Goal: Task Accomplishment & Management: Manage account settings

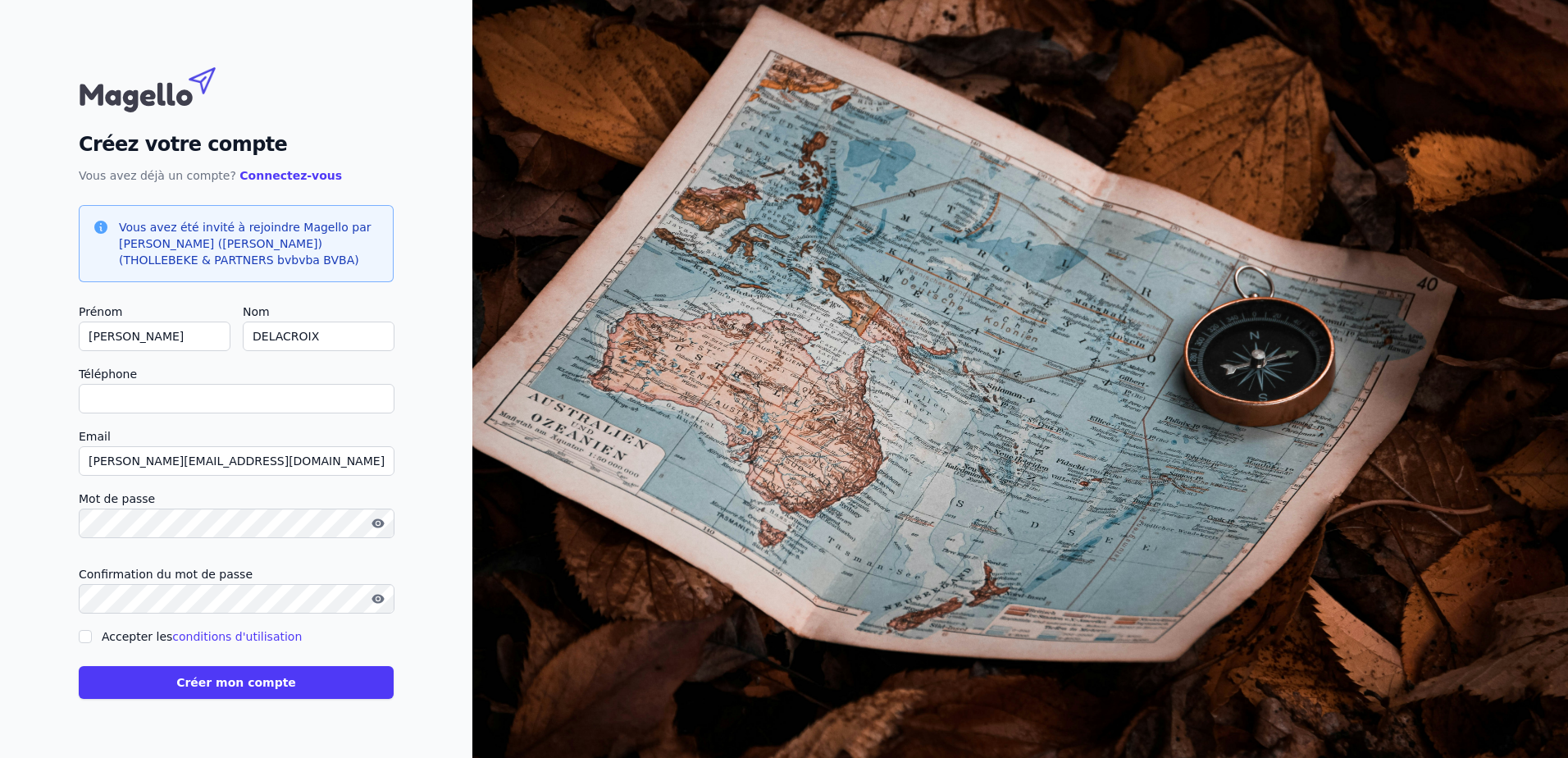
click at [291, 404] on input "Téléphone" at bounding box center [237, 398] width 316 height 29
type input "+32486777692"
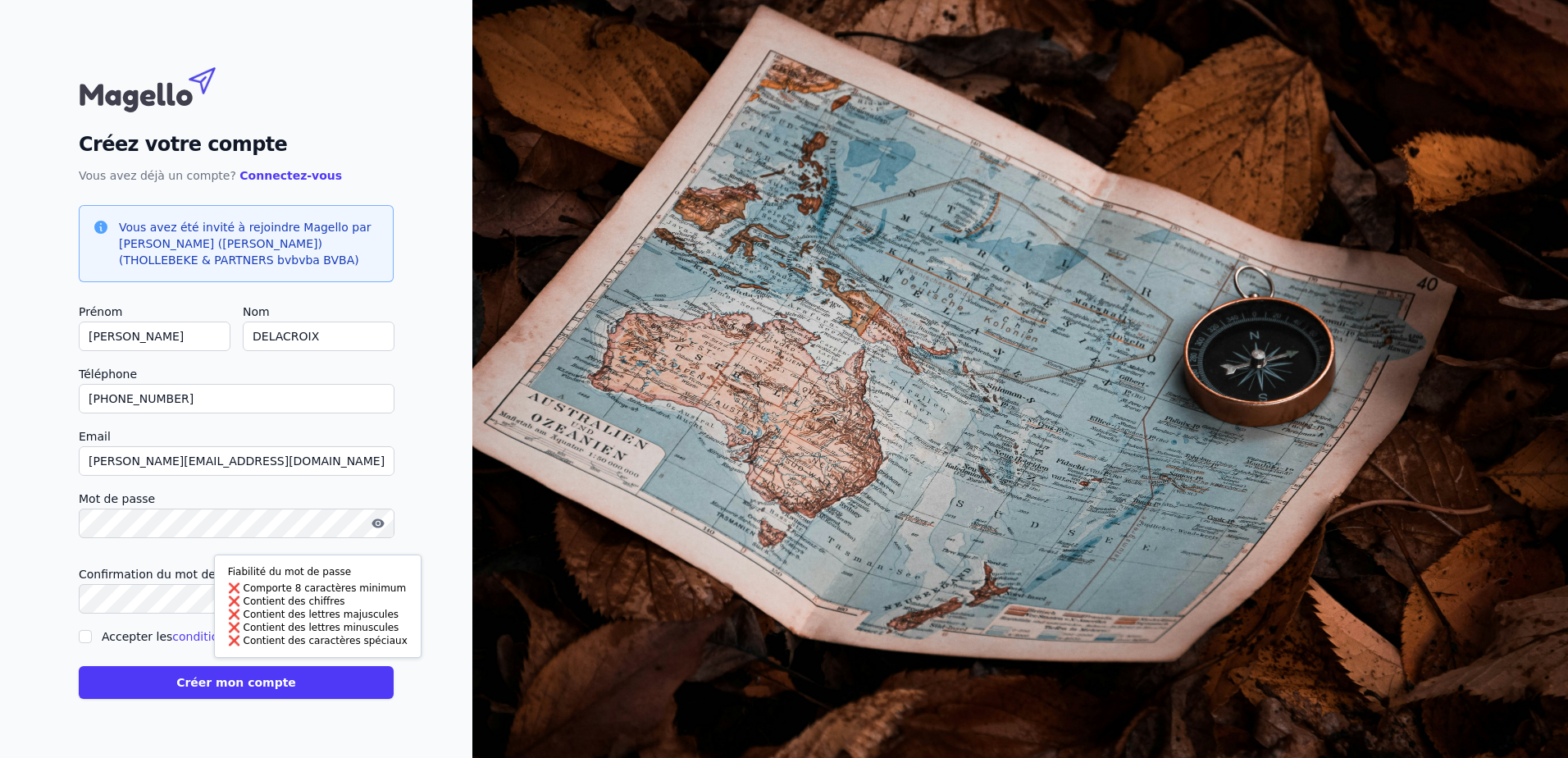
click at [295, 433] on label "Email" at bounding box center [237, 436] width 315 height 20
click at [295, 447] on input "[PERSON_NAME][EMAIL_ADDRESS][DOMAIN_NAME]" at bounding box center [237, 461] width 316 height 29
click at [449, 471] on div "Créez votre compte Vous avez déjà un compte? Connectez-vous Vous avez été invit…" at bounding box center [236, 379] width 472 height 758
click at [378, 527] on icon "button" at bounding box center [378, 523] width 12 height 9
click at [219, 613] on form "Prénom JEHAN Nom DELACROIX Téléphone +32486777692 Email jehan.delacroix@green-i…" at bounding box center [237, 500] width 315 height 397
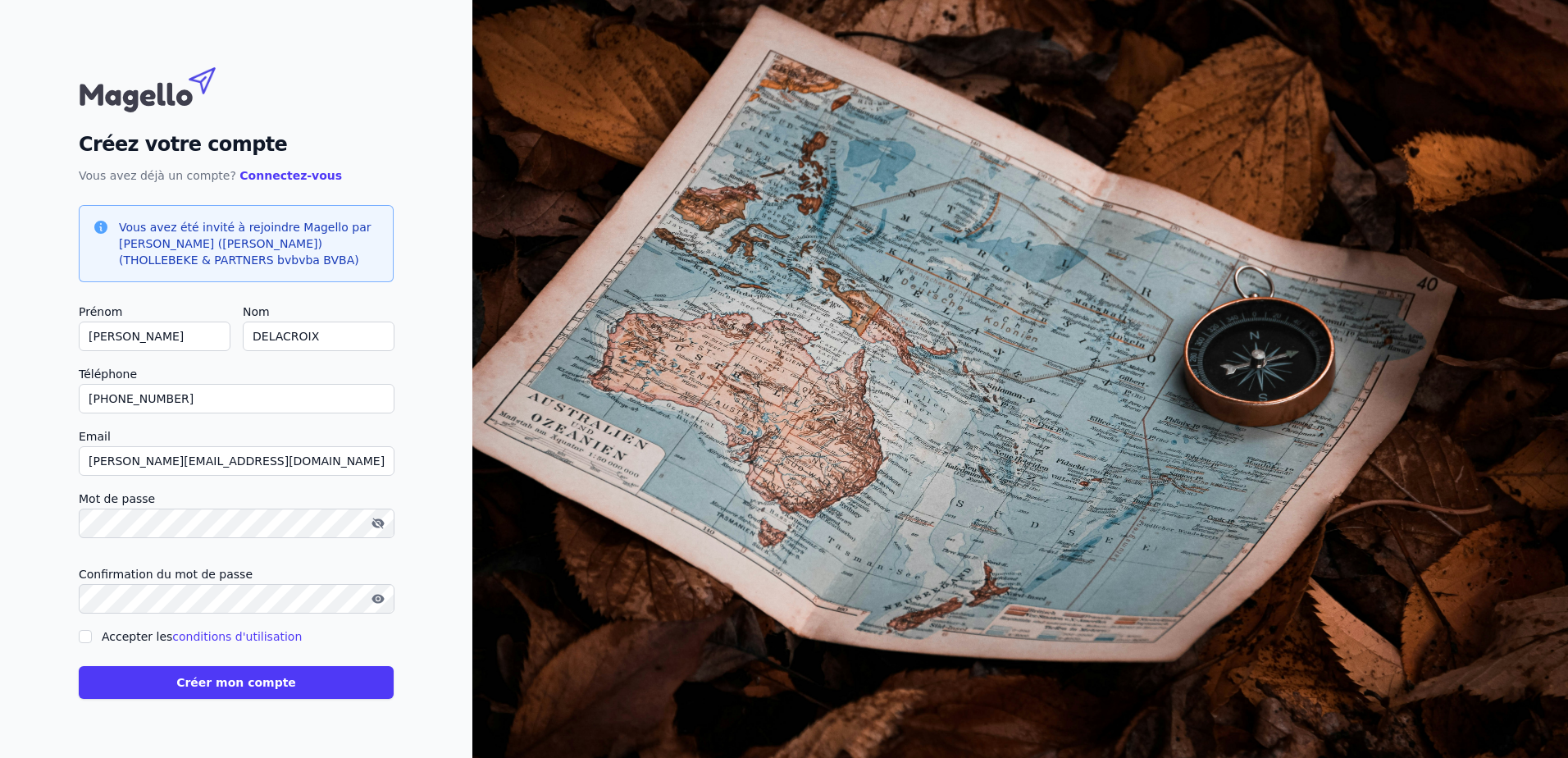
click at [239, 681] on button "Créer mon compte" at bounding box center [237, 682] width 315 height 33
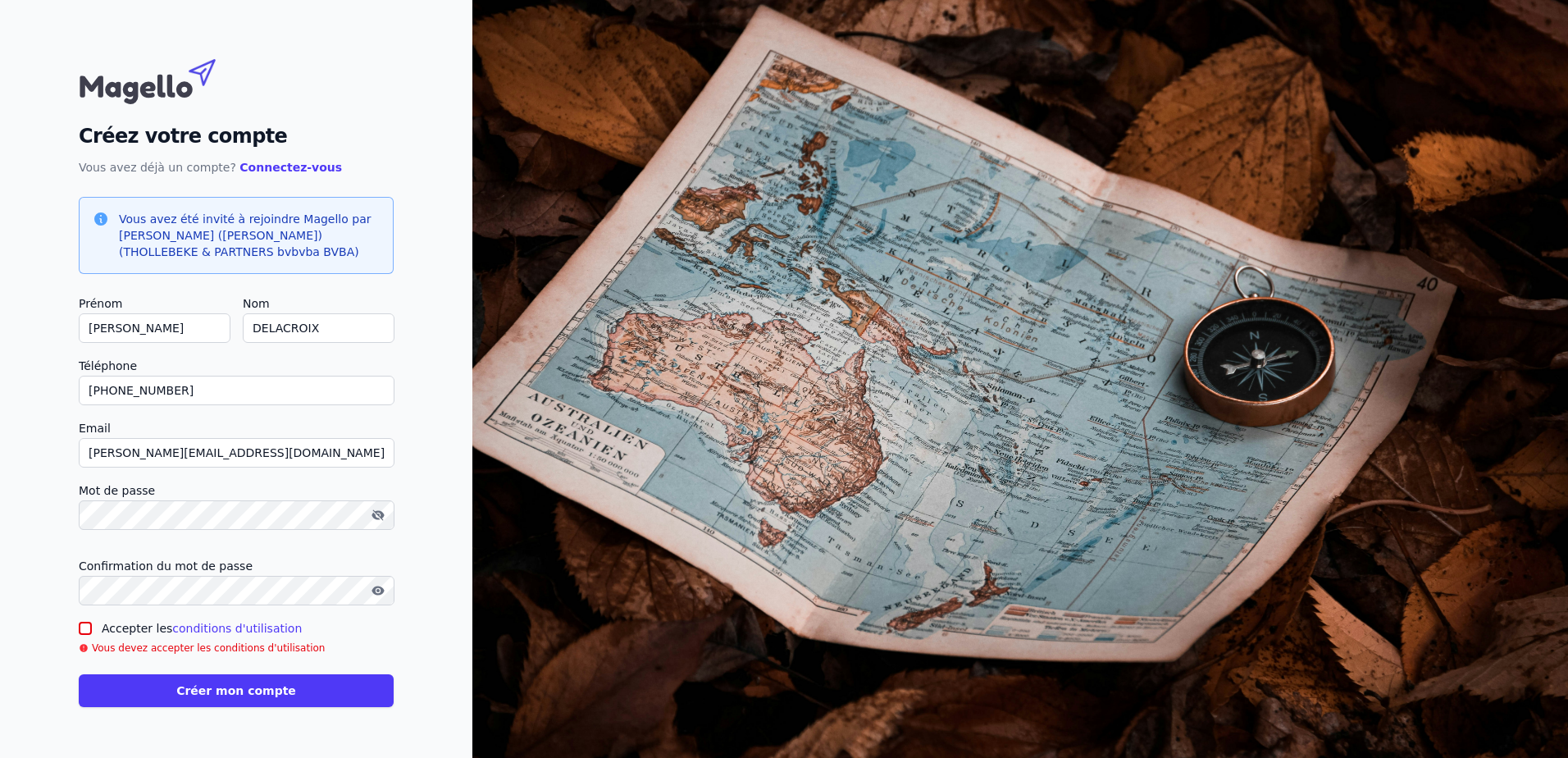
click at [84, 634] on input "Accepter les conditions d'utilisation" at bounding box center [85, 628] width 13 height 13
checkbox input "true"
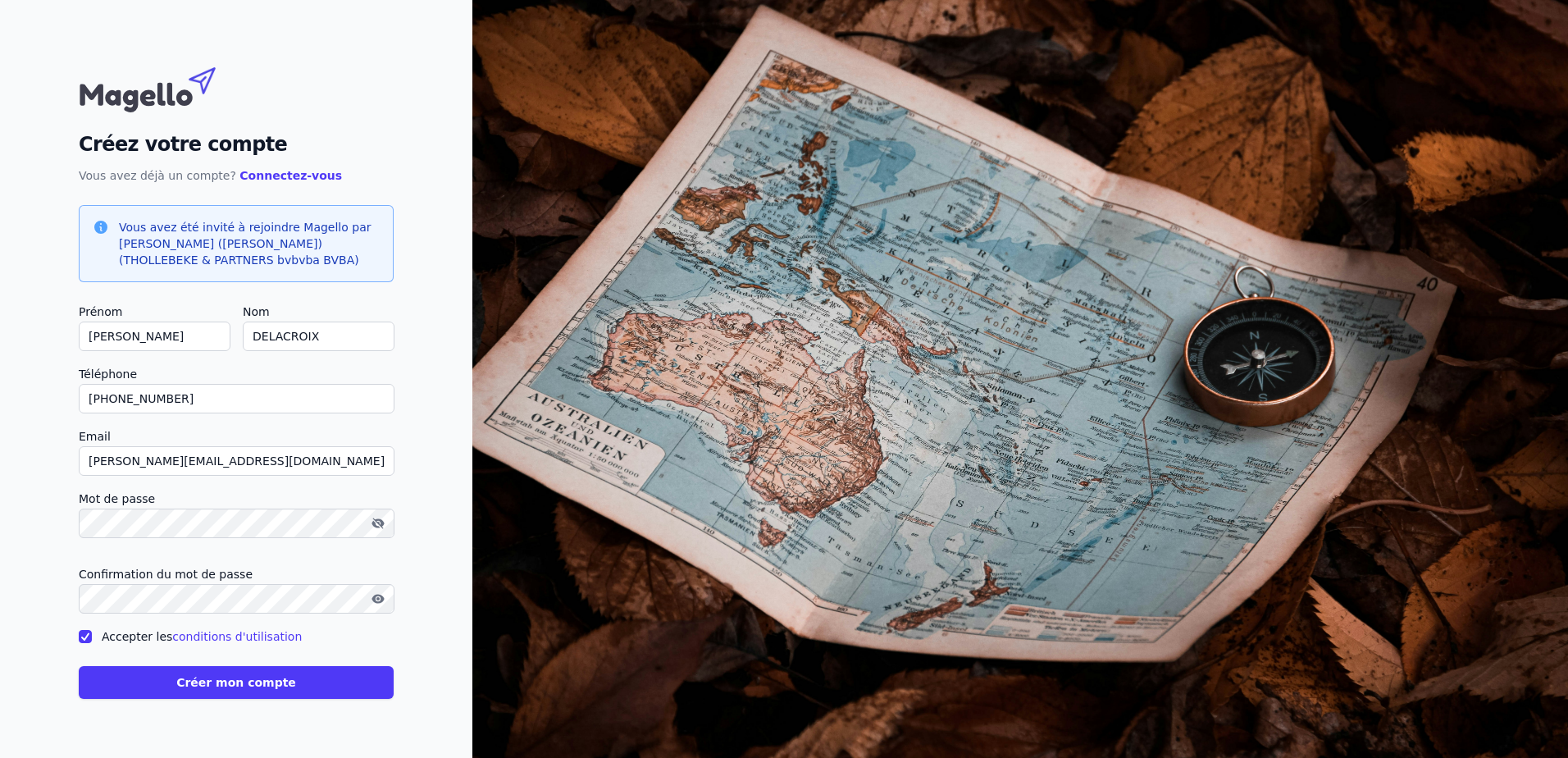
click at [225, 687] on button "Créer mon compte" at bounding box center [237, 682] width 315 height 33
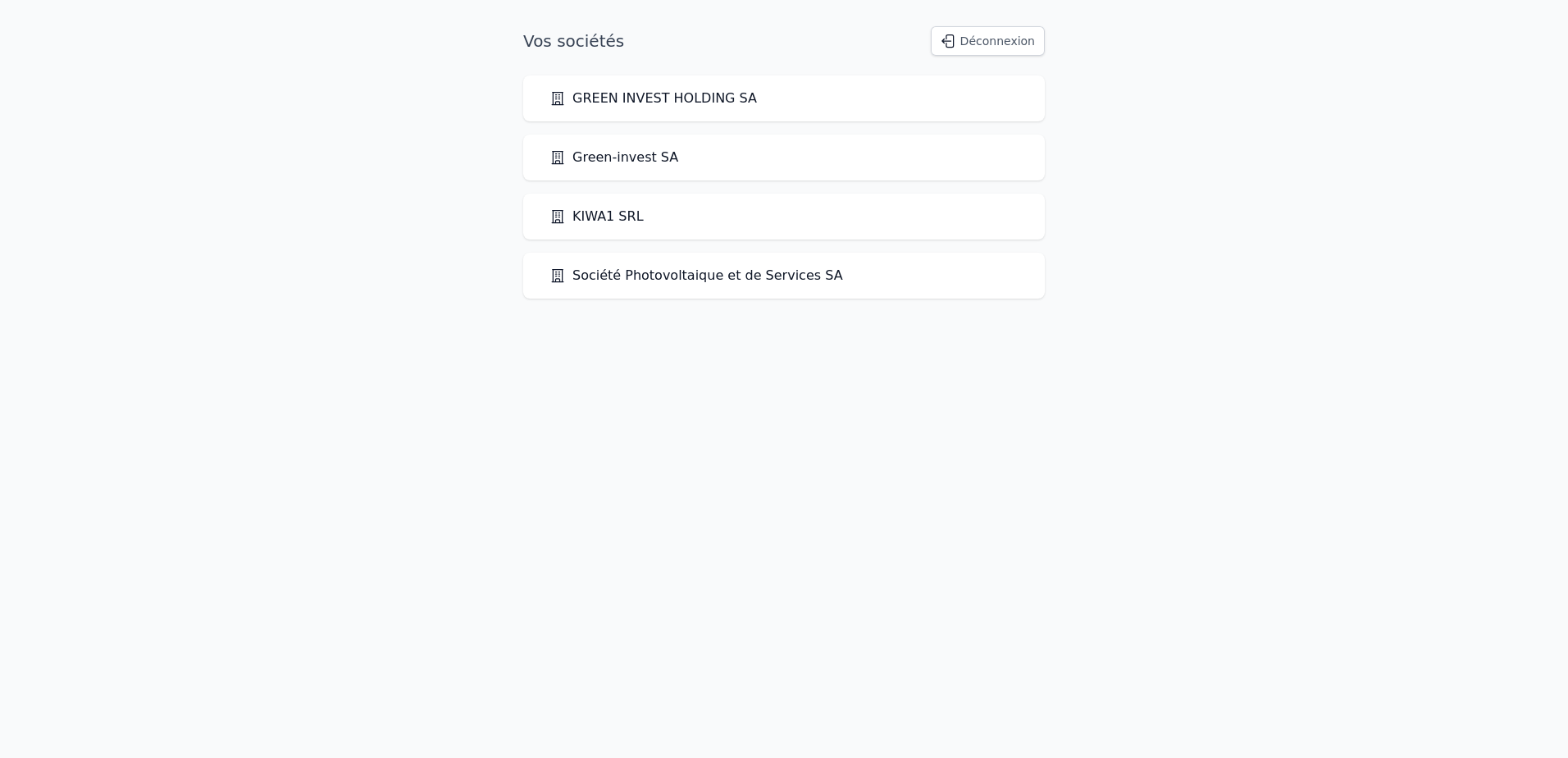
click at [608, 100] on link "GREEN INVEST HOLDING SA" at bounding box center [653, 98] width 207 height 20
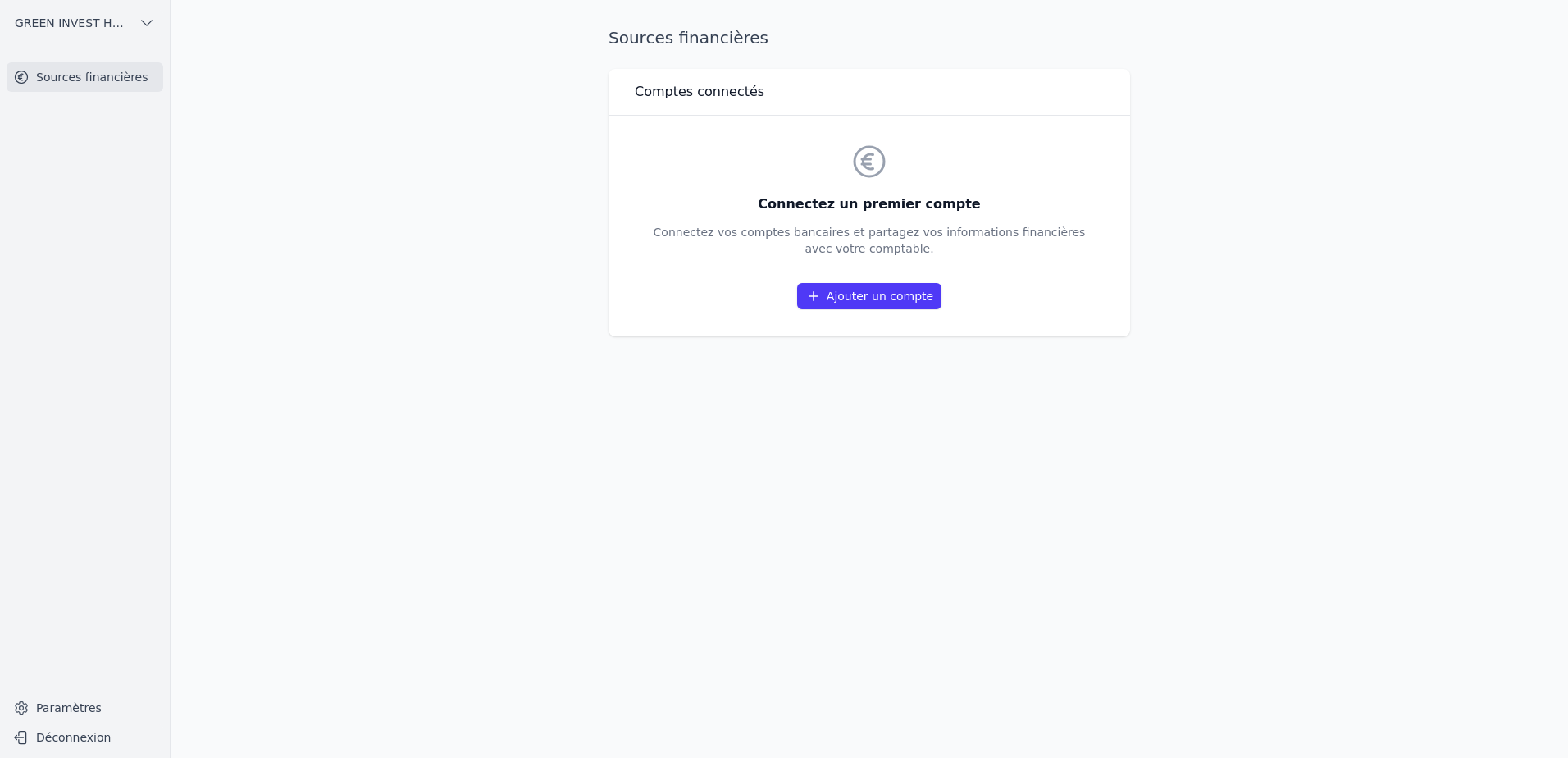
click at [839, 293] on link "Ajouter un compte" at bounding box center [870, 296] width 145 height 27
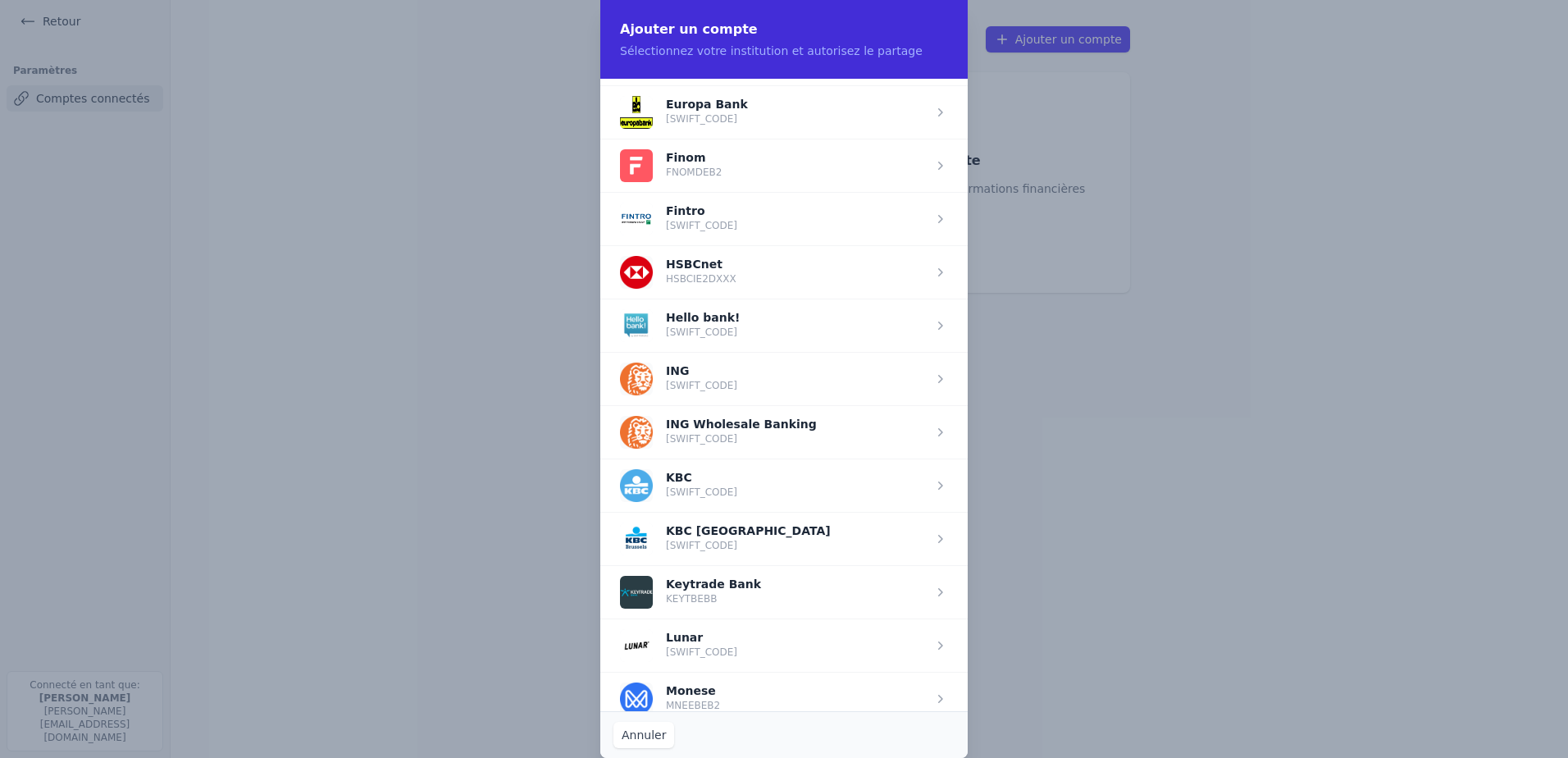
scroll to position [1066, 0]
click at [693, 376] on span "button" at bounding box center [784, 378] width 367 height 53
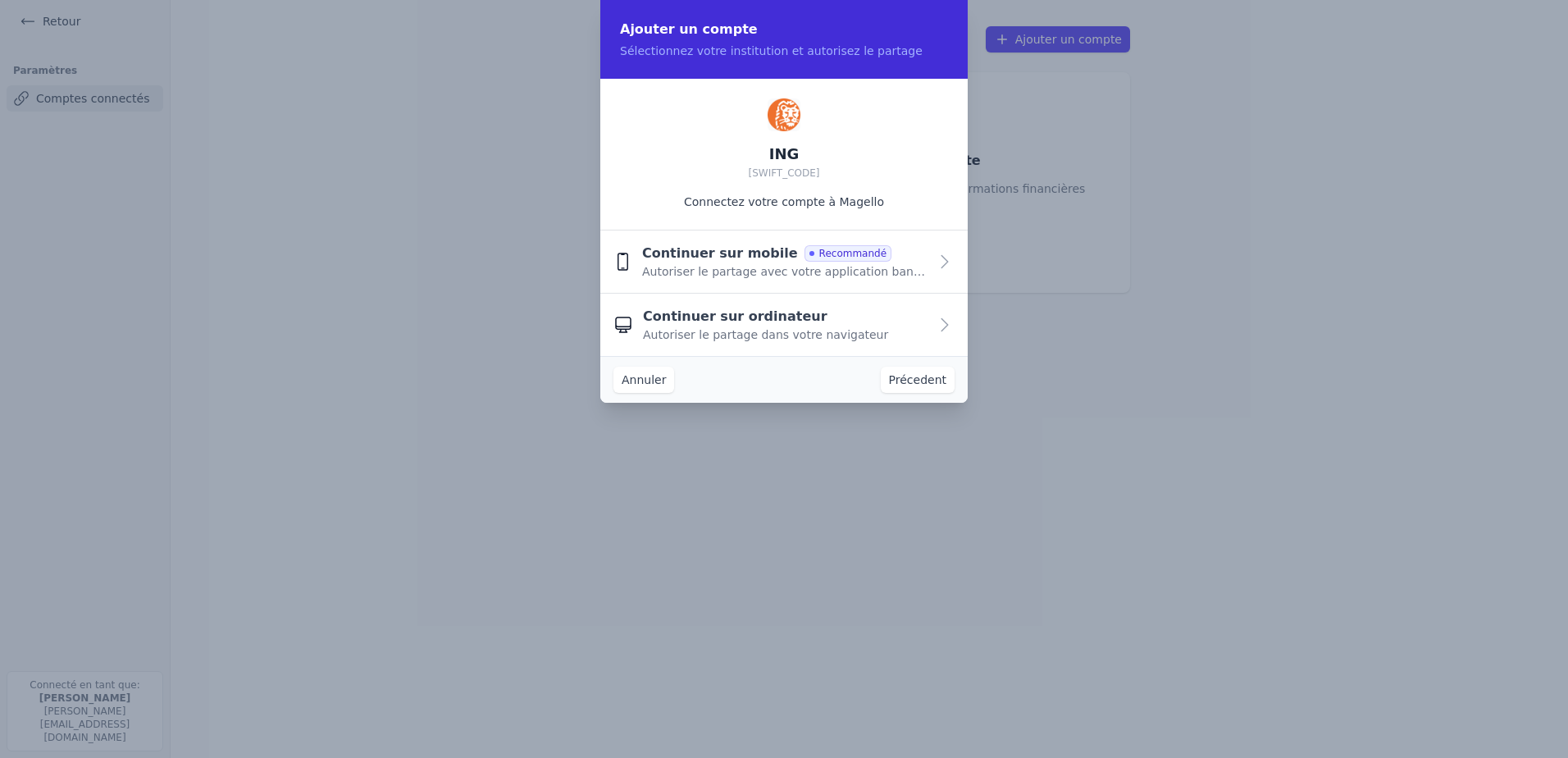
click at [943, 262] on icon "button" at bounding box center [944, 262] width 20 height 20
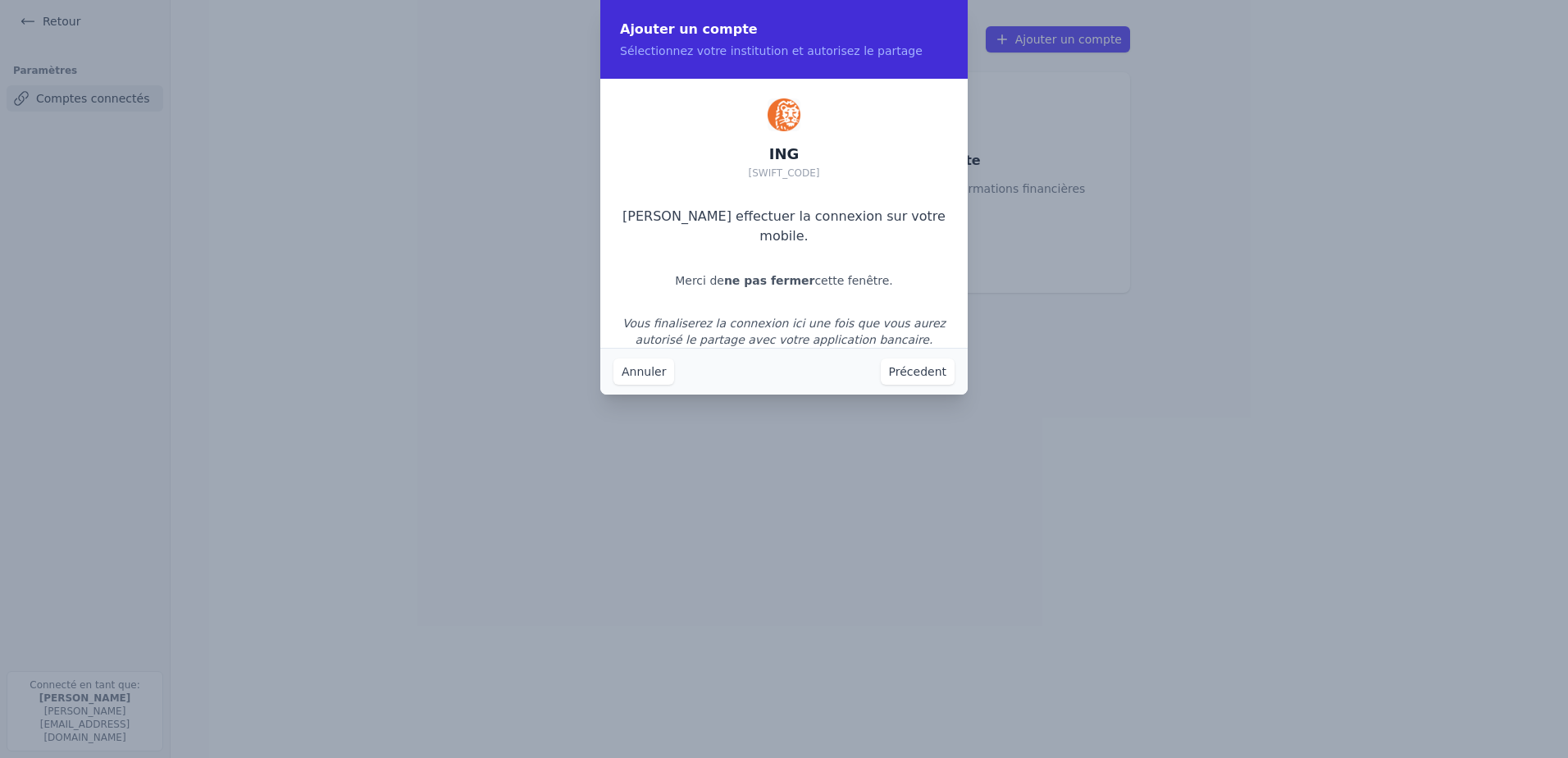
click at [920, 371] on button "Précedent" at bounding box center [918, 372] width 74 height 27
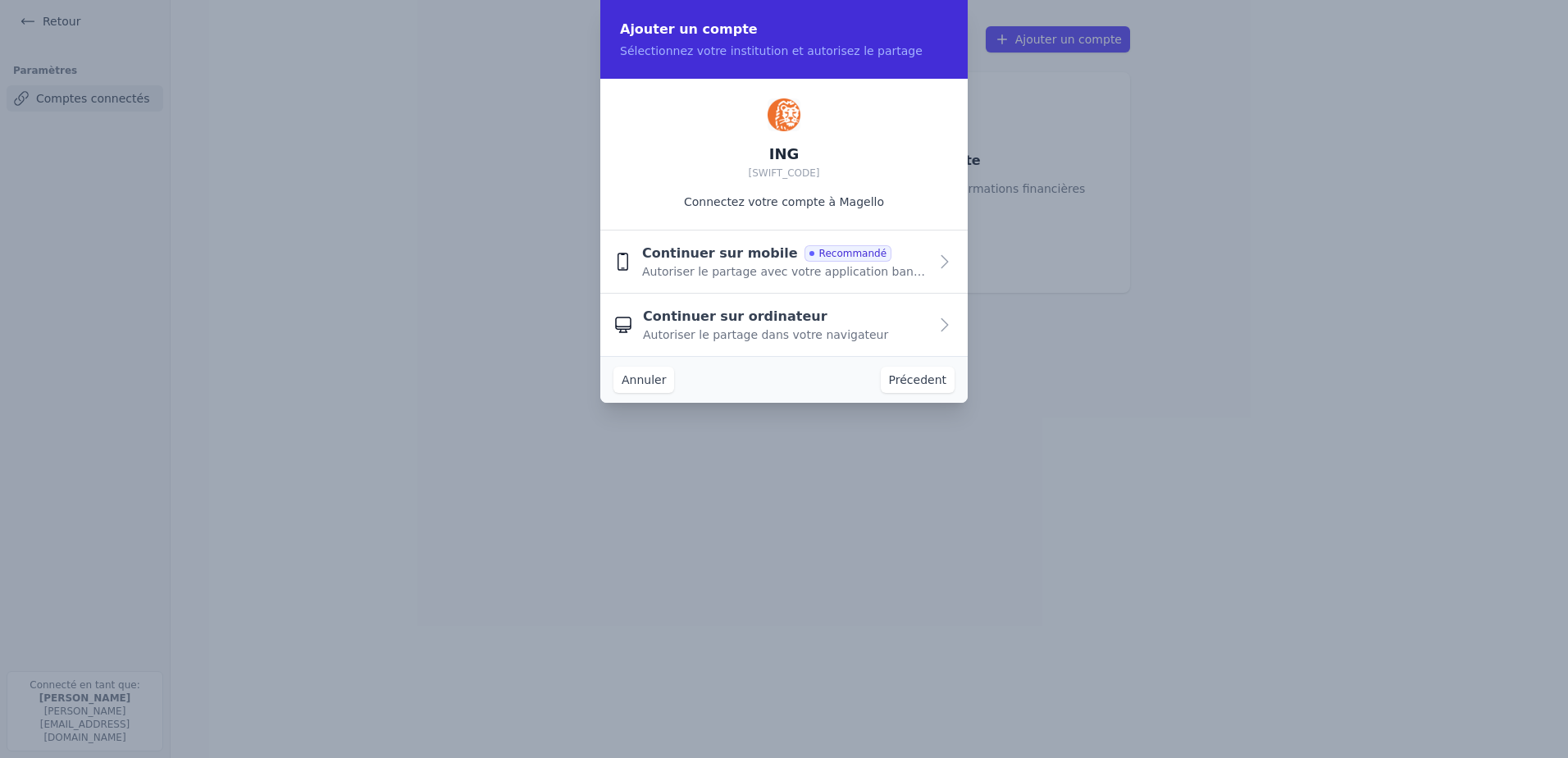
click at [829, 259] on span "Recommandé" at bounding box center [847, 253] width 87 height 16
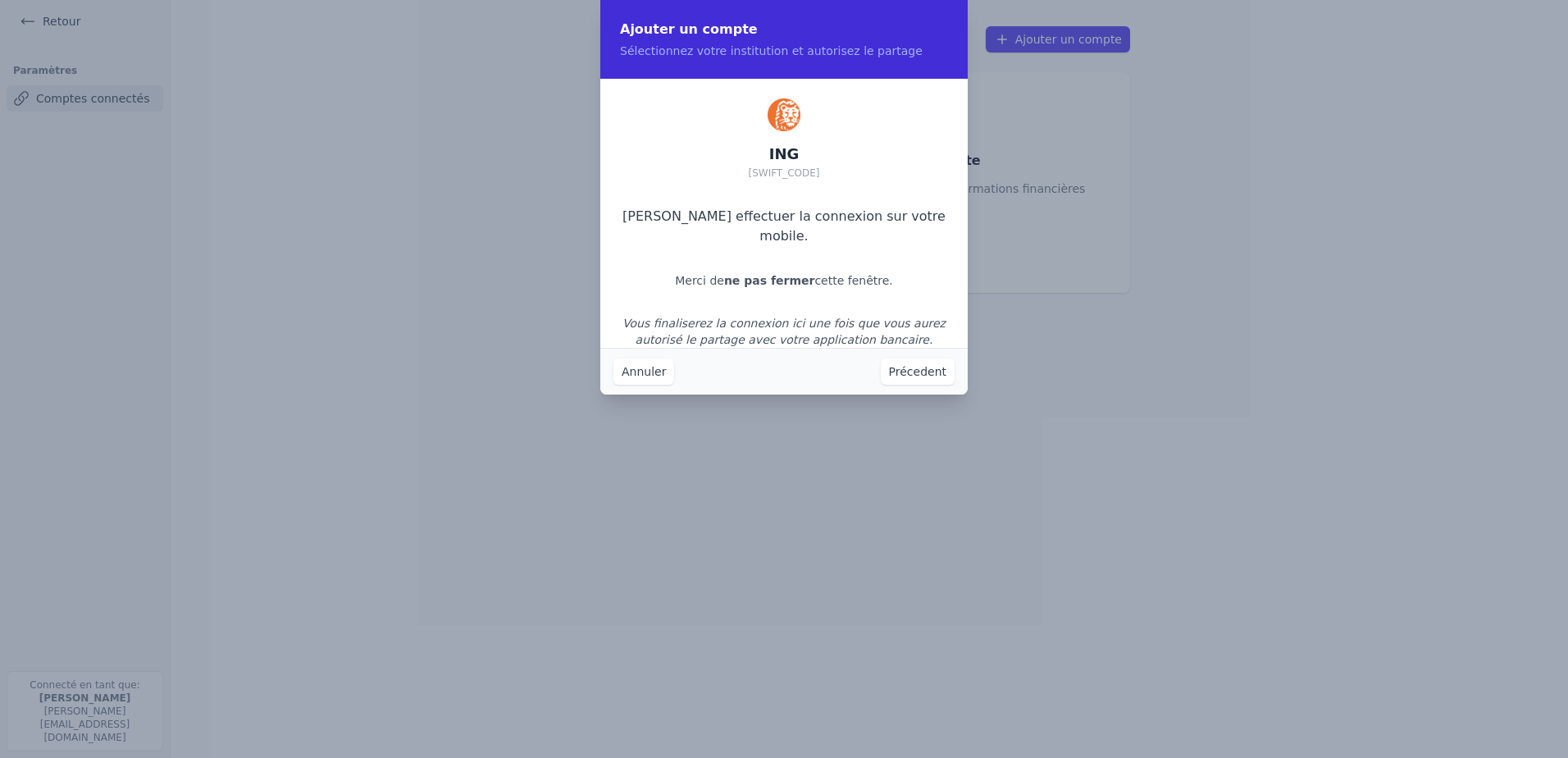
click at [654, 374] on button "Annuler" at bounding box center [643, 372] width 61 height 27
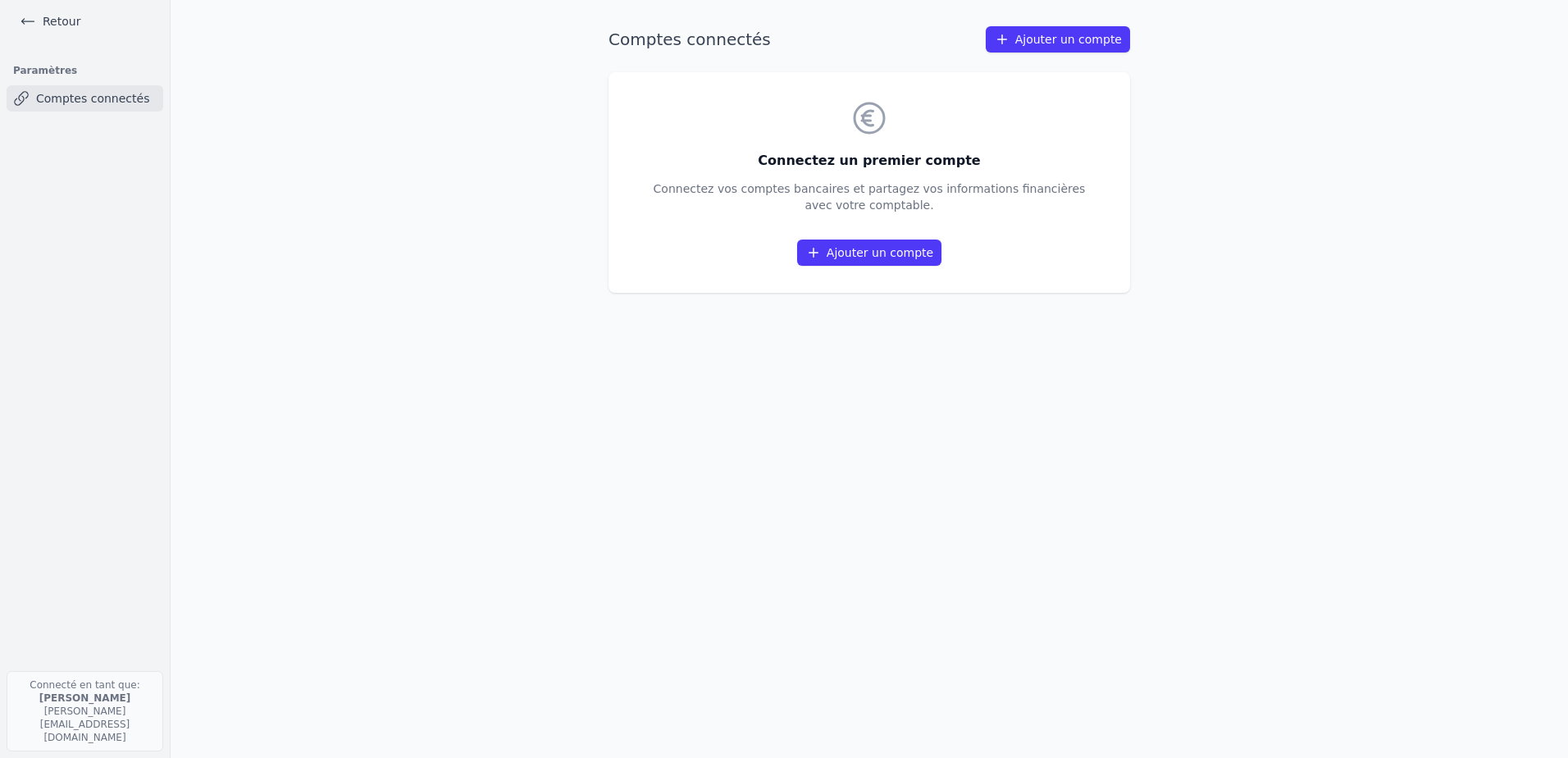
click at [870, 255] on link "Ajouter un compte" at bounding box center [870, 252] width 145 height 27
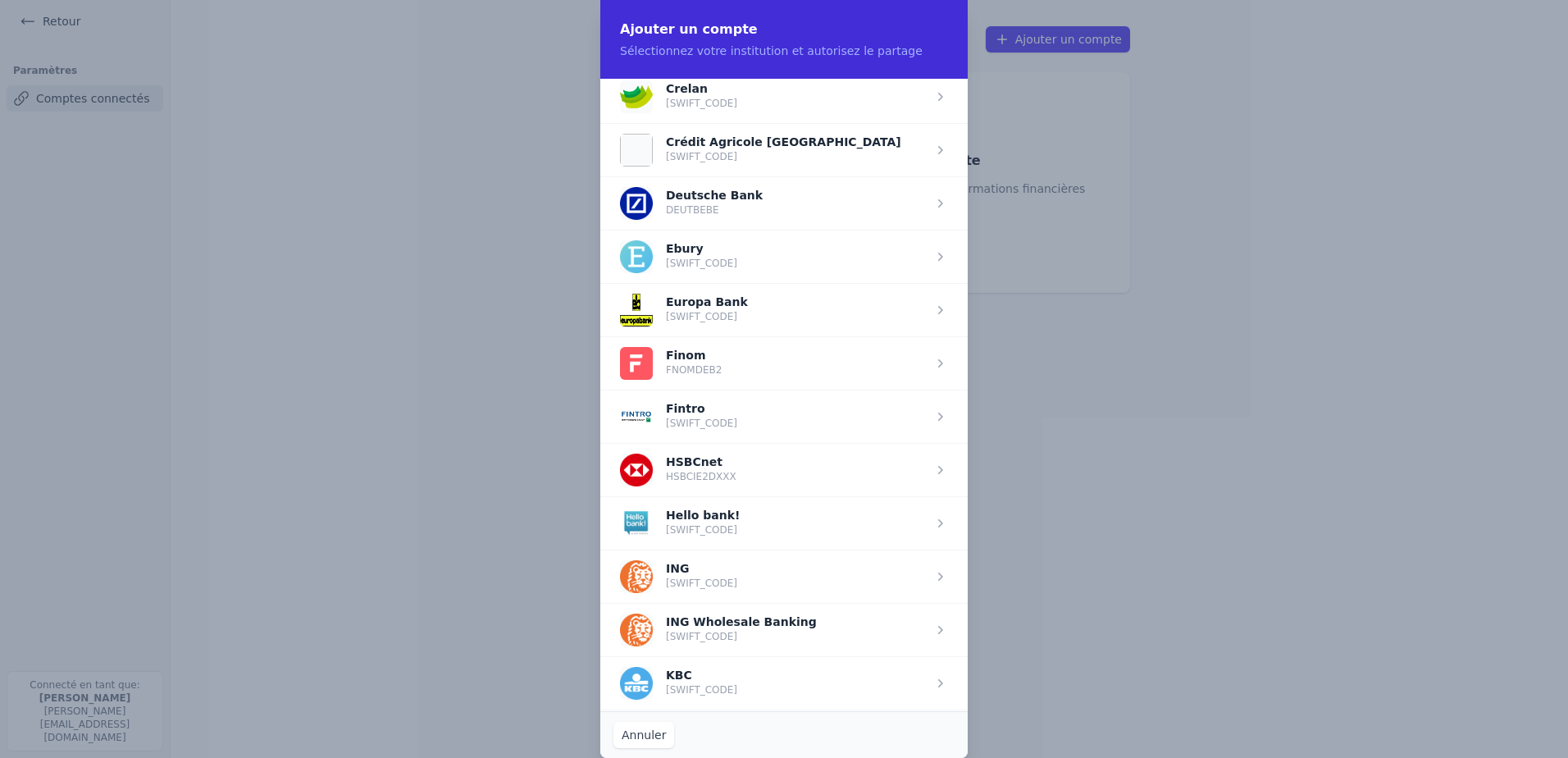
scroll to position [903, 0]
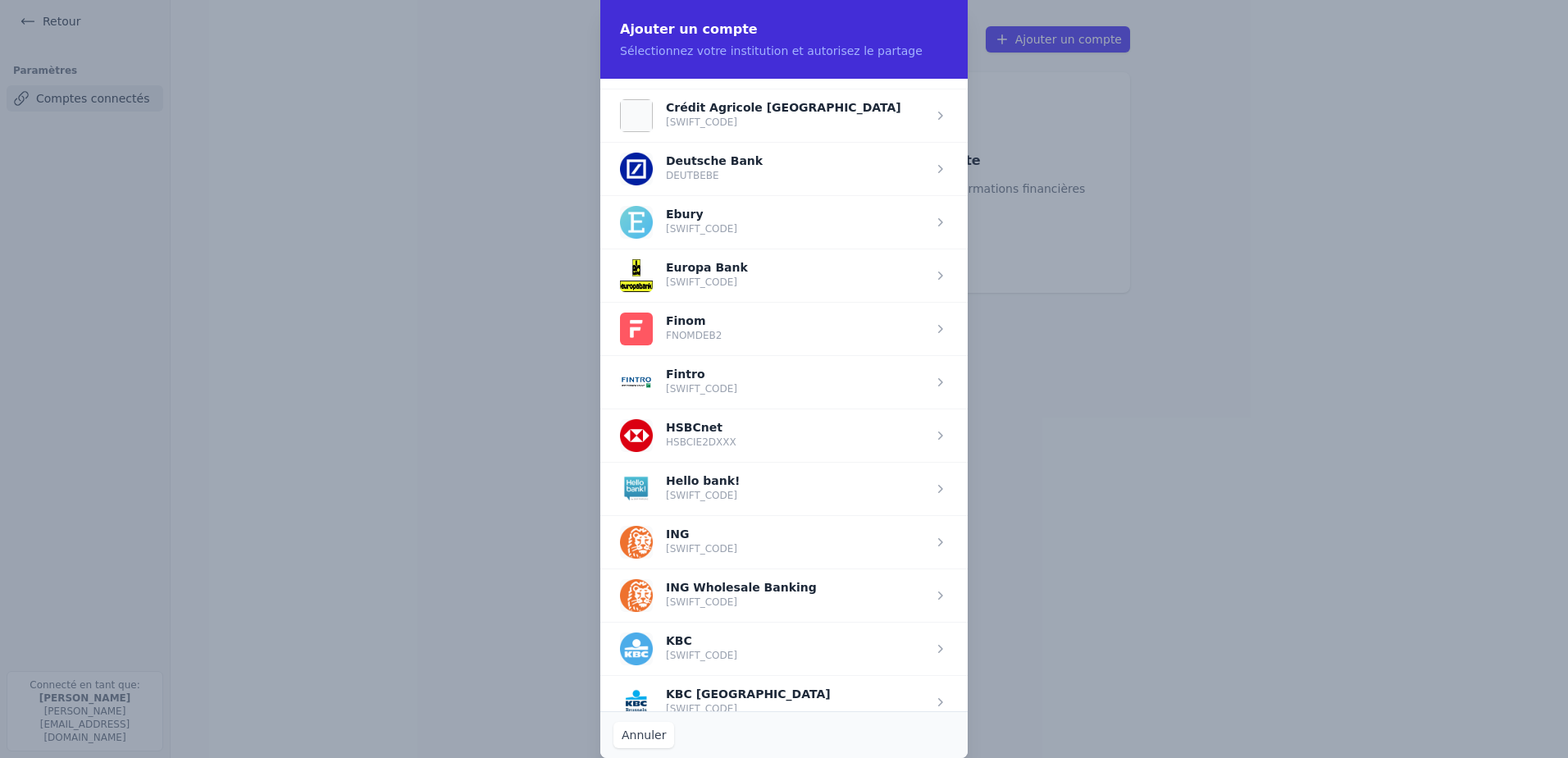
click at [667, 538] on span "button" at bounding box center [784, 542] width 367 height 53
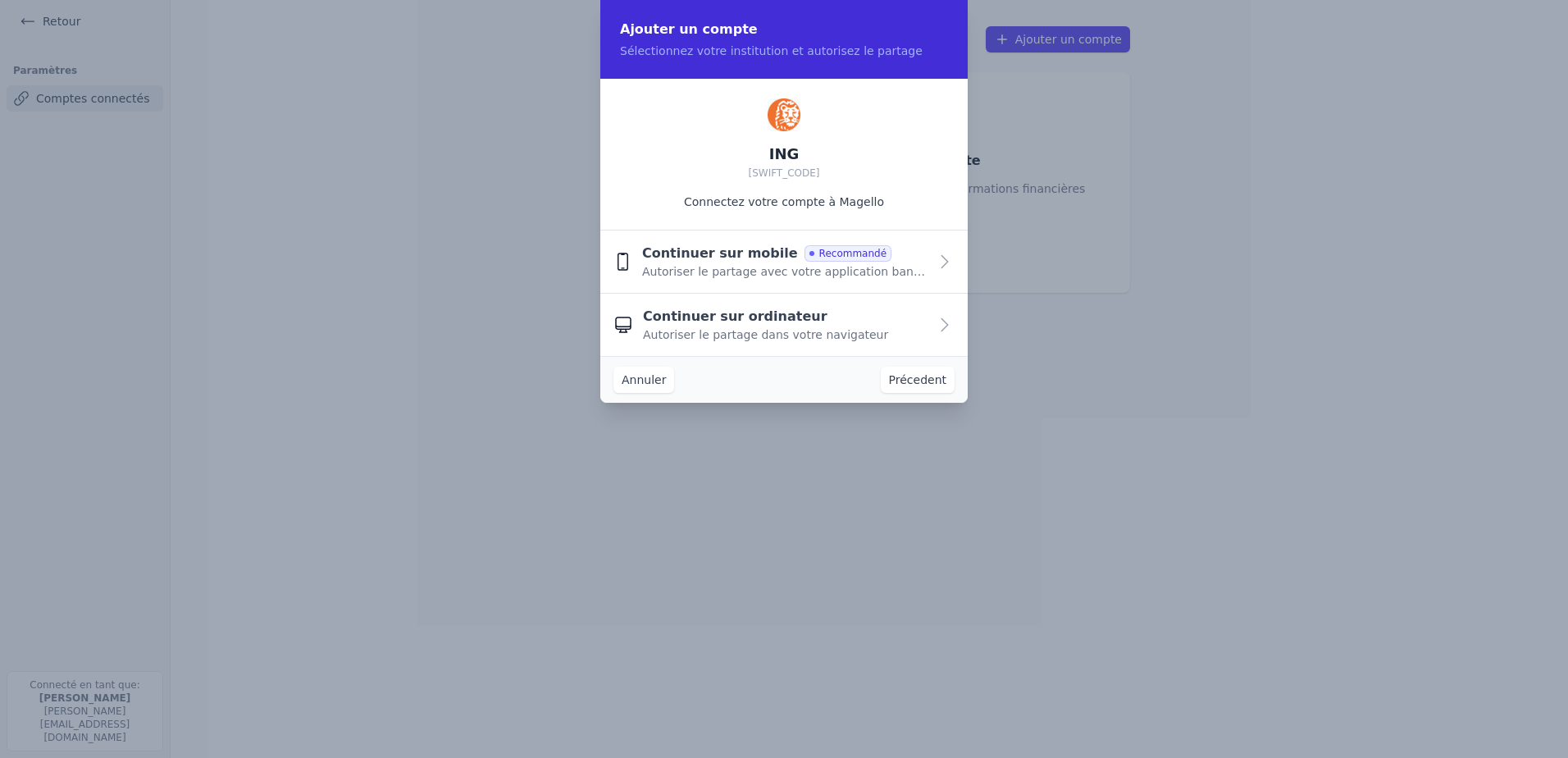
click at [949, 331] on icon "button" at bounding box center [944, 324] width 20 height 20
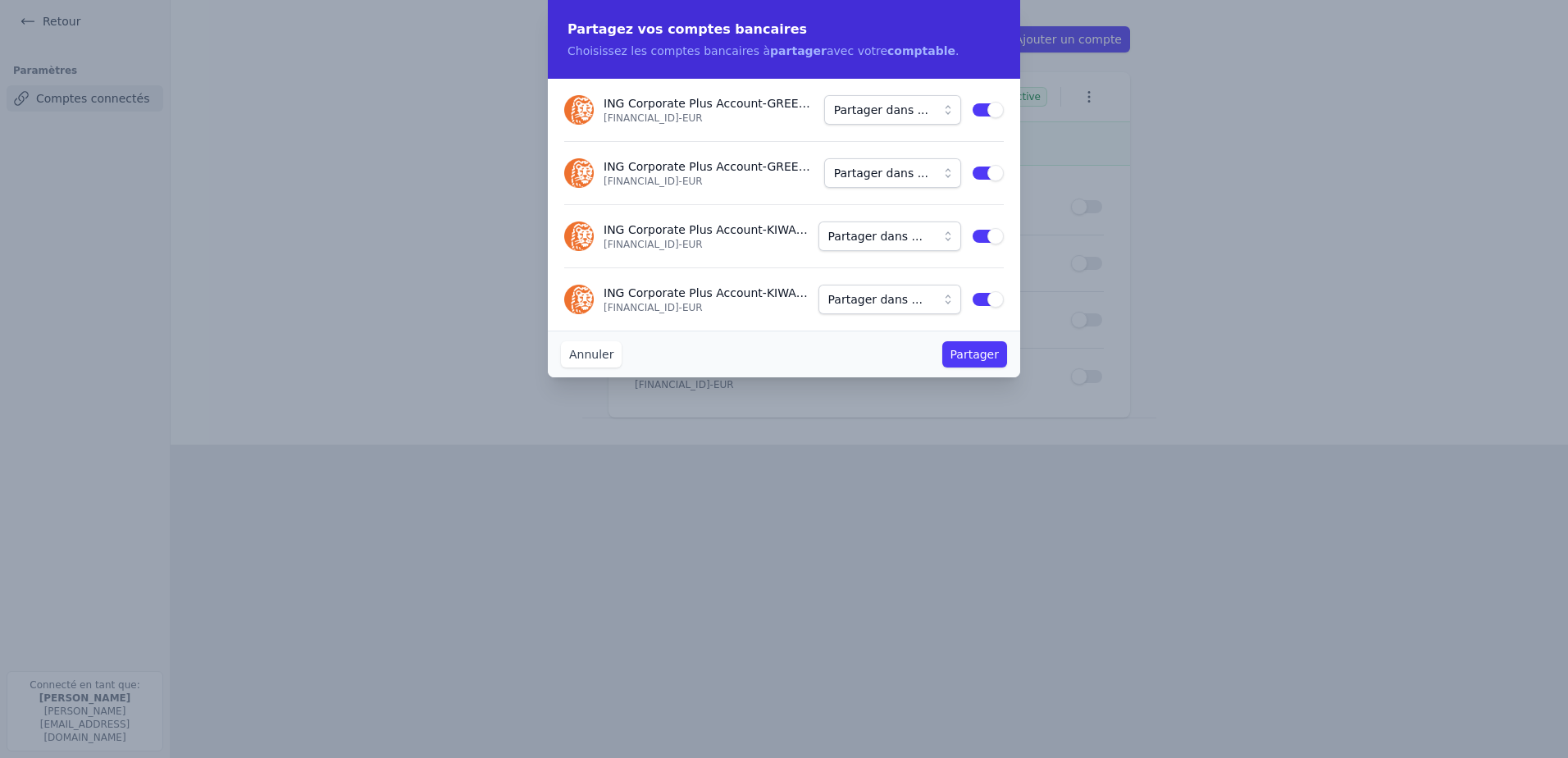
click at [927, 114] on span "Partager dans ..." at bounding box center [882, 109] width 95 height 20
click at [884, 109] on span "Partager dans ..." at bounding box center [888, 109] width 95 height 16
click at [968, 354] on button "Partager" at bounding box center [974, 354] width 65 height 27
click at [975, 354] on button "Partager" at bounding box center [974, 354] width 65 height 27
click at [846, 110] on span "Partager dans ..." at bounding box center [882, 109] width 95 height 20
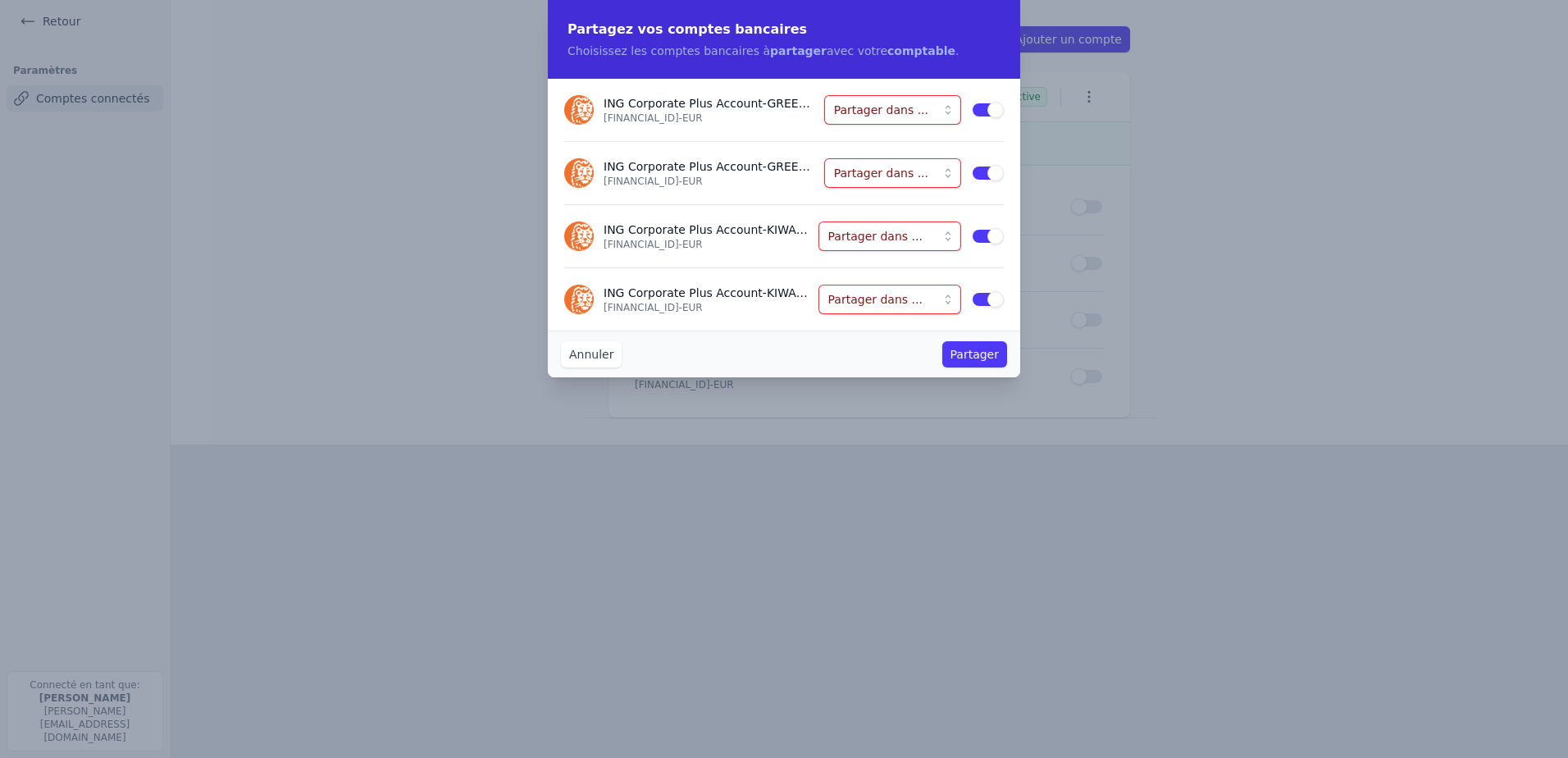
click at [942, 299] on button "Partager dans ..." at bounding box center [890, 299] width 143 height 29
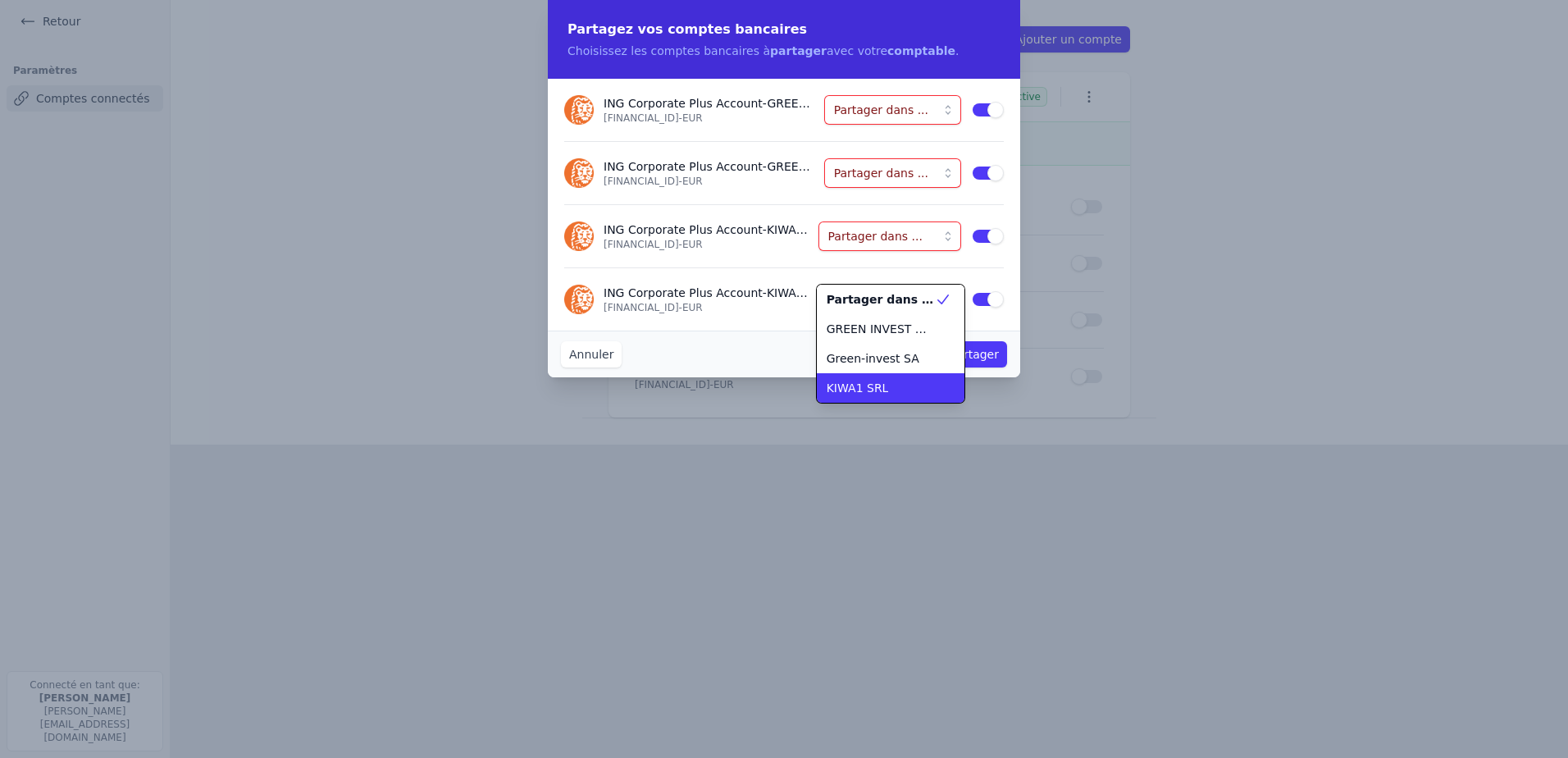
click at [854, 389] on span "KIWA1 SRL" at bounding box center [858, 387] width 62 height 16
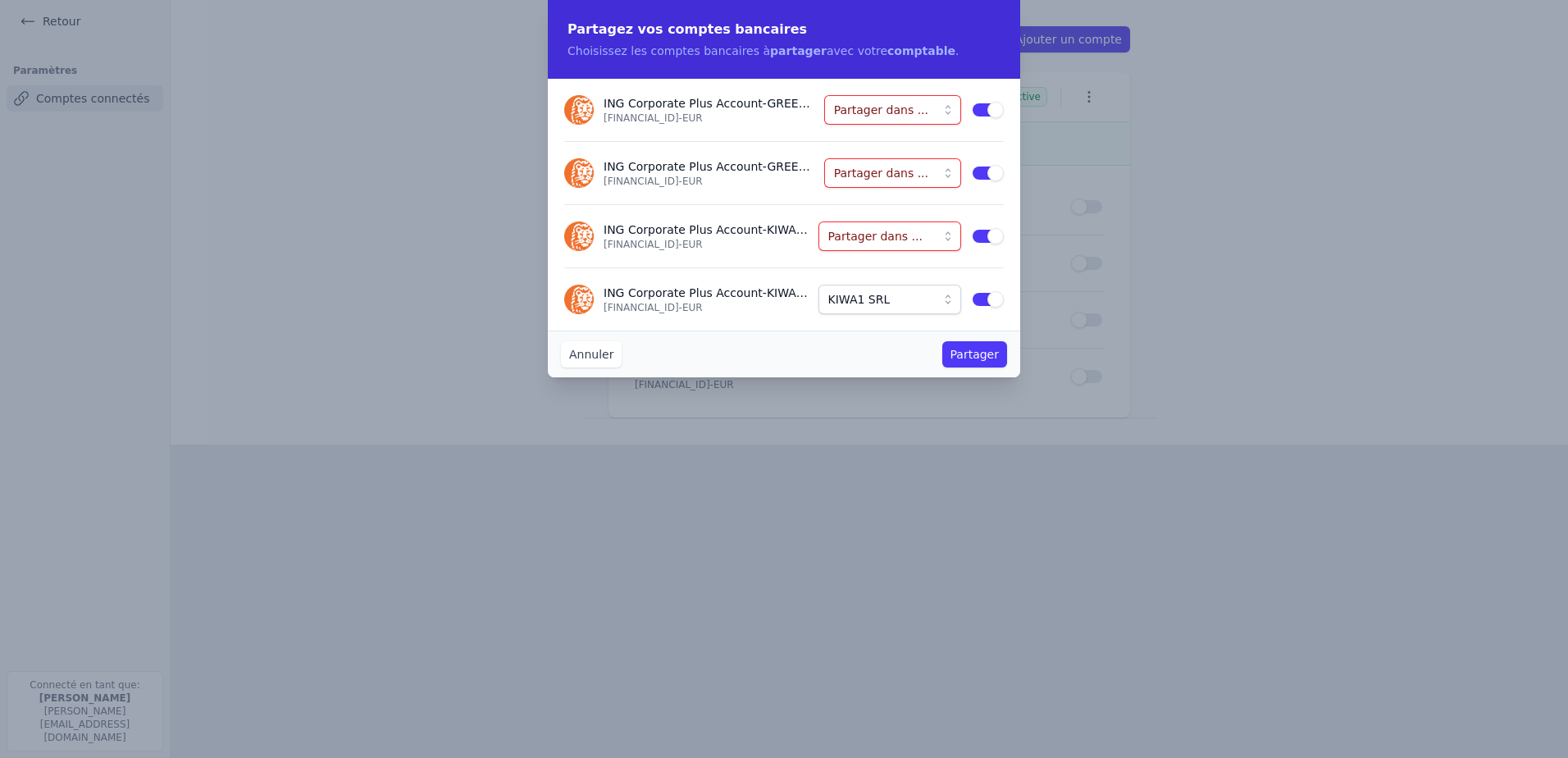
click at [944, 237] on button "Partager dans ..." at bounding box center [890, 236] width 143 height 29
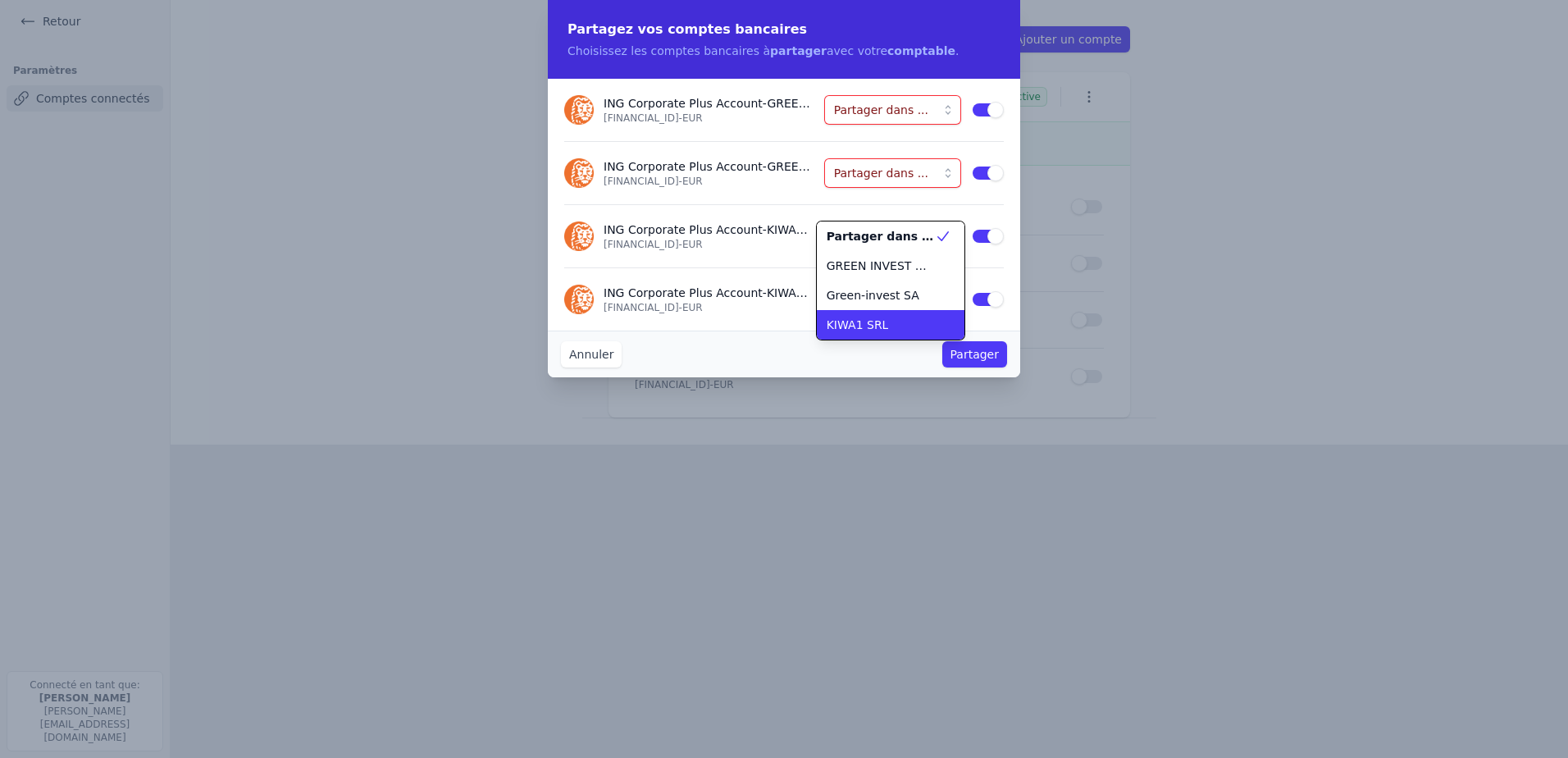
click at [862, 329] on span "KIWA1 SRL" at bounding box center [858, 324] width 62 height 16
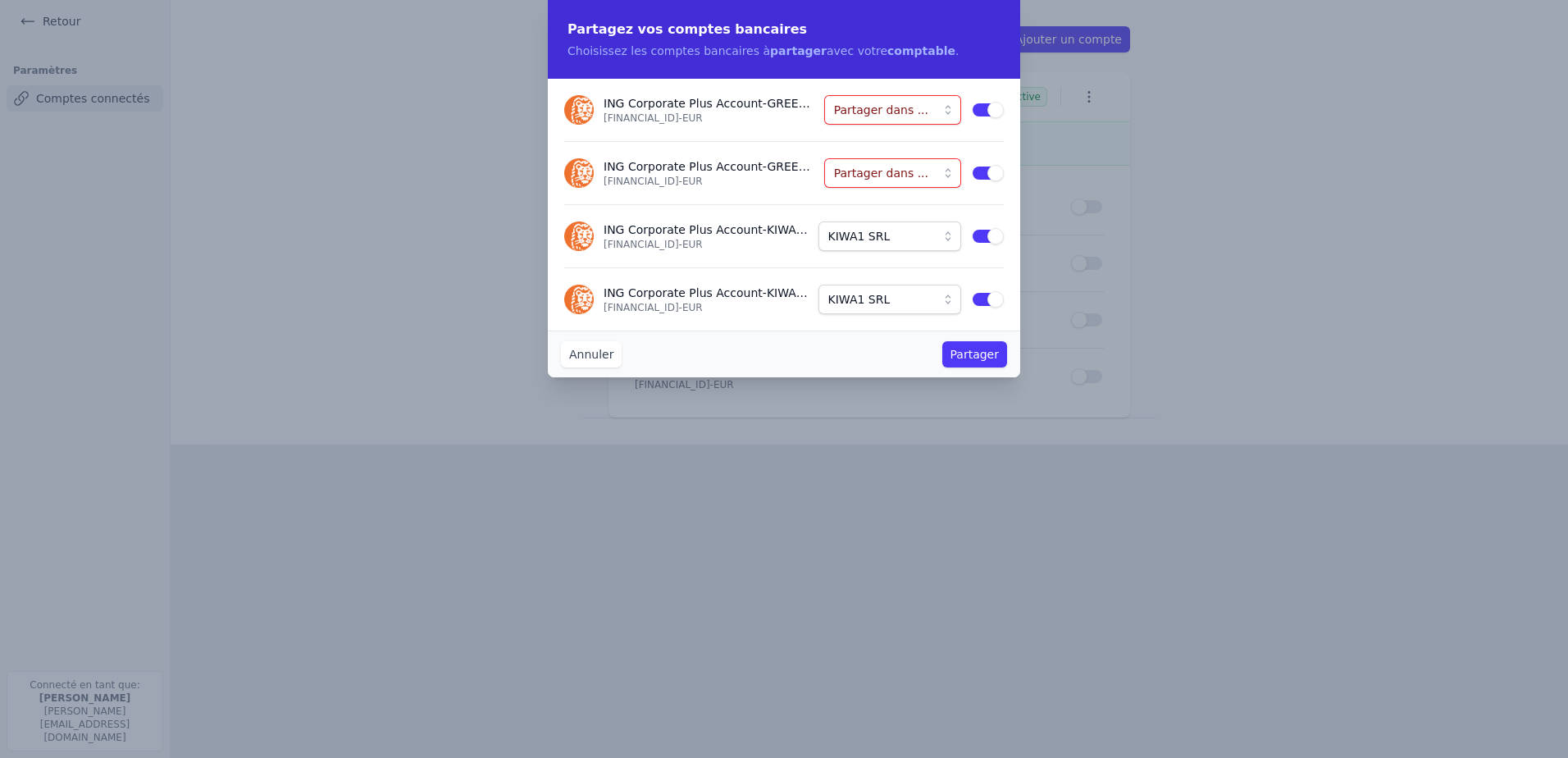
click at [951, 176] on button "Partager dans ..." at bounding box center [892, 173] width 137 height 29
click at [919, 204] on span "GREEN INVEST HOLDING SA" at bounding box center [893, 202] width 83 height 16
click at [941, 113] on button "Partager dans ..." at bounding box center [892, 110] width 137 height 29
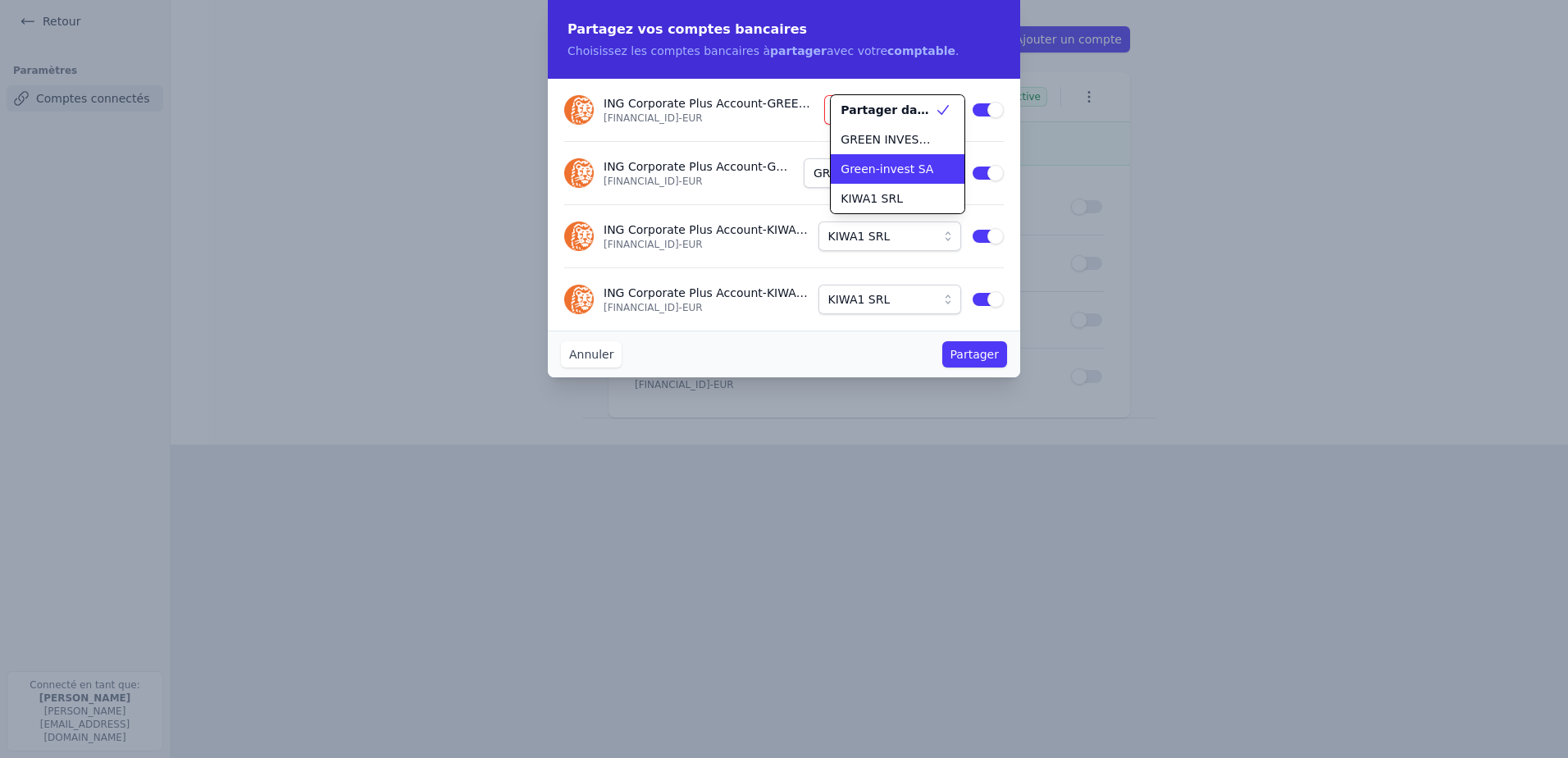
click at [871, 169] on span "Green-invest SA" at bounding box center [887, 169] width 93 height 16
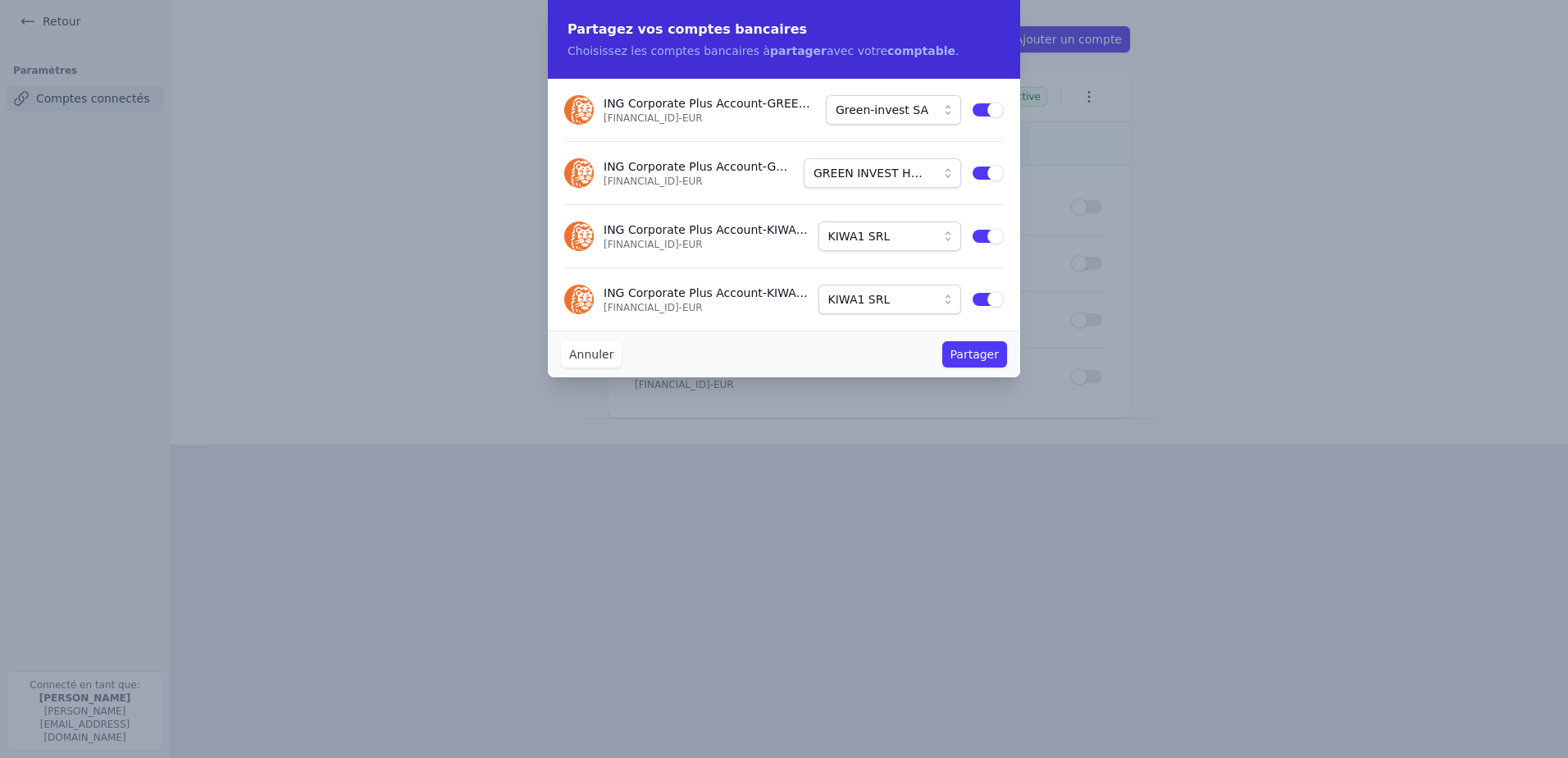
click at [993, 354] on button "Partager" at bounding box center [974, 354] width 65 height 27
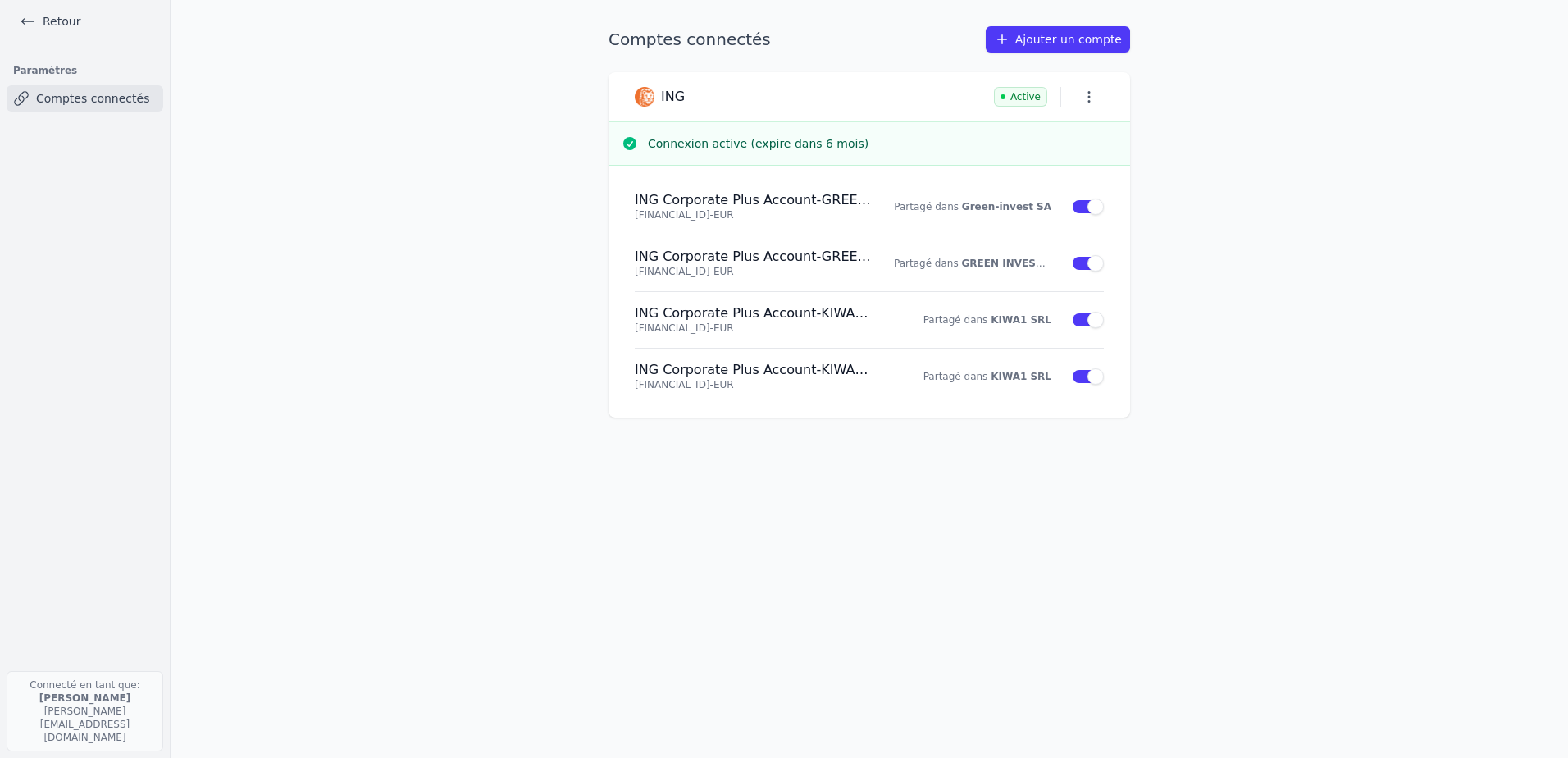
click at [1010, 553] on div "Comptes connectés Ajouter un compte ING Active Connexion active (expire dans 6 …" at bounding box center [869, 379] width 574 height 706
click at [42, 22] on link "Retour" at bounding box center [50, 21] width 74 height 23
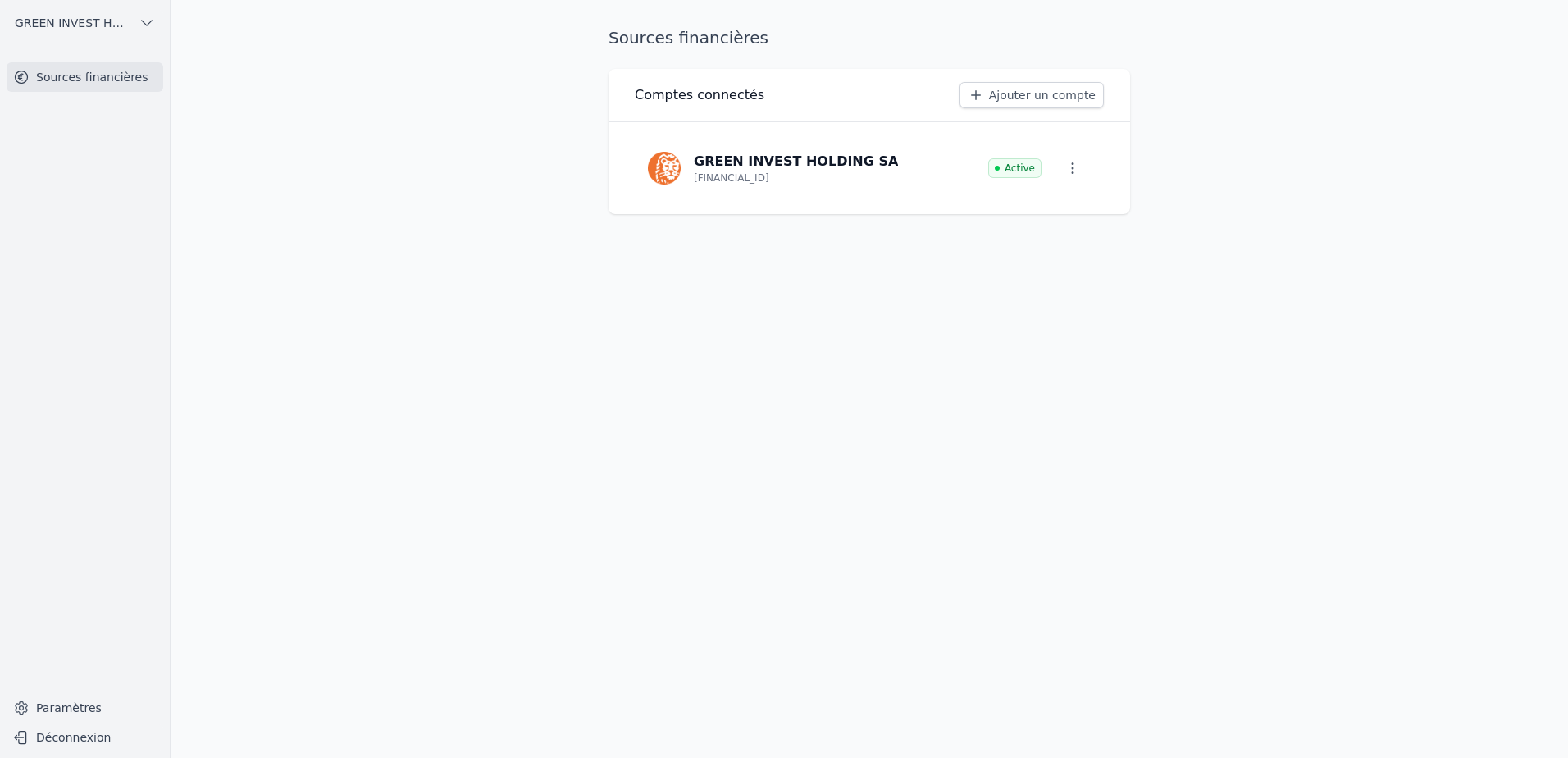
click at [970, 365] on div "Sources financières Comptes connectés Ajouter un compte GREEN INVEST HOLDING SA…" at bounding box center [869, 379] width 574 height 706
click at [43, 742] on button "Déconnexion" at bounding box center [85, 737] width 157 height 27
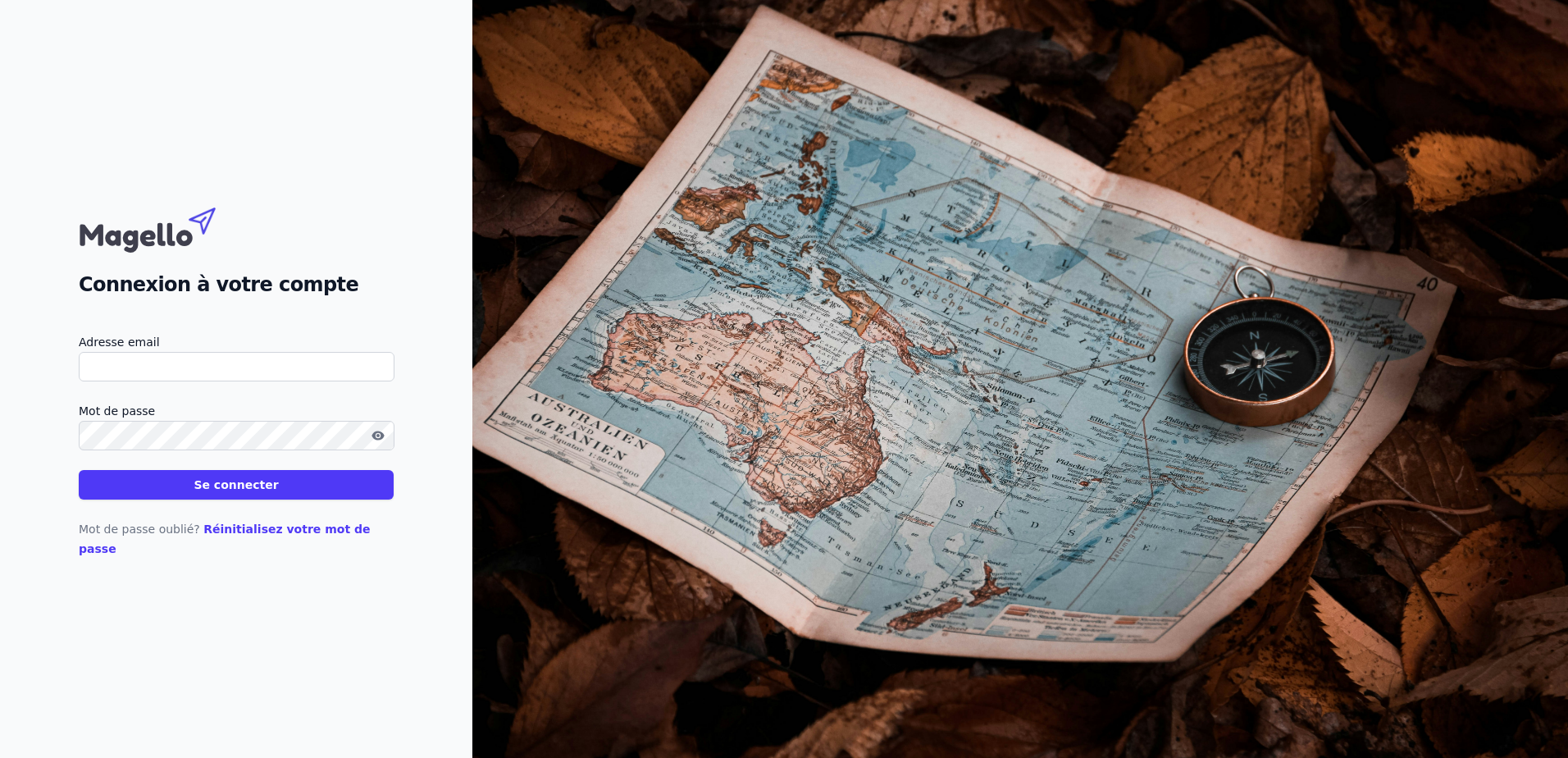
type input "[PERSON_NAME][EMAIL_ADDRESS][DOMAIN_NAME]"
click at [243, 499] on button "Se connecter" at bounding box center [237, 484] width 315 height 29
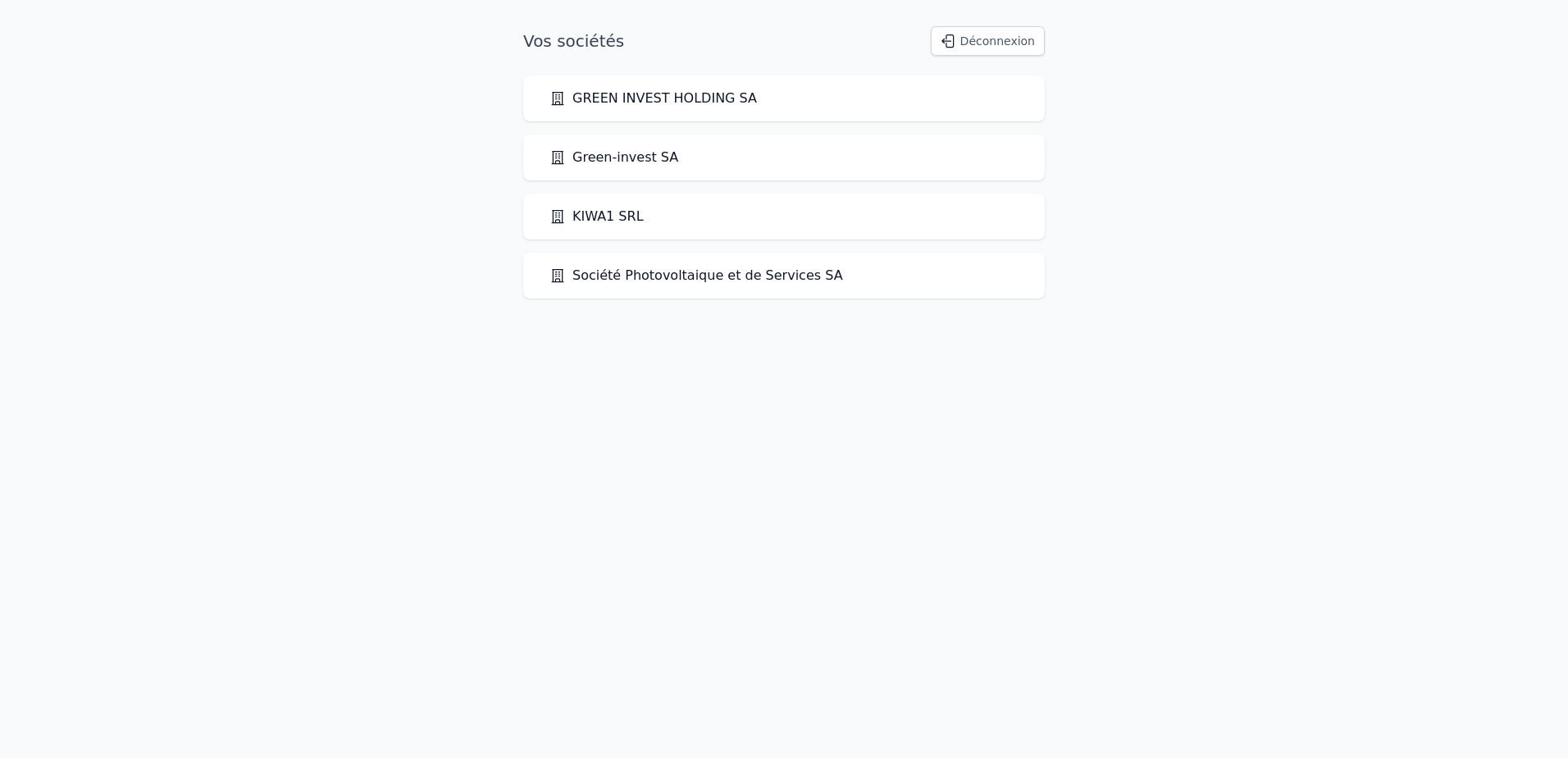
click at [606, 163] on link "Green-invest SA" at bounding box center [614, 157] width 129 height 20
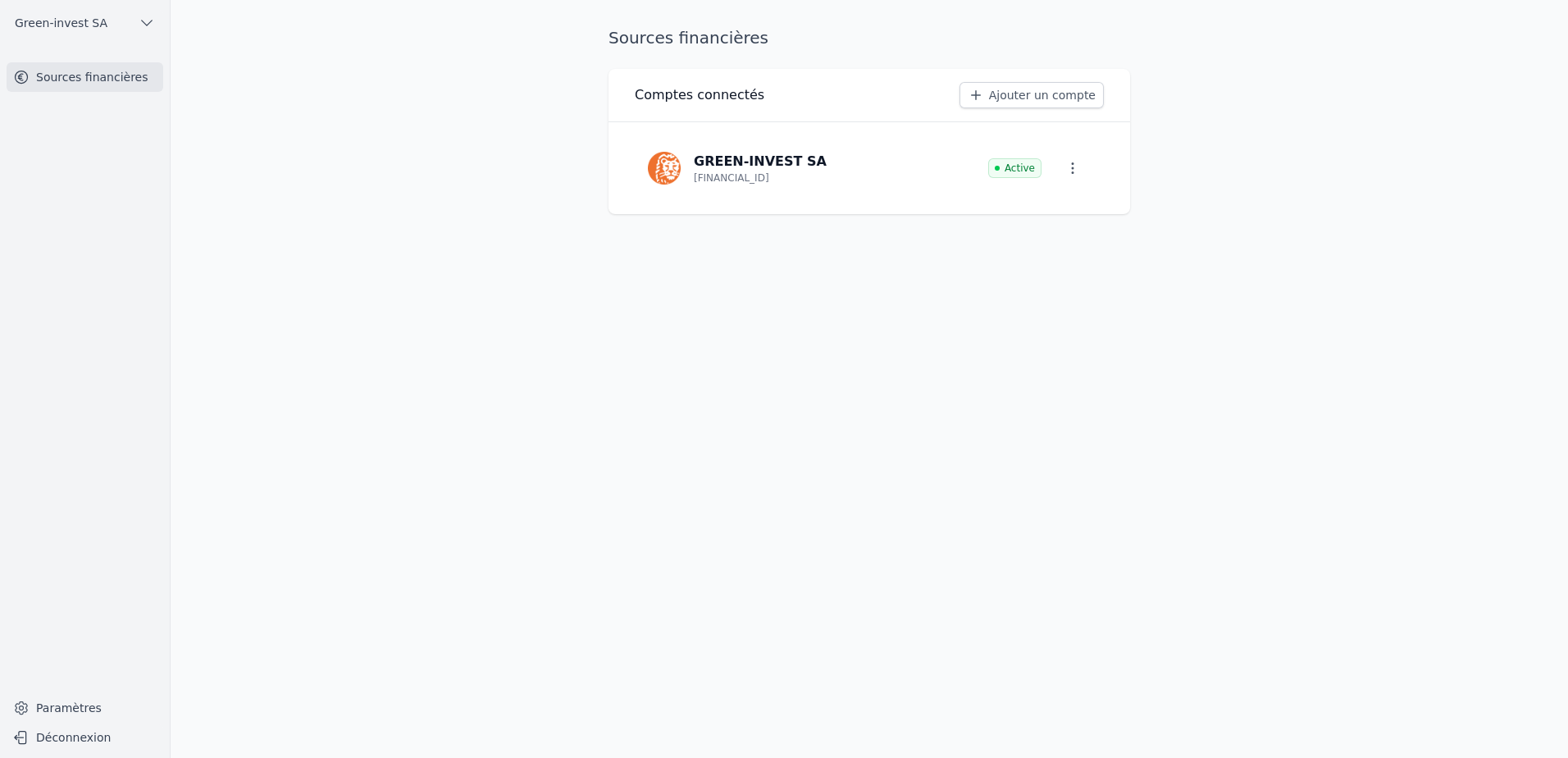
click at [971, 92] on link "Ajouter un compte" at bounding box center [1031, 95] width 145 height 27
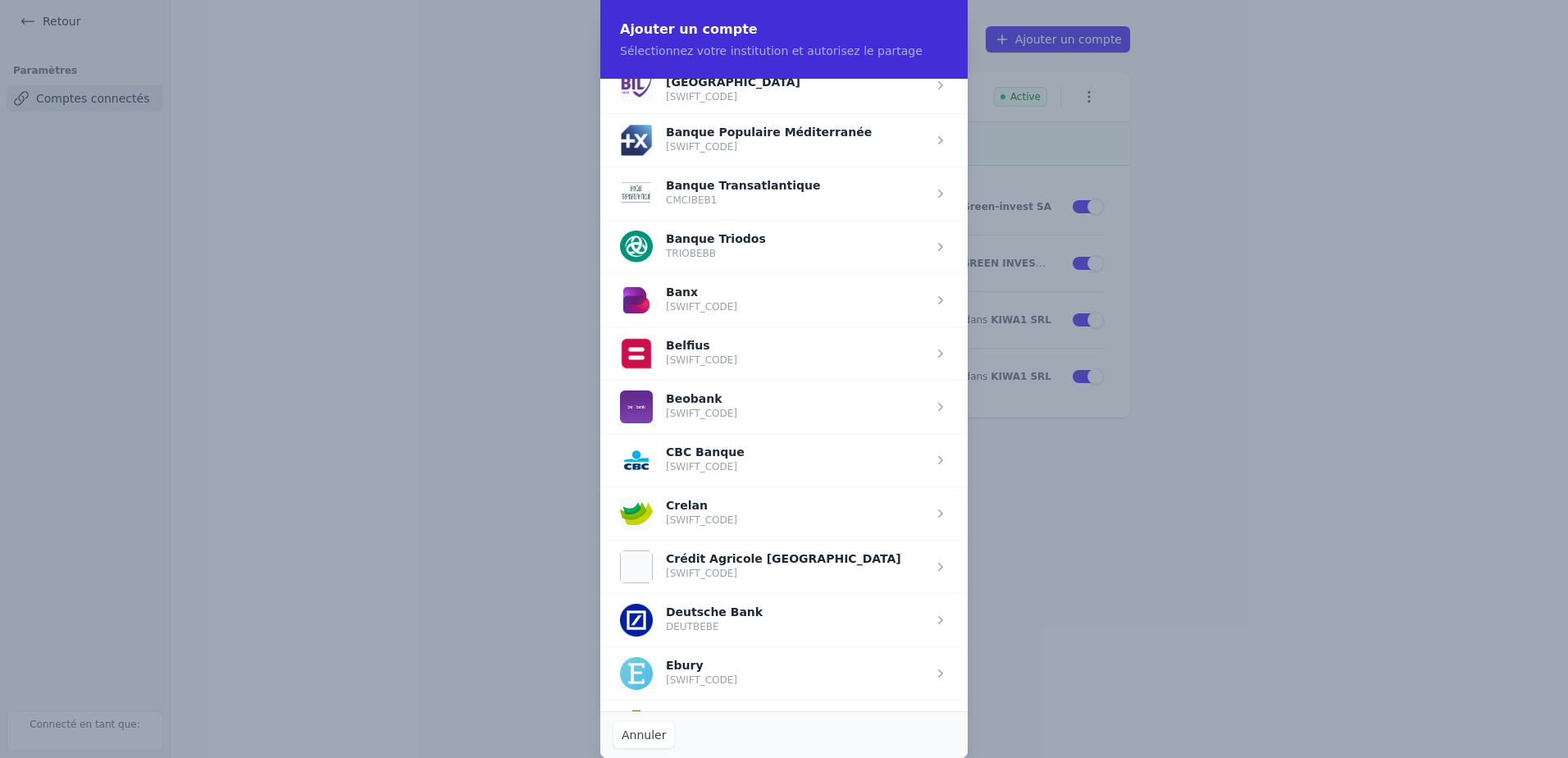
scroll to position [492, 0]
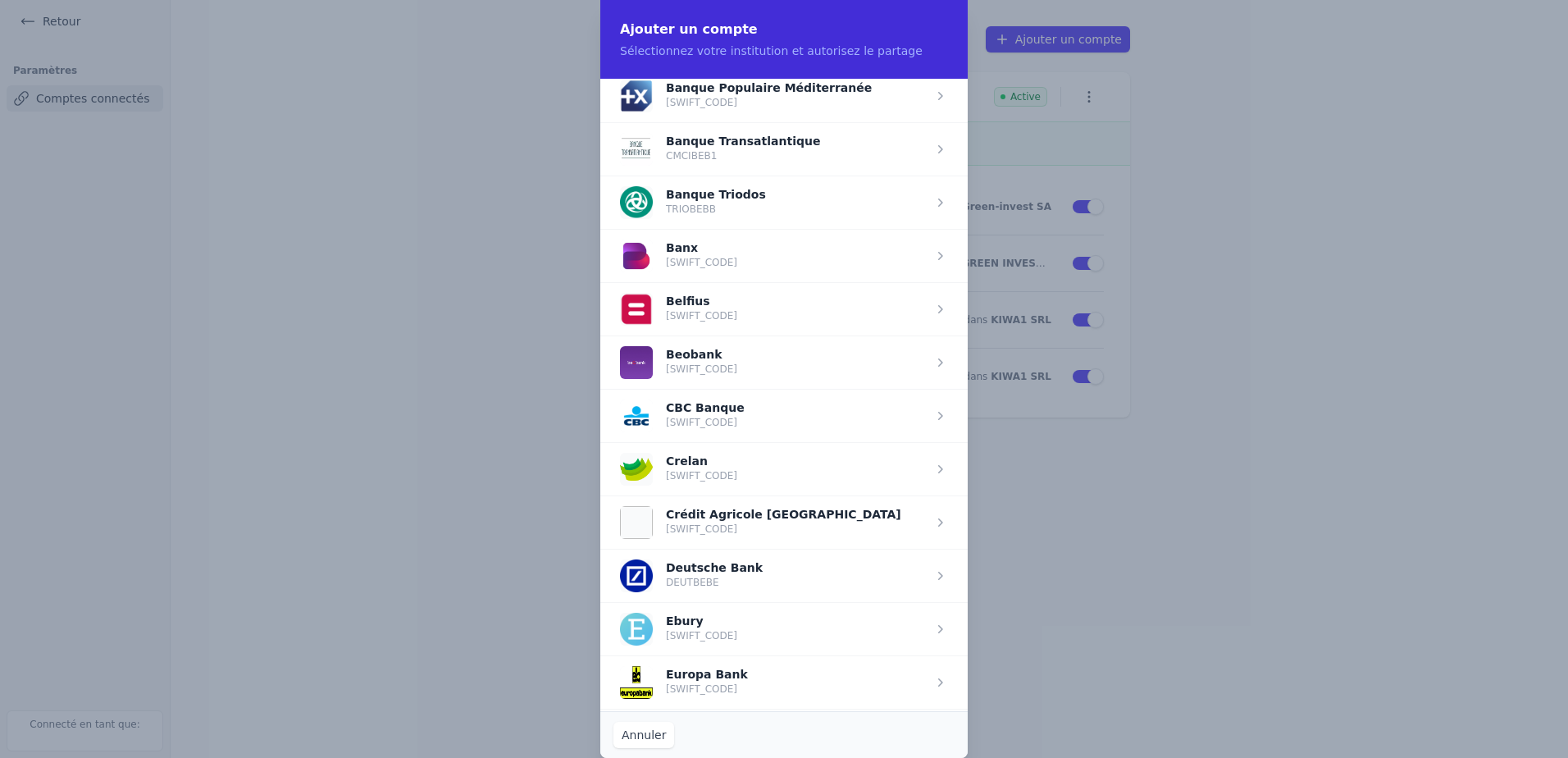
click at [666, 308] on span "button" at bounding box center [784, 309] width 367 height 53
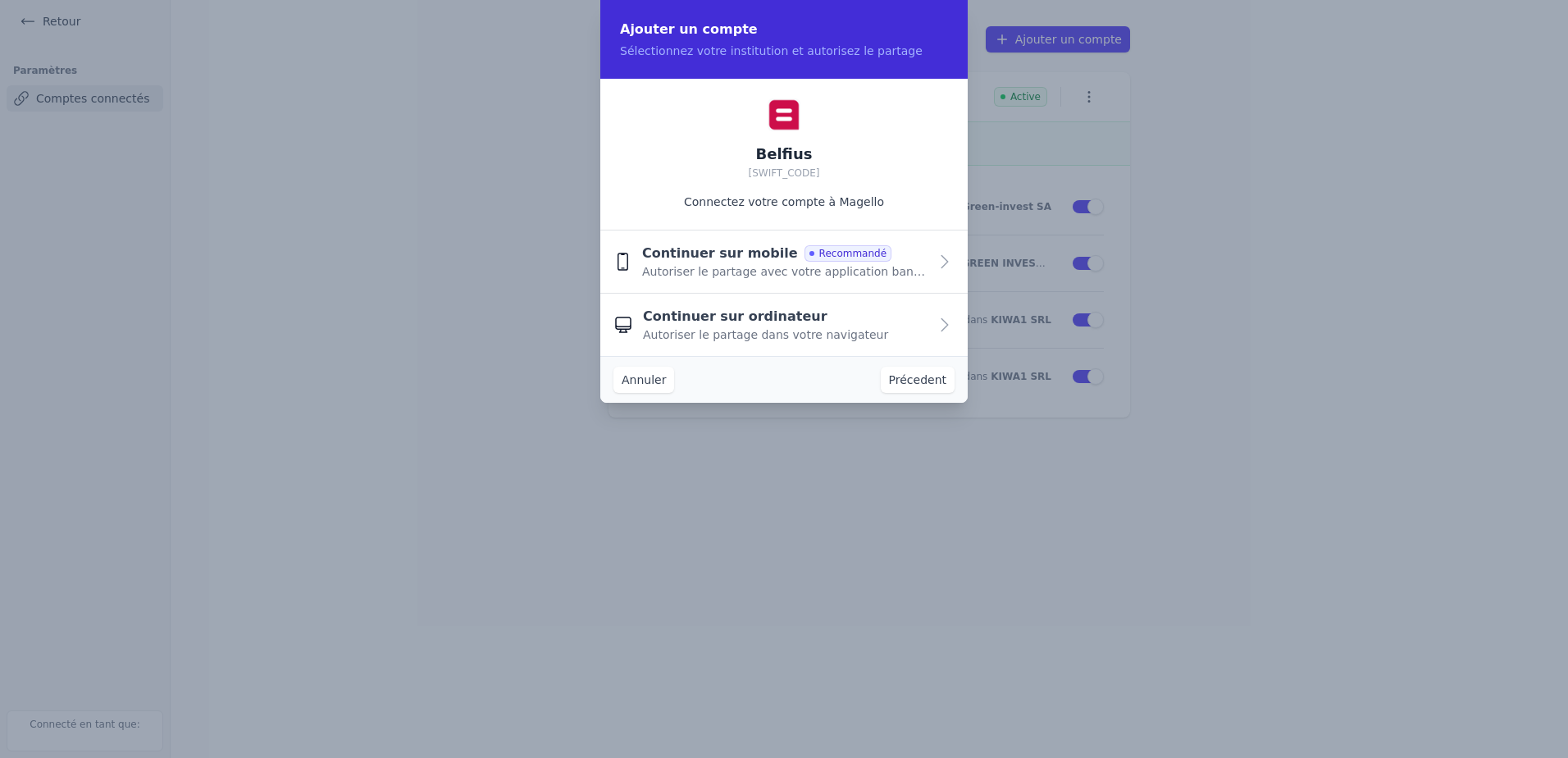
scroll to position [0, 0]
click at [941, 265] on icon "button" at bounding box center [944, 262] width 20 height 20
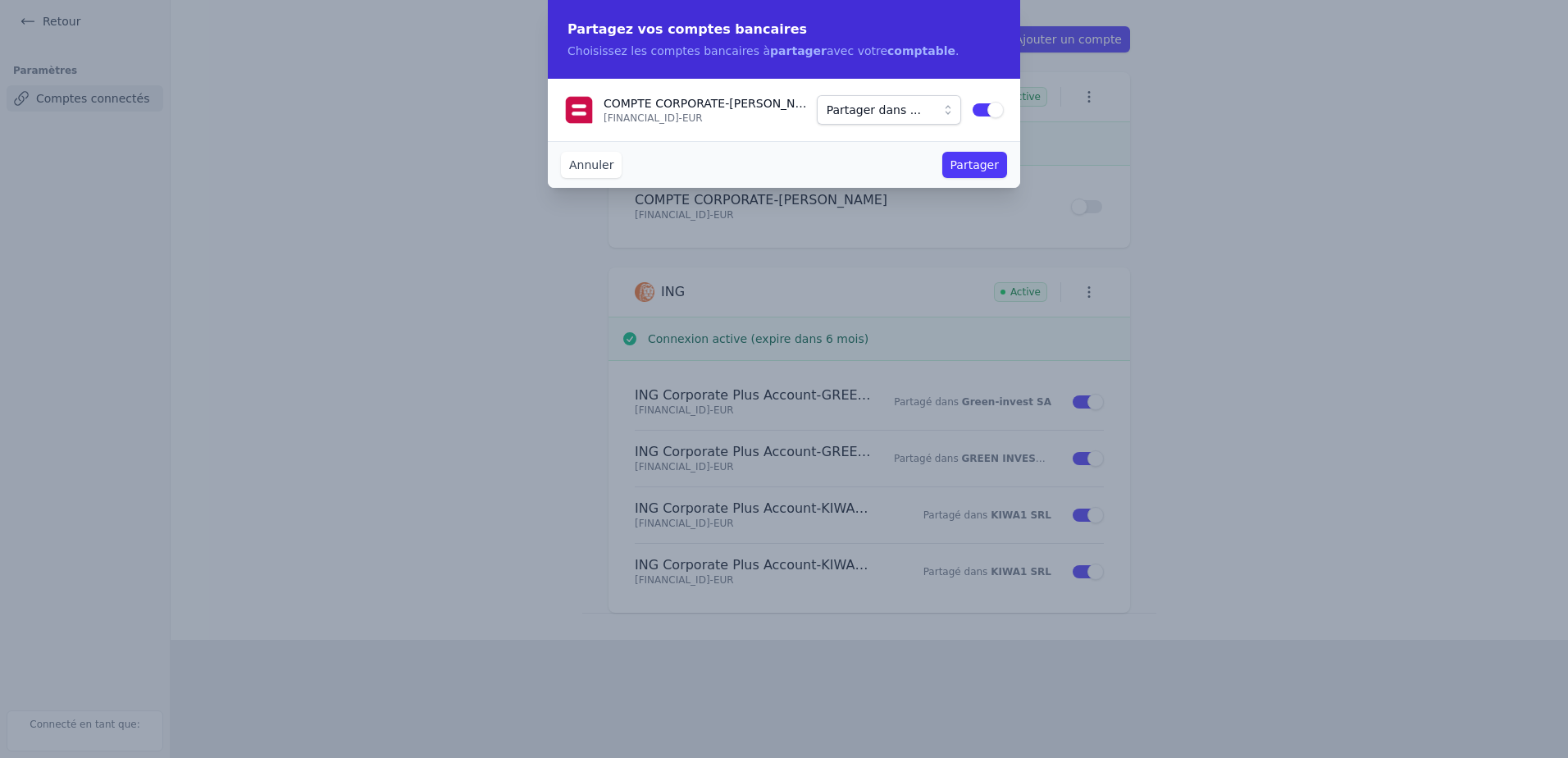
click at [947, 113] on button "Partager dans ..." at bounding box center [889, 110] width 145 height 29
click at [892, 167] on span "Green-invest SA" at bounding box center [870, 169] width 93 height 16
click at [968, 171] on button "Partager" at bounding box center [974, 164] width 65 height 27
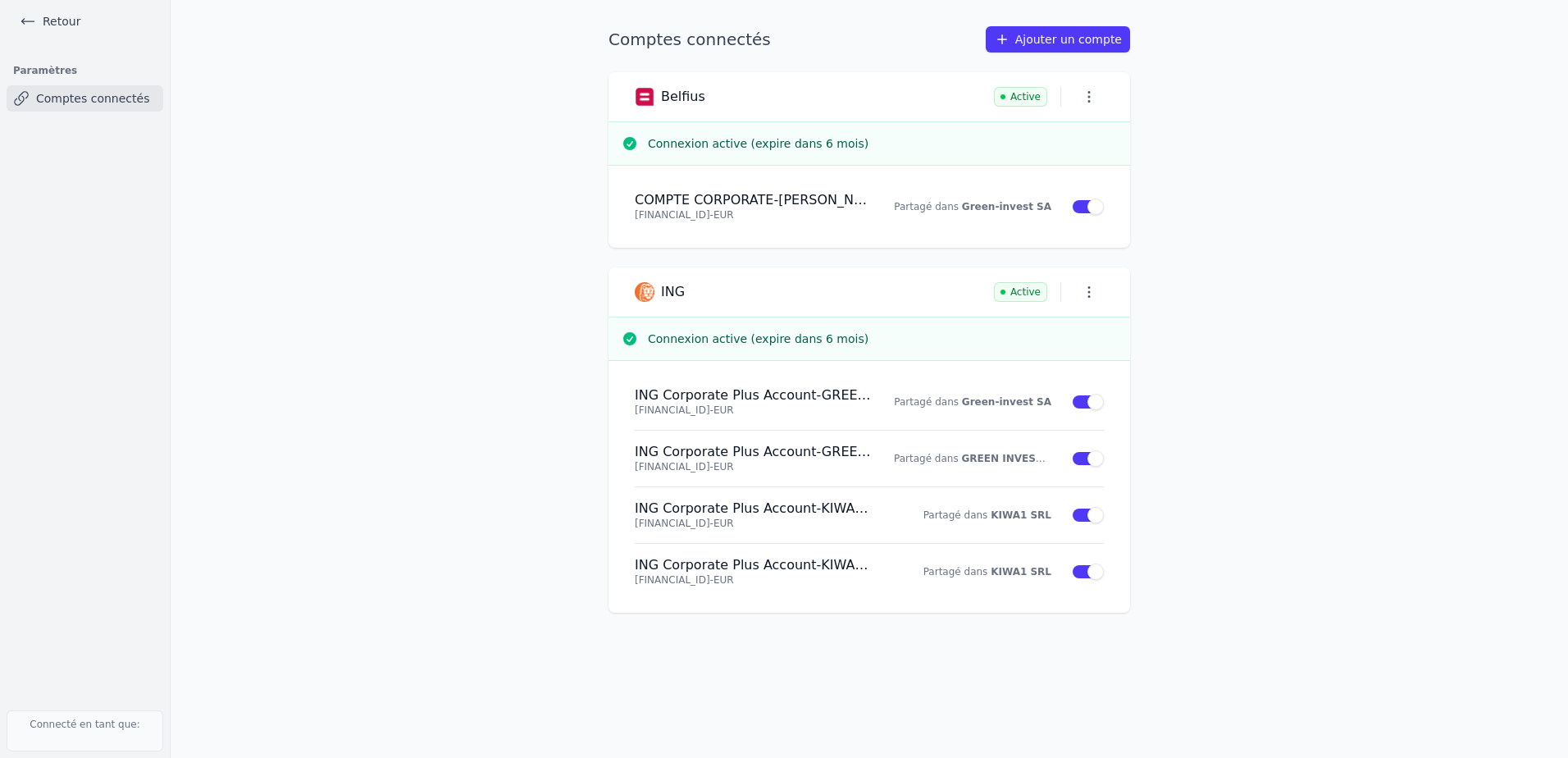
click at [1054, 39] on link "Ajouter un compte" at bounding box center [1058, 40] width 145 height 27
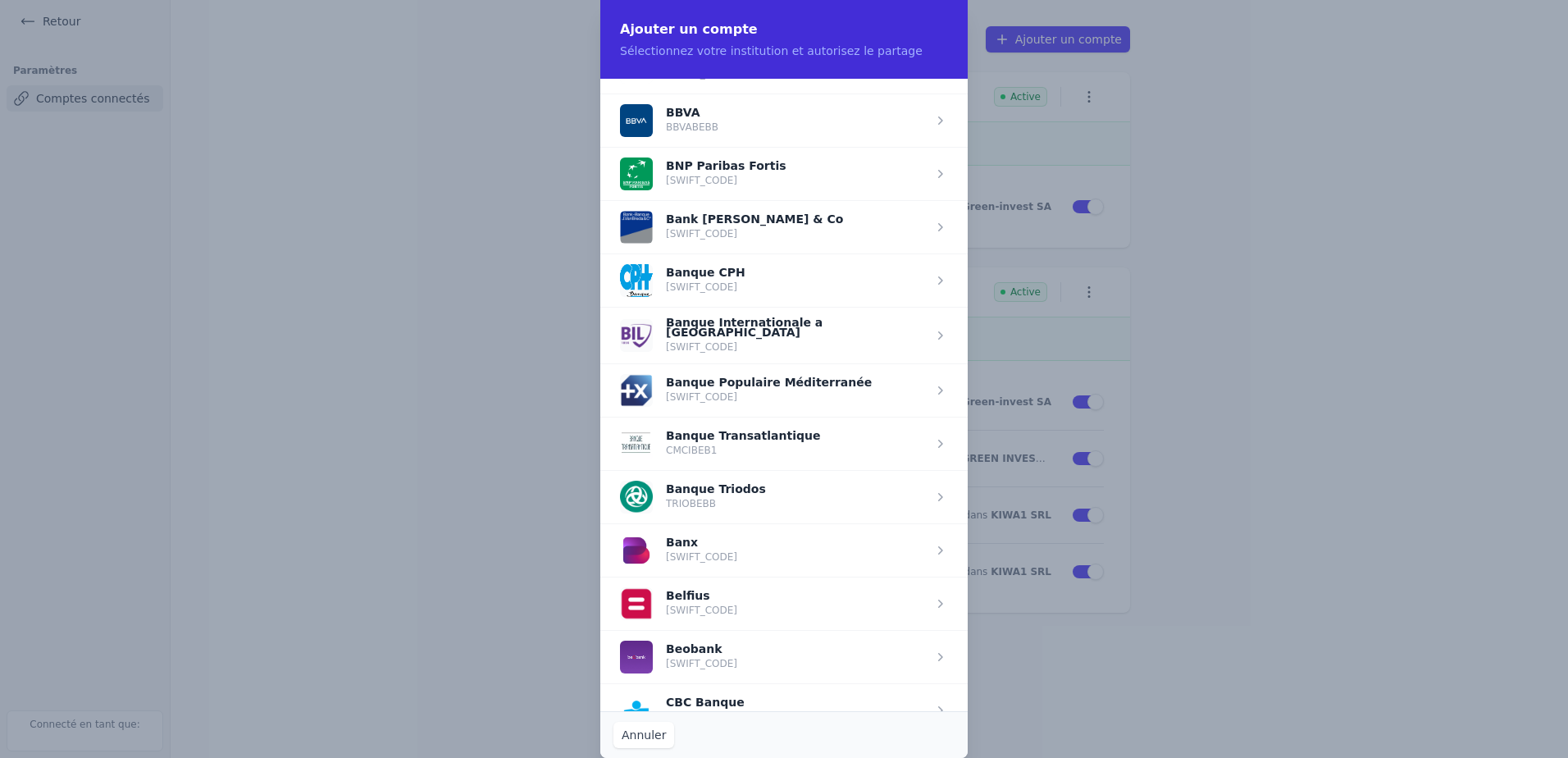
scroll to position [246, 0]
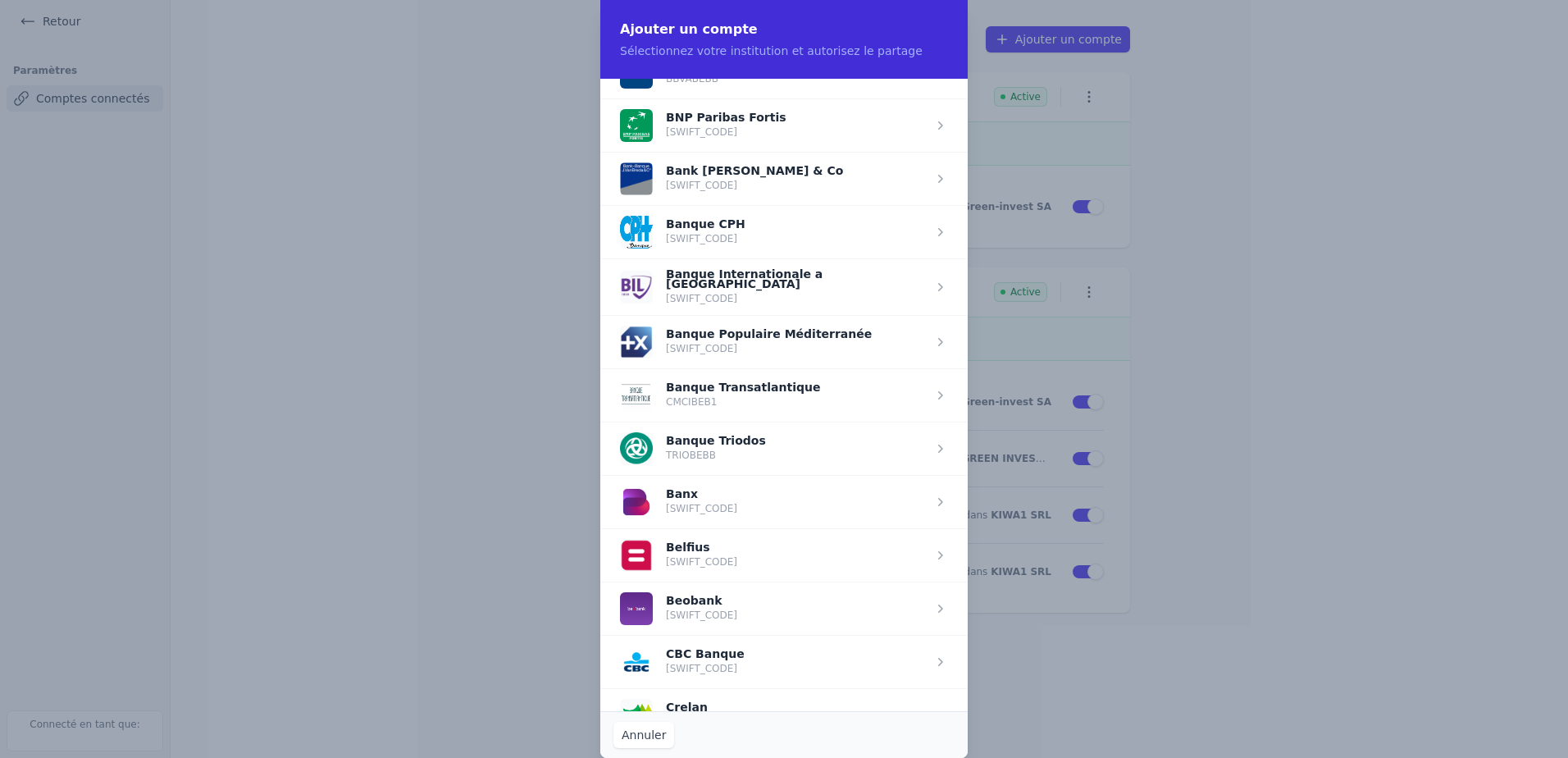
click at [717, 447] on span "button" at bounding box center [784, 448] width 367 height 53
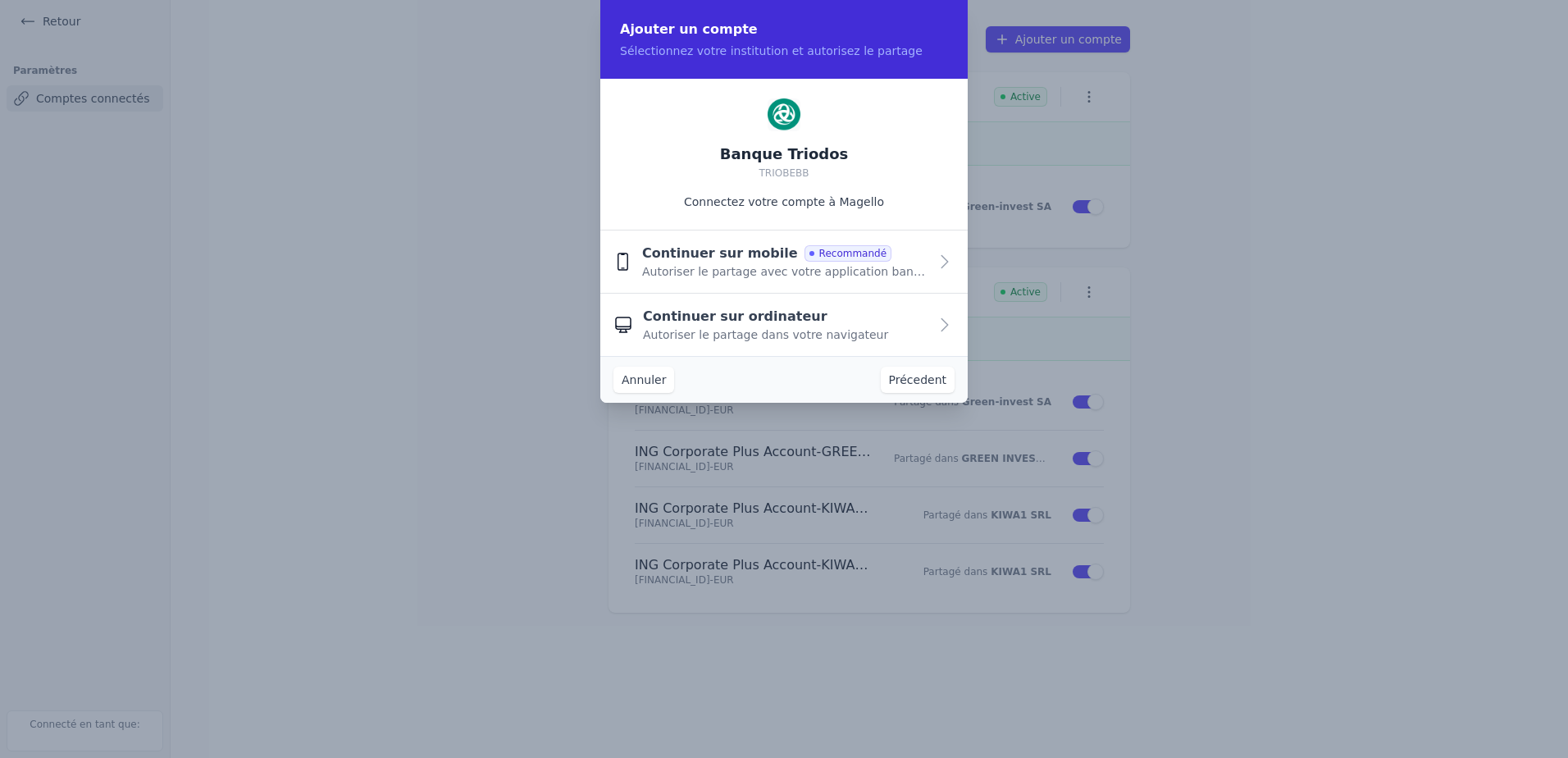
scroll to position [0, 0]
click at [794, 331] on span "Autoriser le partage dans votre navigateur" at bounding box center [765, 334] width 245 height 16
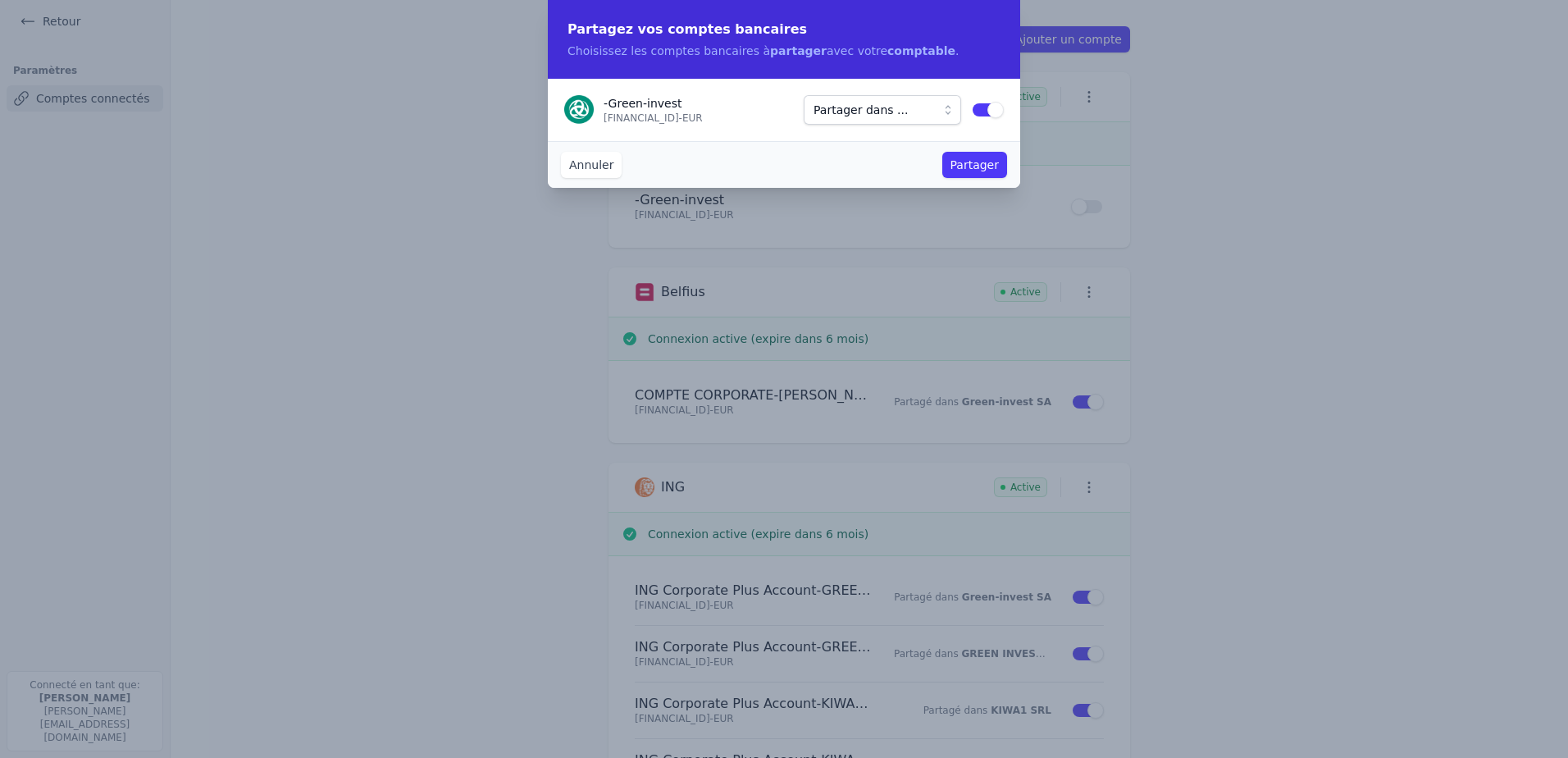
click at [951, 114] on button "Partager dans ..." at bounding box center [882, 110] width 157 height 29
click at [897, 167] on span "Green-invest SA" at bounding box center [864, 169] width 93 height 16
click at [968, 169] on button "Partager" at bounding box center [974, 164] width 65 height 27
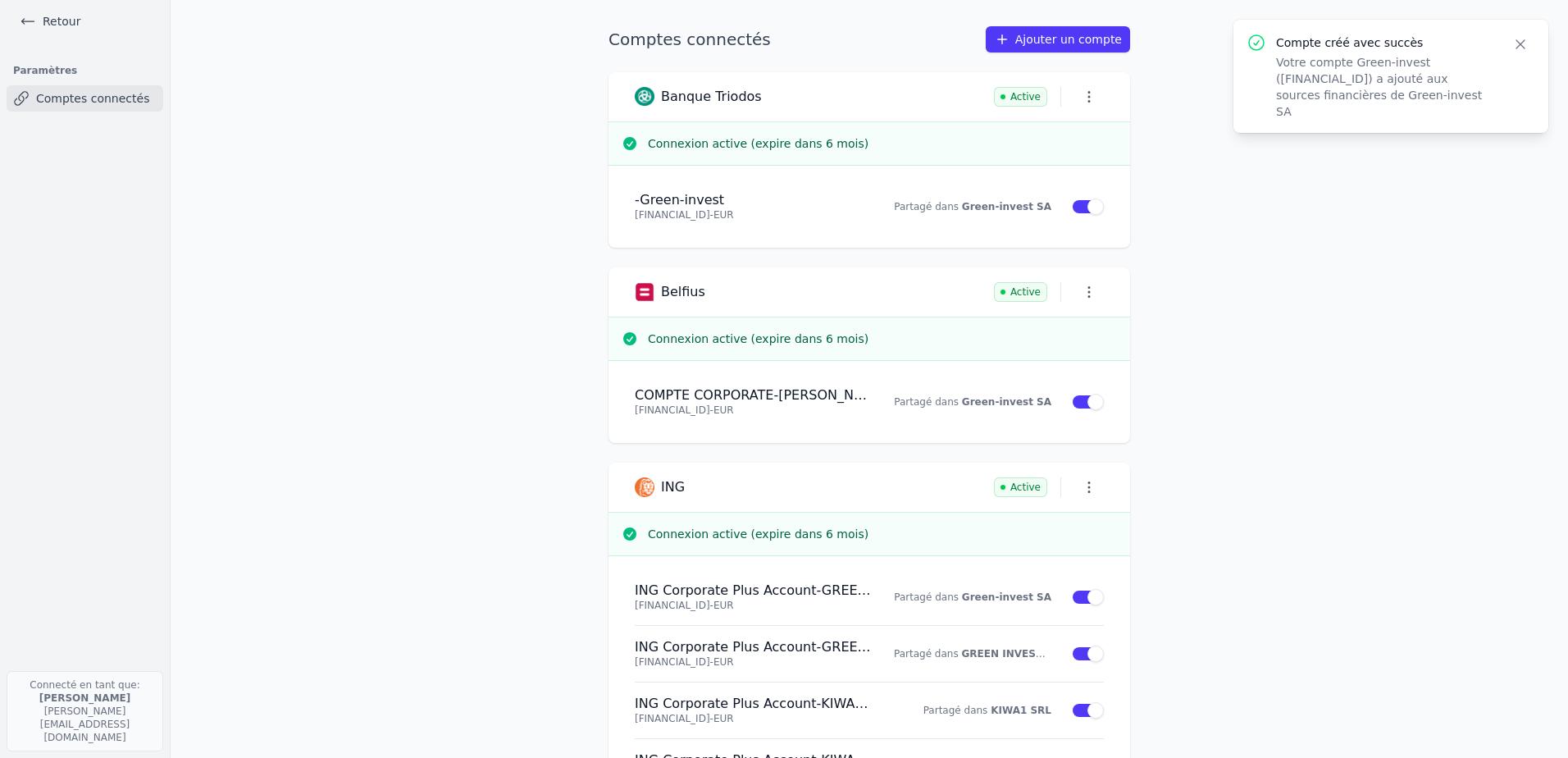
click at [1030, 45] on link "Ajouter un compte" at bounding box center [1058, 40] width 145 height 27
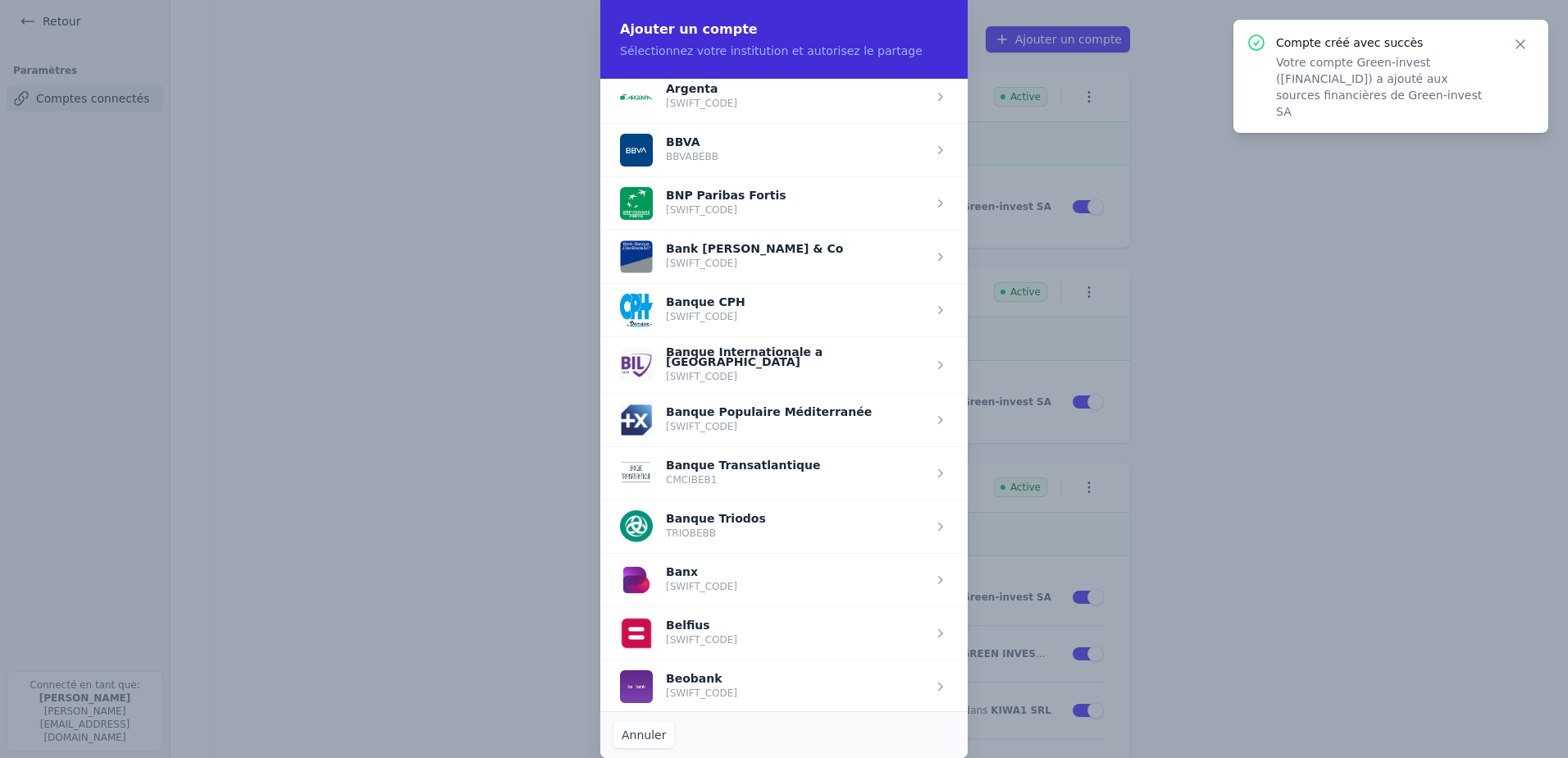
scroll to position [246, 0]
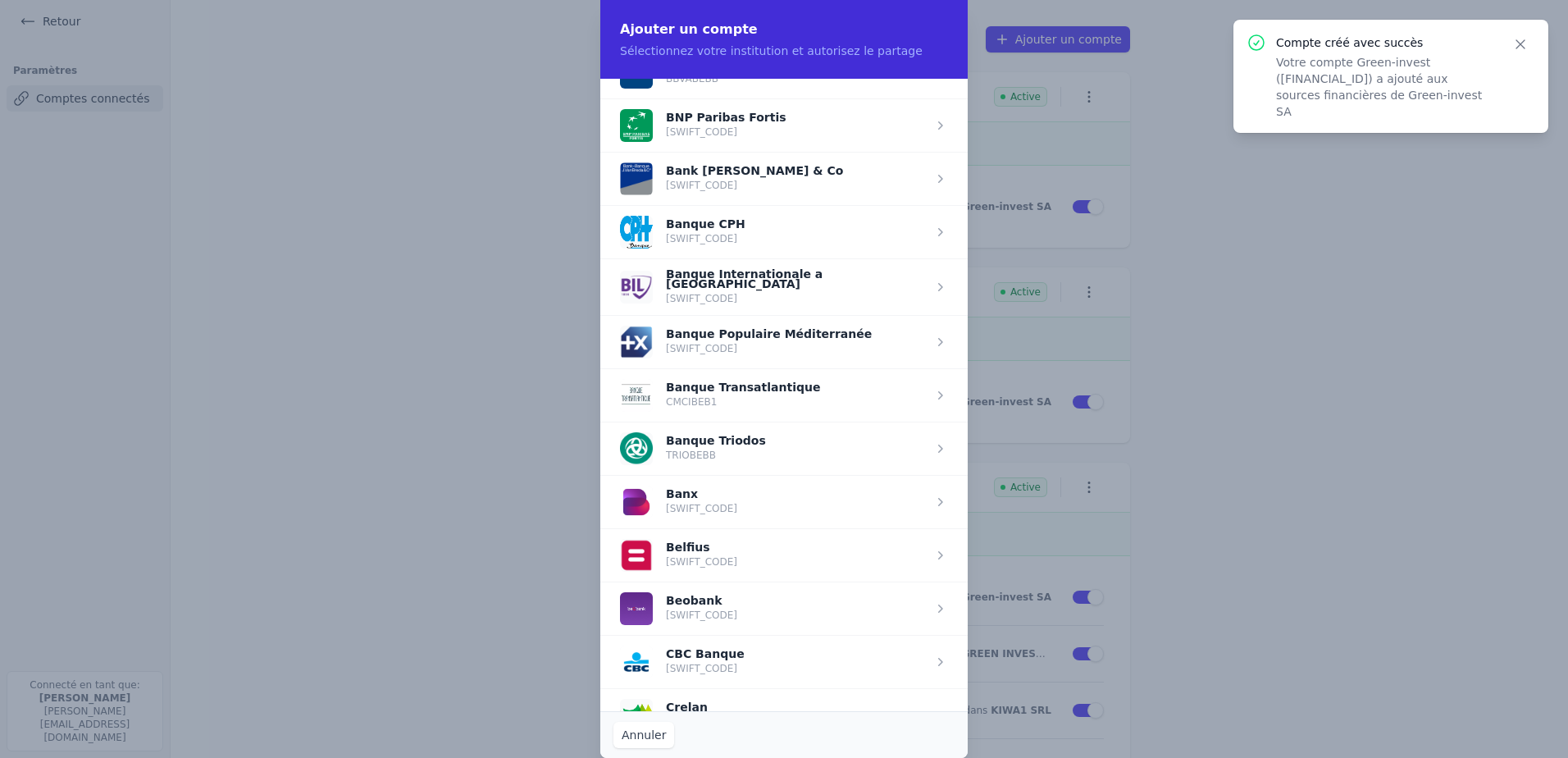
click at [703, 441] on span "button" at bounding box center [784, 448] width 367 height 53
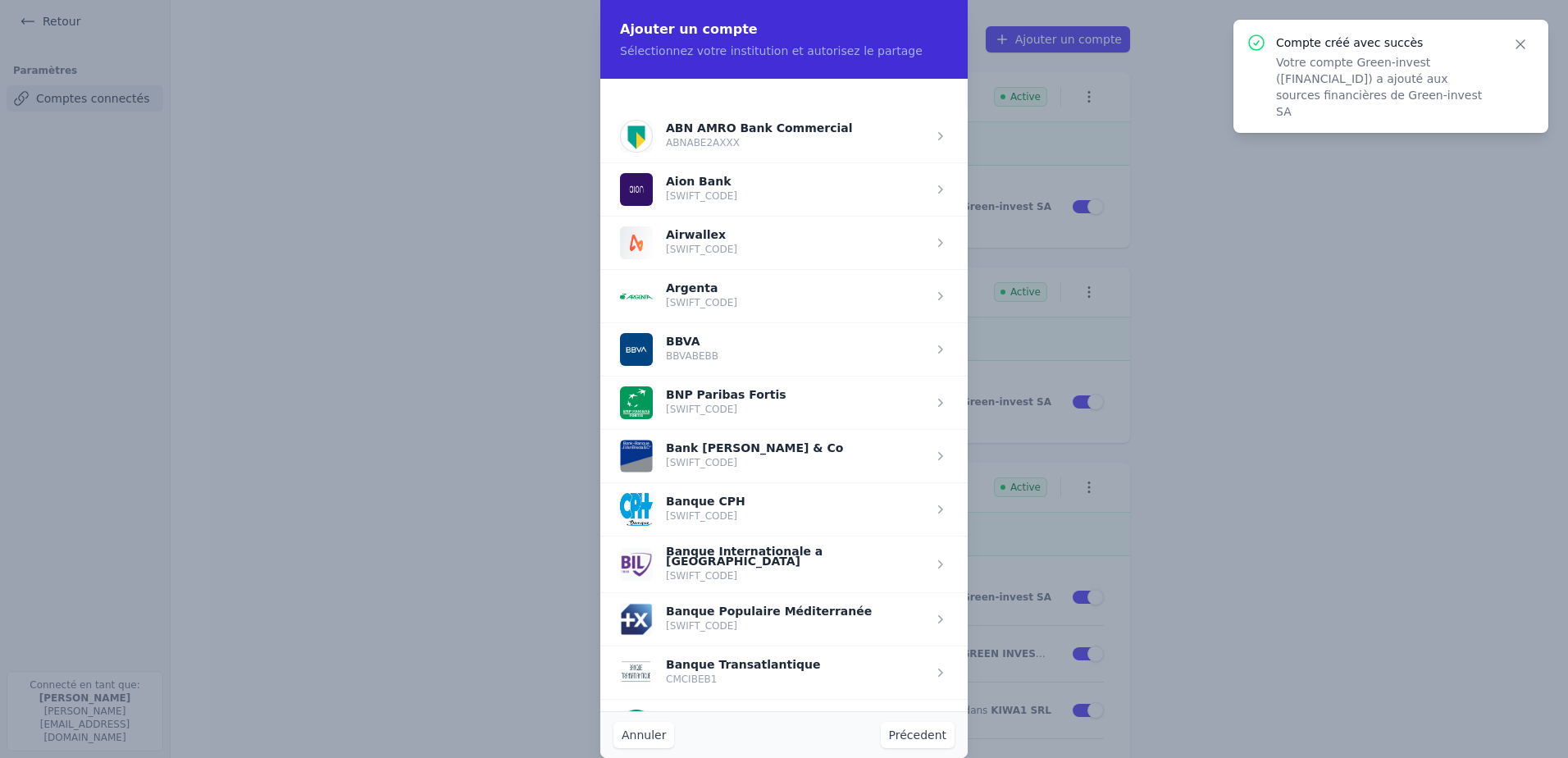
scroll to position [0, 0]
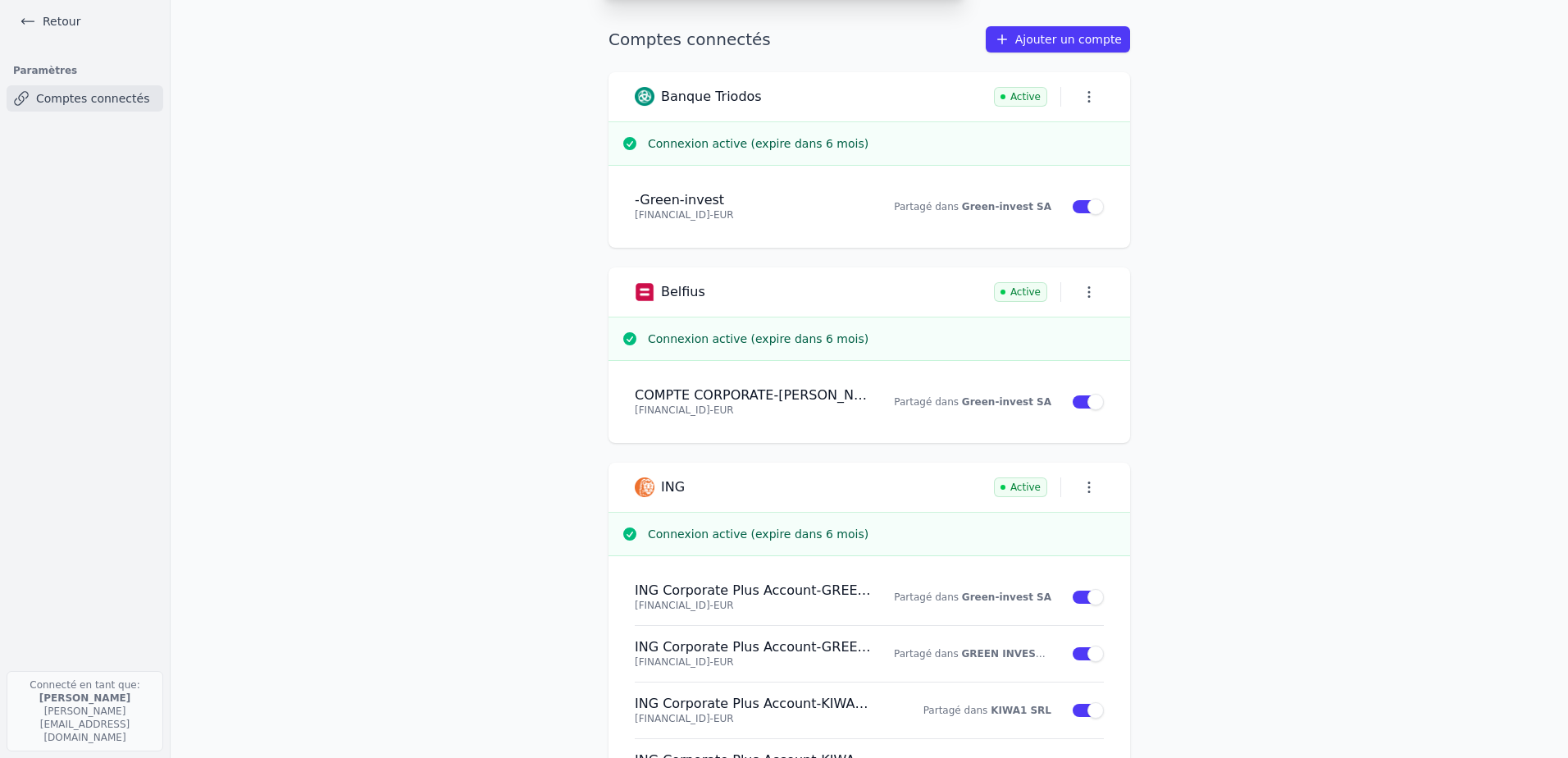
drag, startPoint x: 1196, startPoint y: 269, endPoint x: 1242, endPoint y: 340, distance: 84.6
click at [29, 17] on icon at bounding box center [28, 21] width 16 height 16
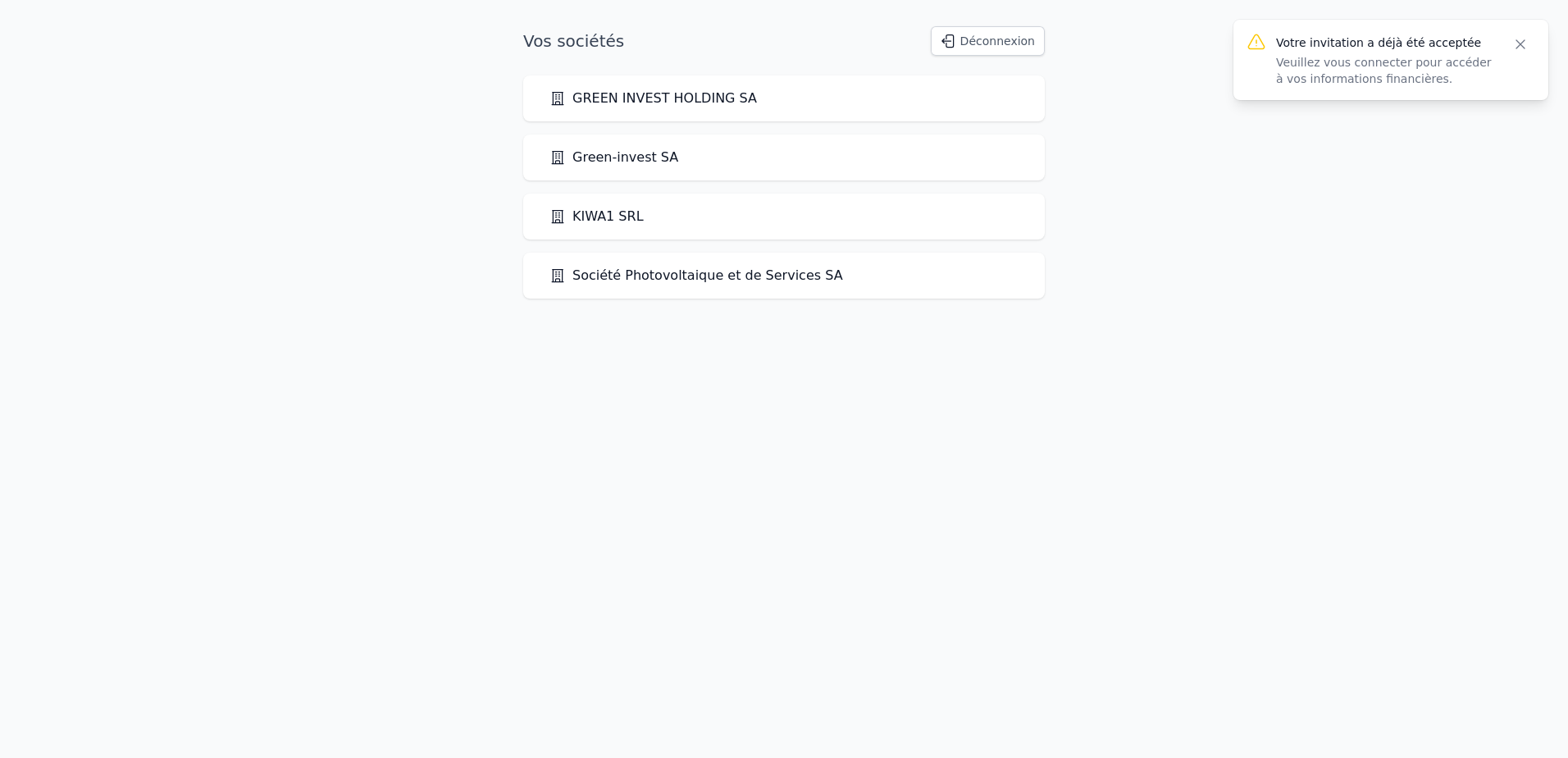
click at [721, 278] on link "Société Photovoltaique et de Services SA" at bounding box center [696, 275] width 293 height 20
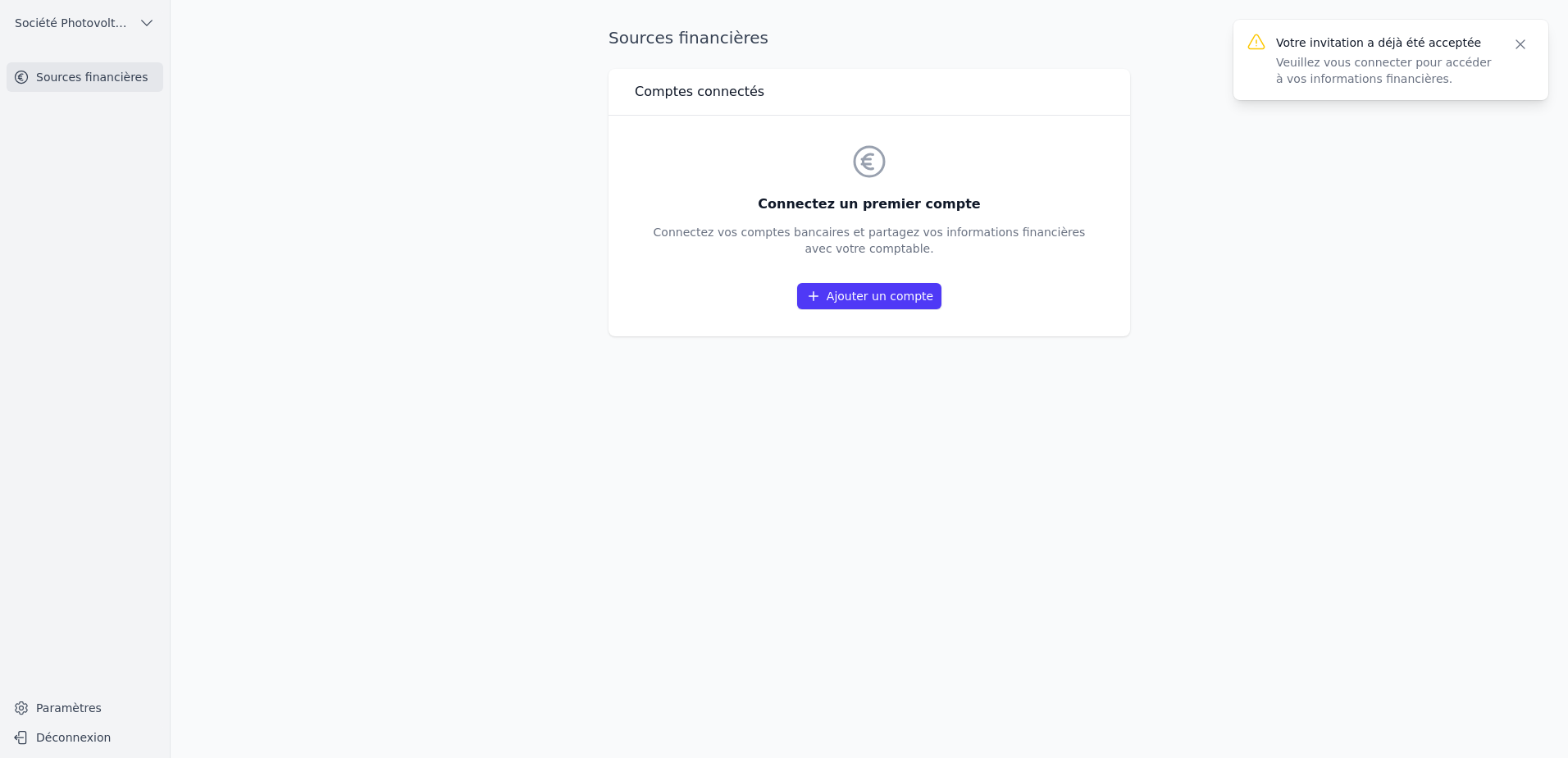
click at [855, 297] on link "Ajouter un compte" at bounding box center [870, 296] width 145 height 27
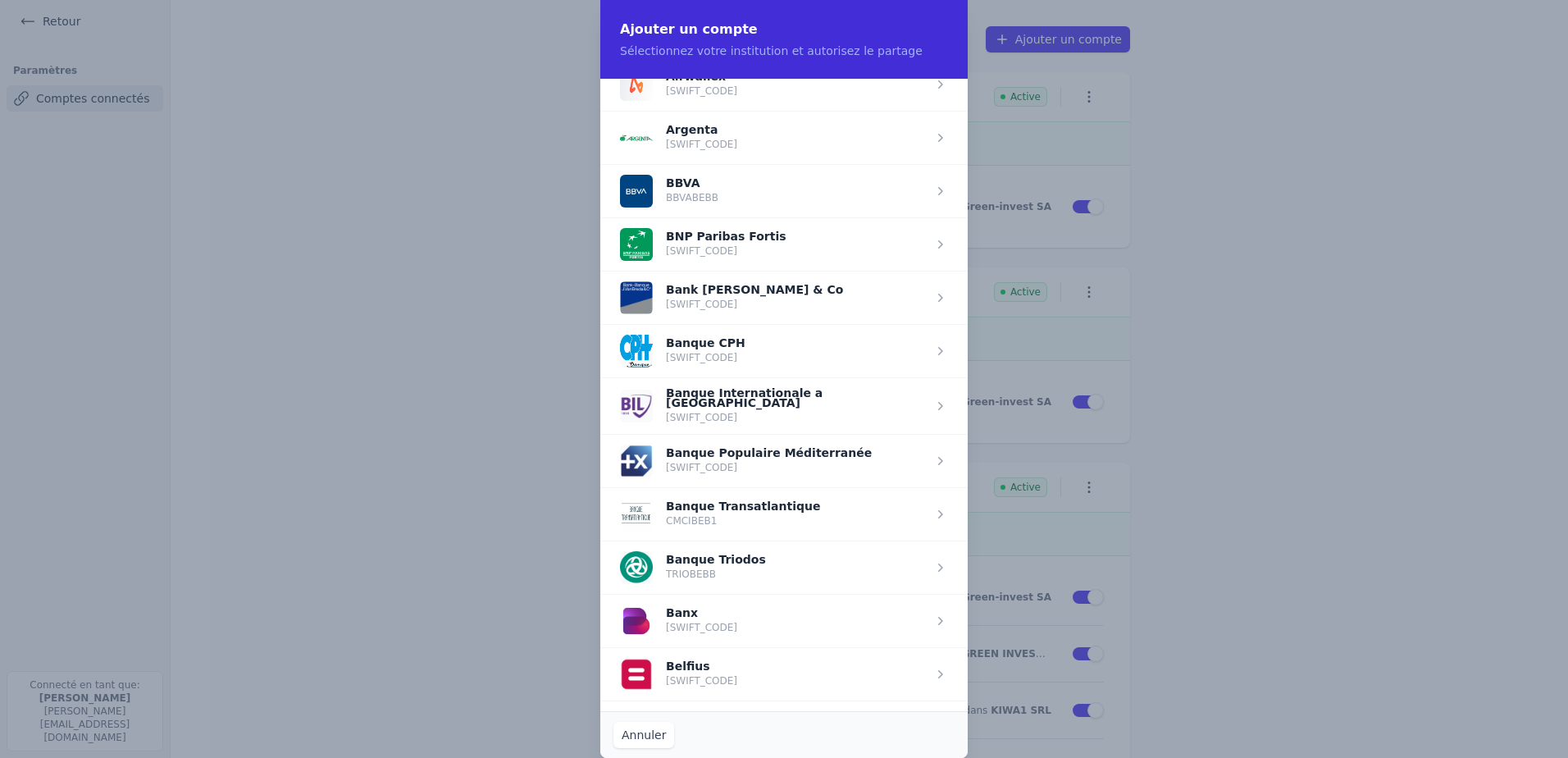
scroll to position [164, 0]
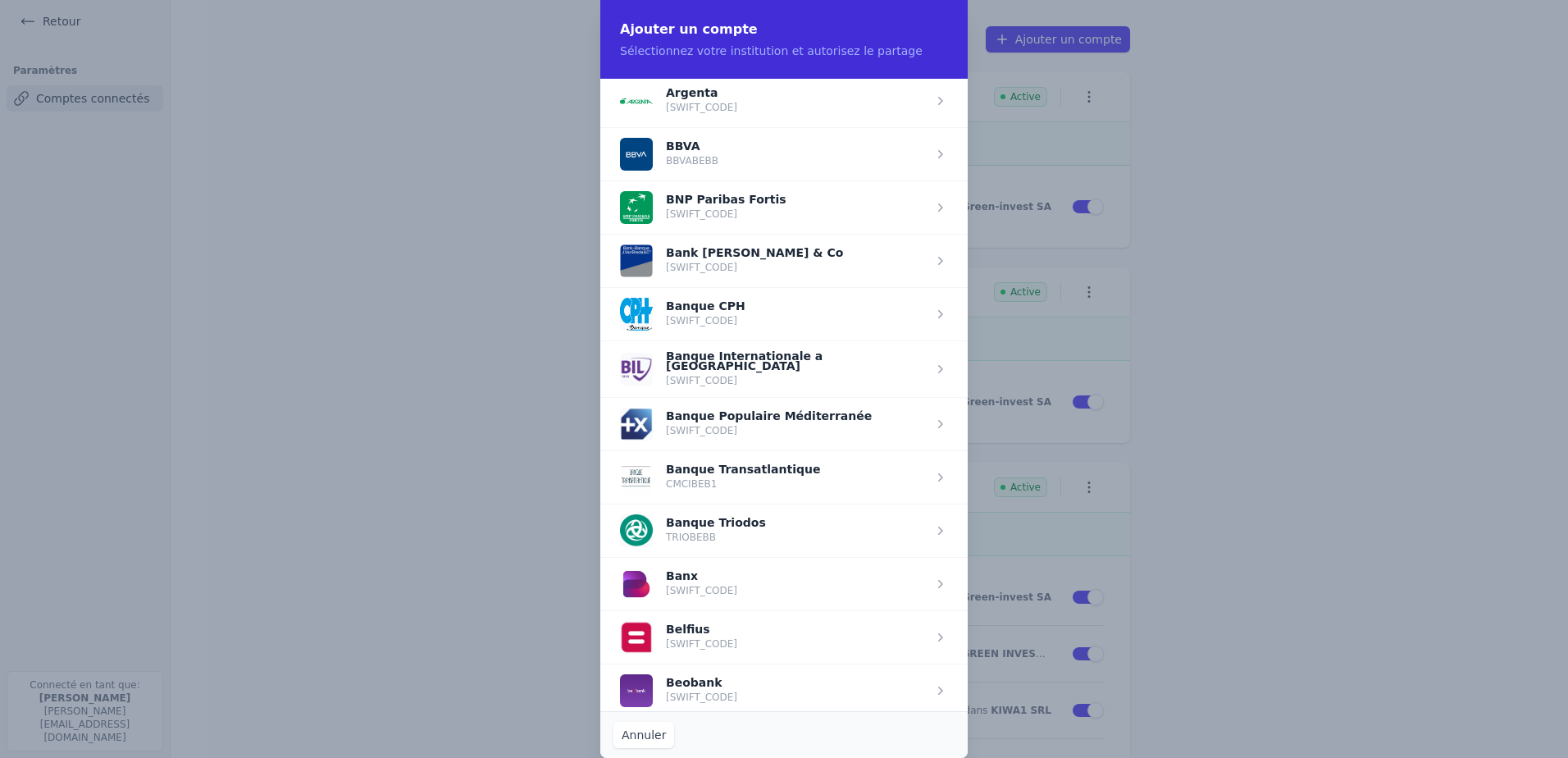
click at [725, 515] on span "button" at bounding box center [784, 530] width 367 height 53
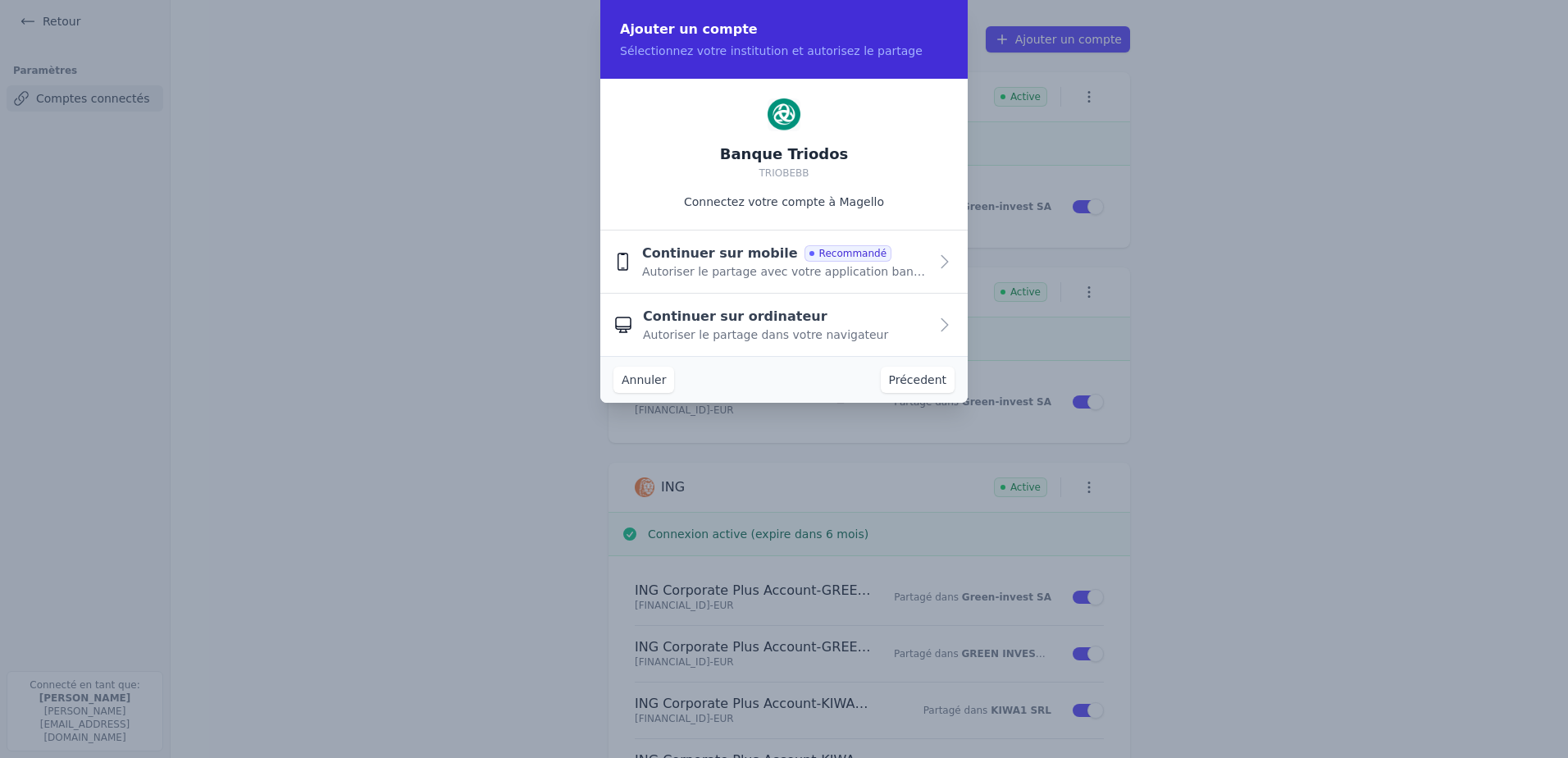
scroll to position [0, 0]
click at [744, 330] on span "Autoriser le partage dans votre navigateur" at bounding box center [765, 334] width 245 height 16
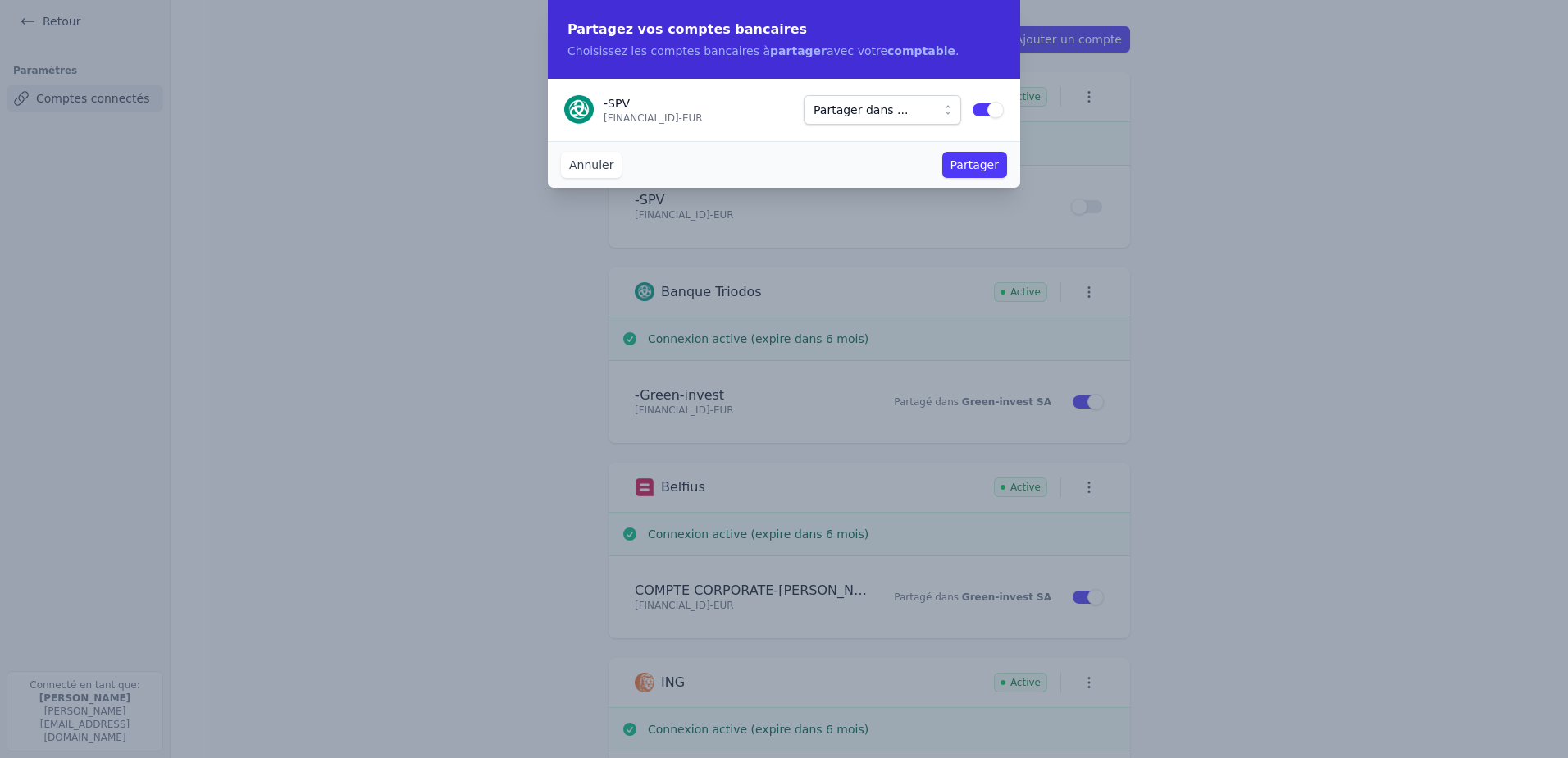
click at [593, 169] on button "Annuler" at bounding box center [591, 164] width 61 height 27
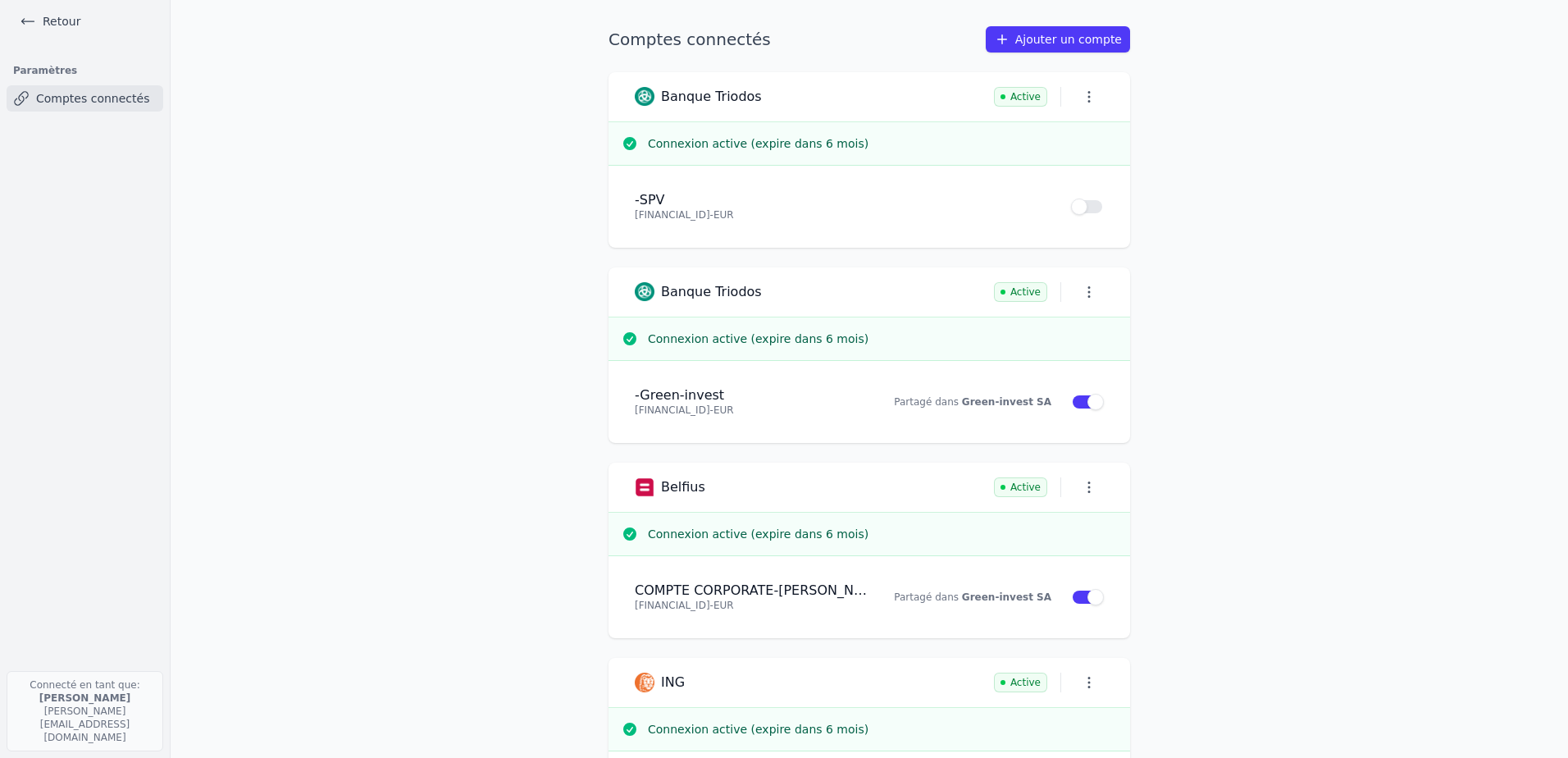
click at [1085, 103] on icon "button" at bounding box center [1089, 96] width 16 height 16
click at [1233, 152] on div at bounding box center [784, 379] width 1568 height 758
click at [1057, 45] on link "Ajouter un compte" at bounding box center [1058, 40] width 145 height 27
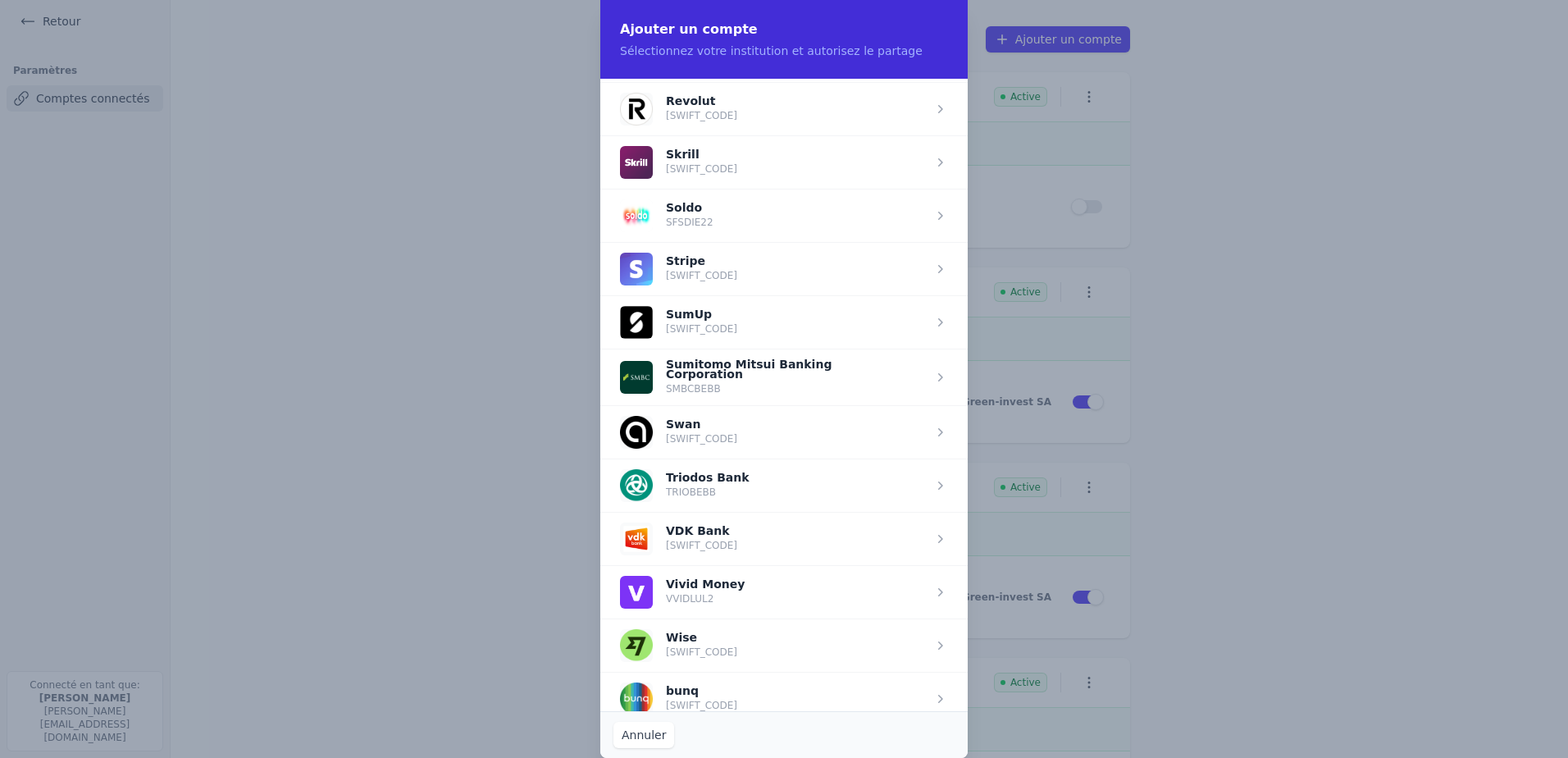
scroll to position [2086, 0]
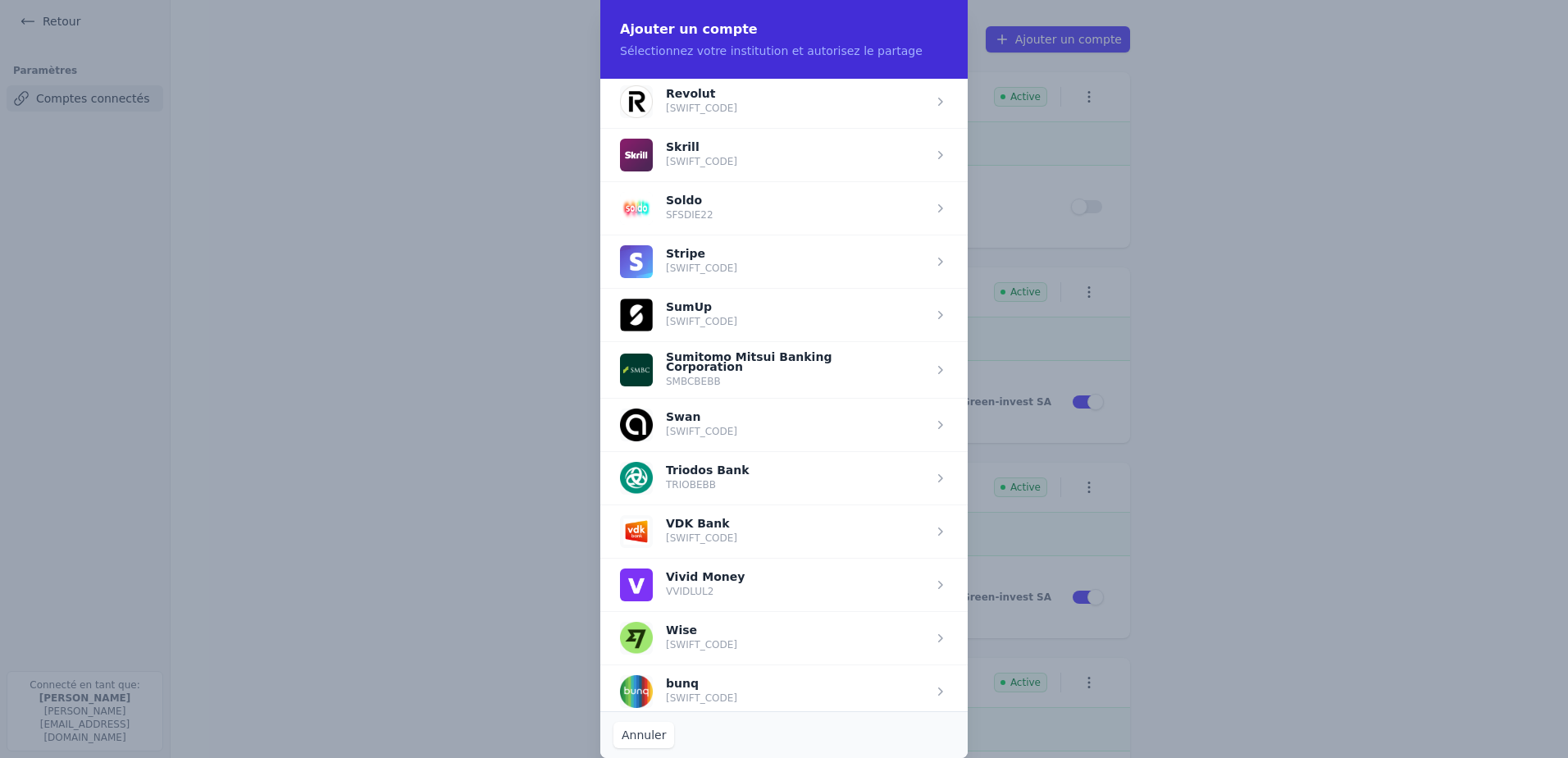
click at [707, 473] on span "button" at bounding box center [784, 478] width 367 height 53
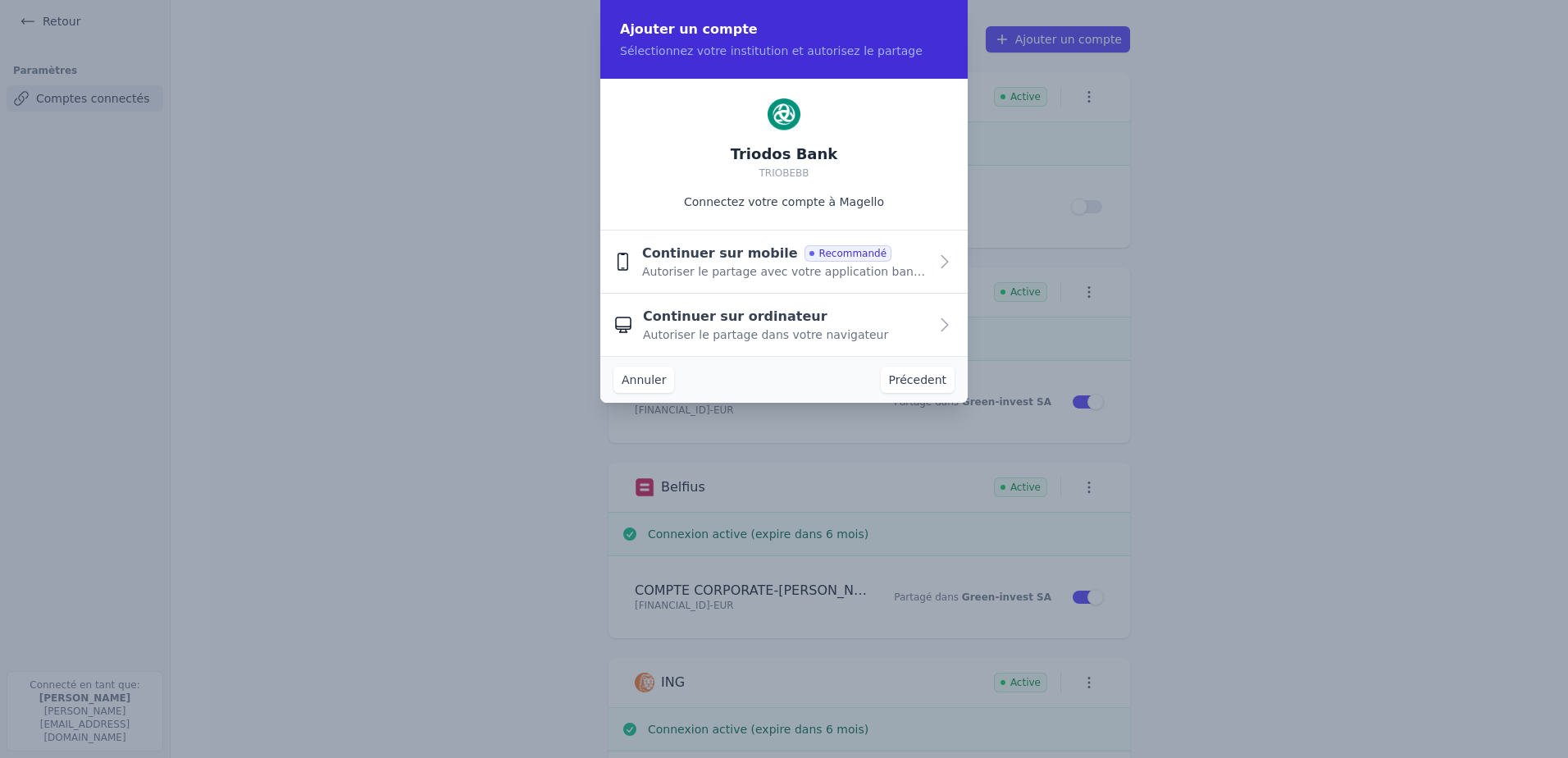
click at [803, 343] on button "Continuer sur ordinateur Autoriser le partage dans votre navigateur" at bounding box center [784, 324] width 367 height 62
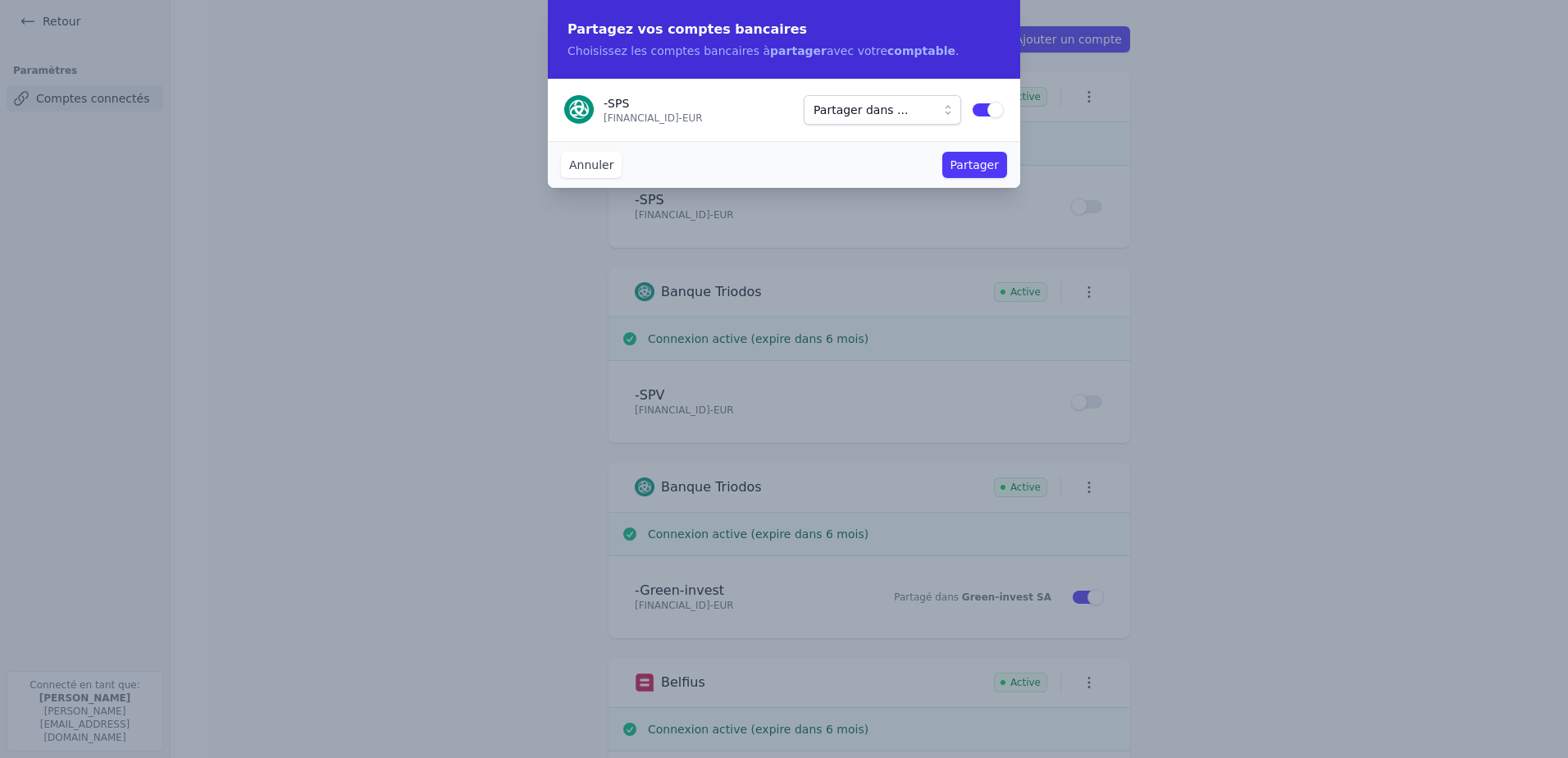
click at [946, 108] on button "Partager dans ..." at bounding box center [882, 110] width 157 height 29
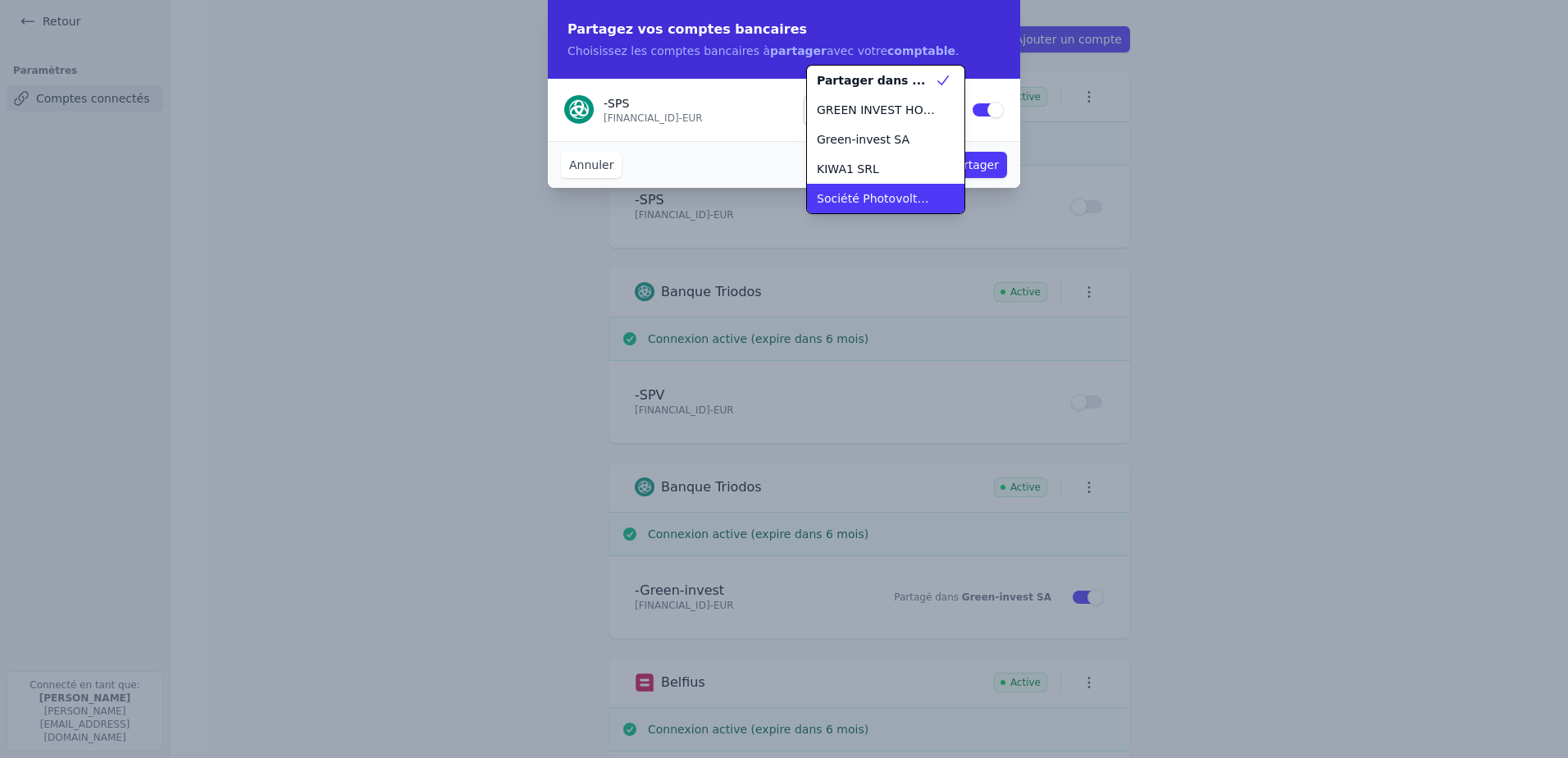
click at [905, 199] on span "Société Photovoltaique et de Services SA" at bounding box center [876, 198] width 118 height 16
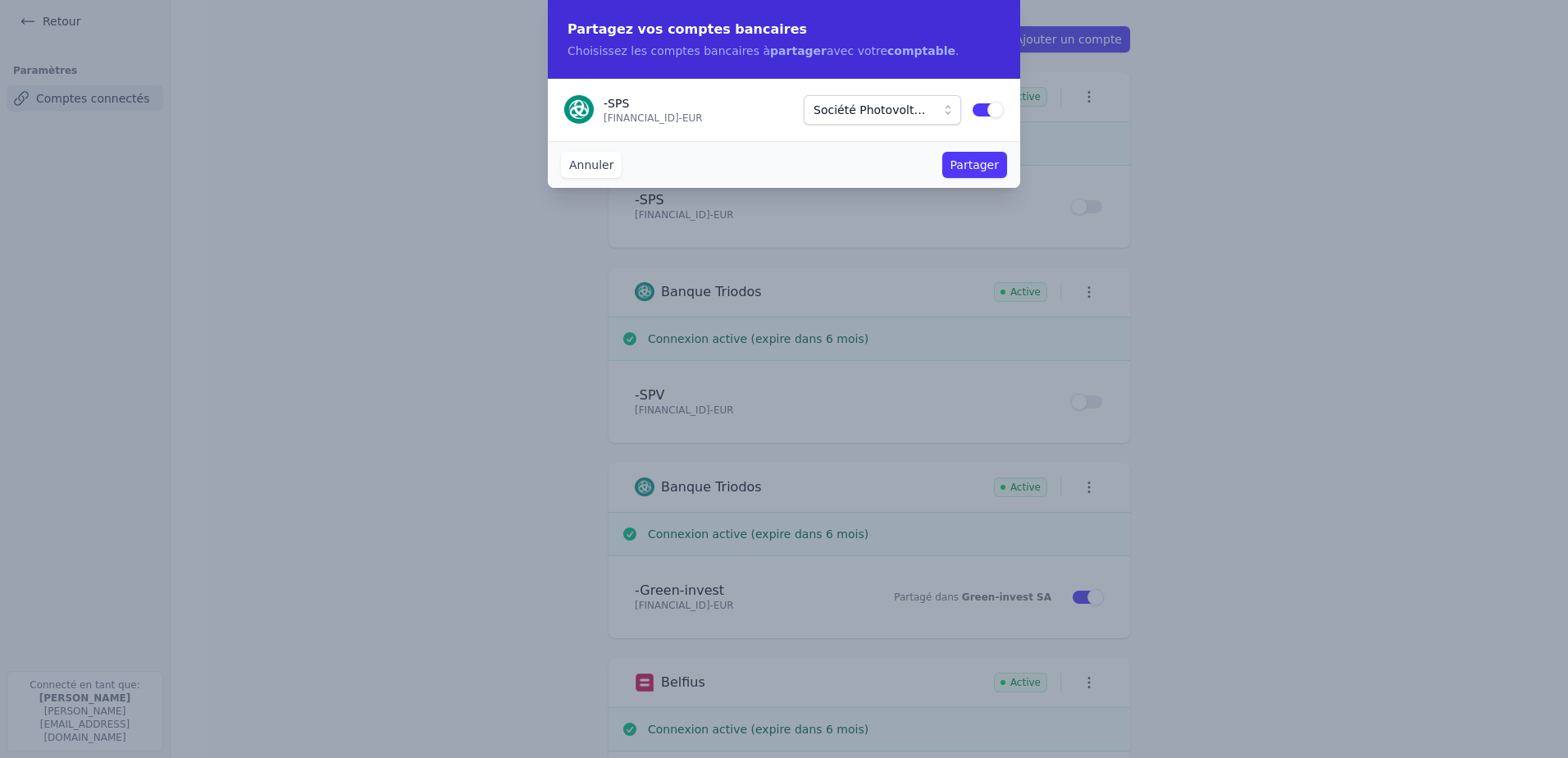
click at [969, 167] on button "Partager" at bounding box center [974, 164] width 65 height 27
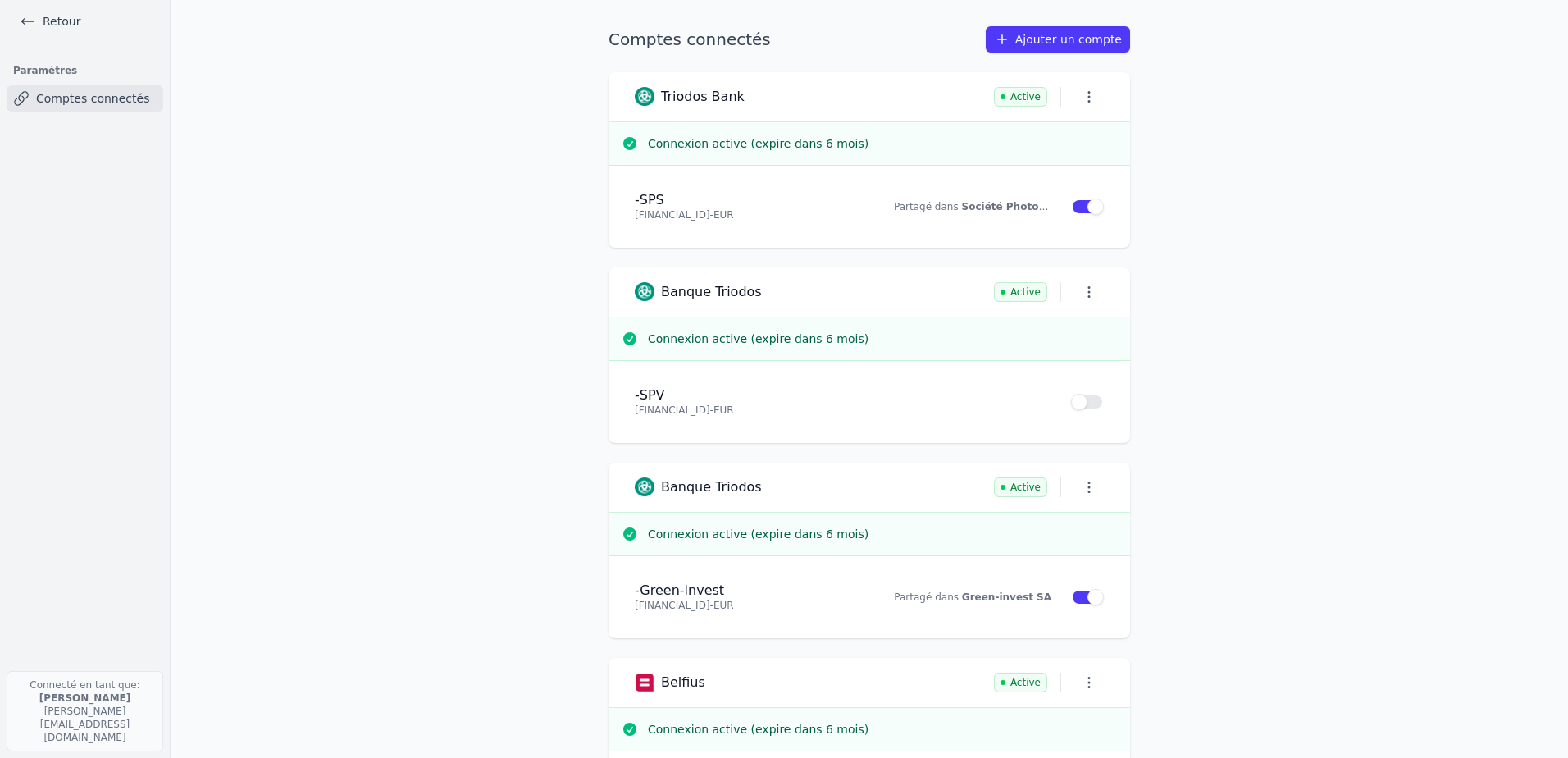
click at [1060, 34] on link "Ajouter un compte" at bounding box center [1058, 40] width 145 height 27
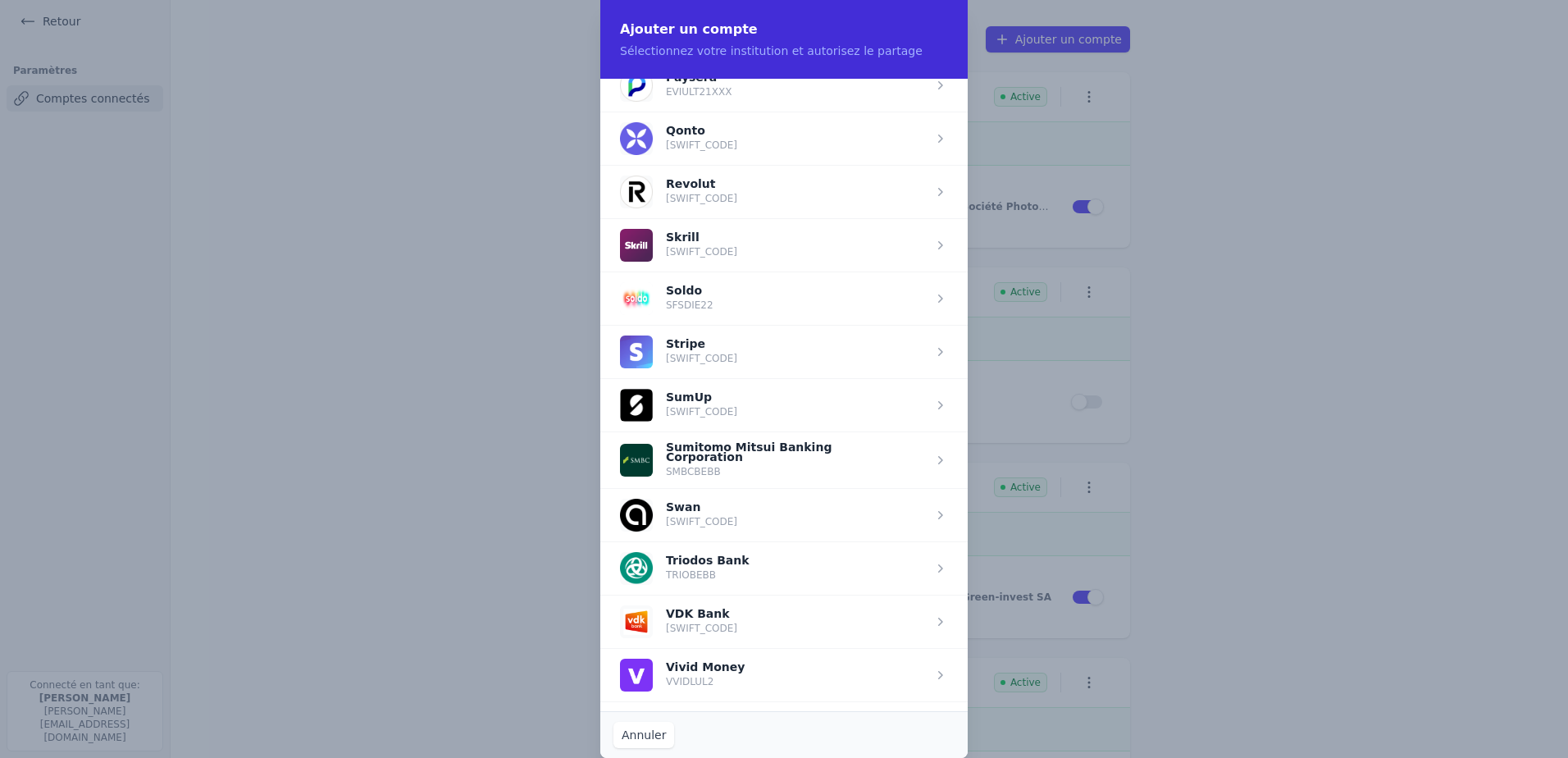
scroll to position [2004, 0]
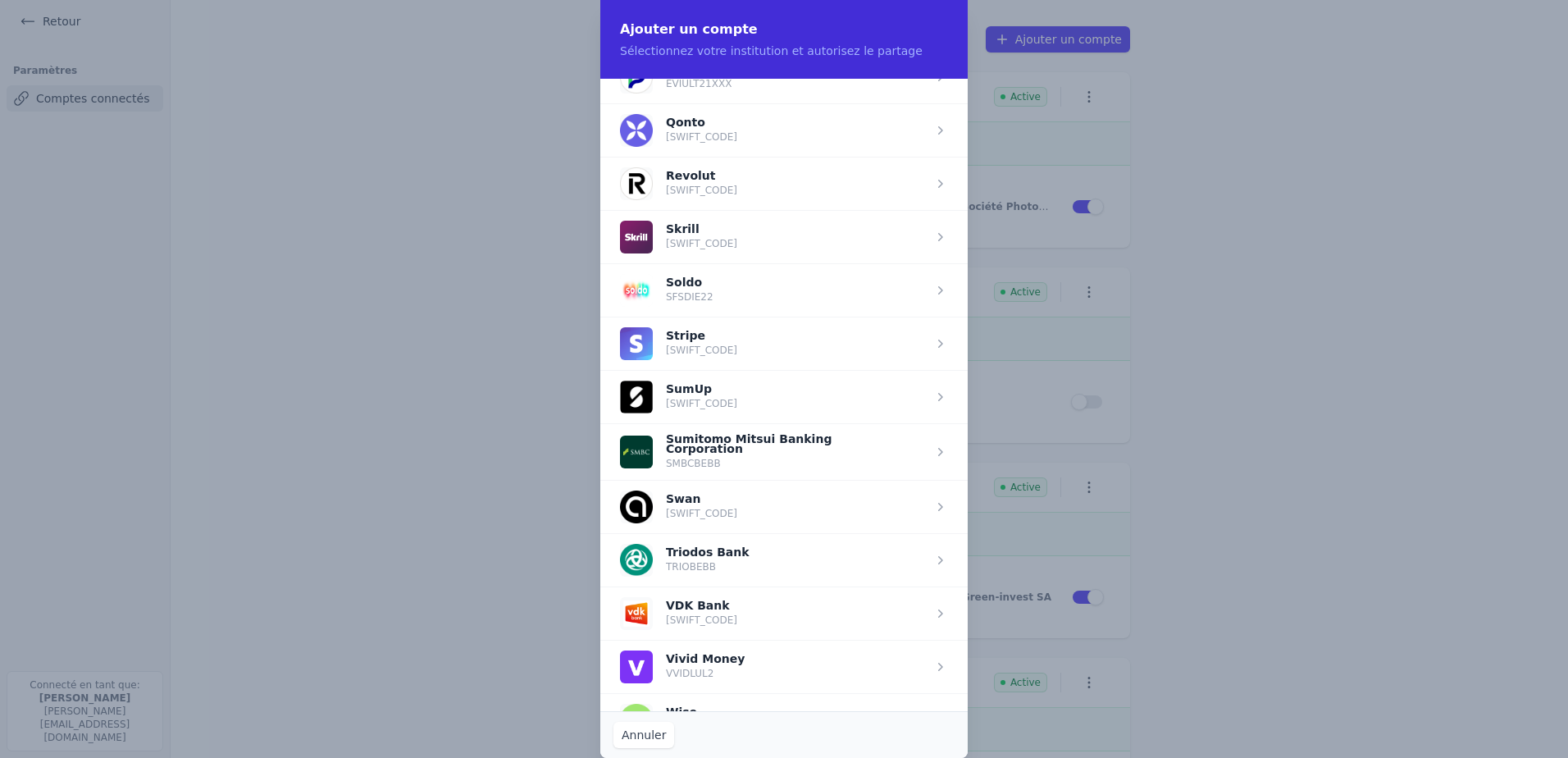
click at [701, 560] on span "button" at bounding box center [784, 560] width 367 height 53
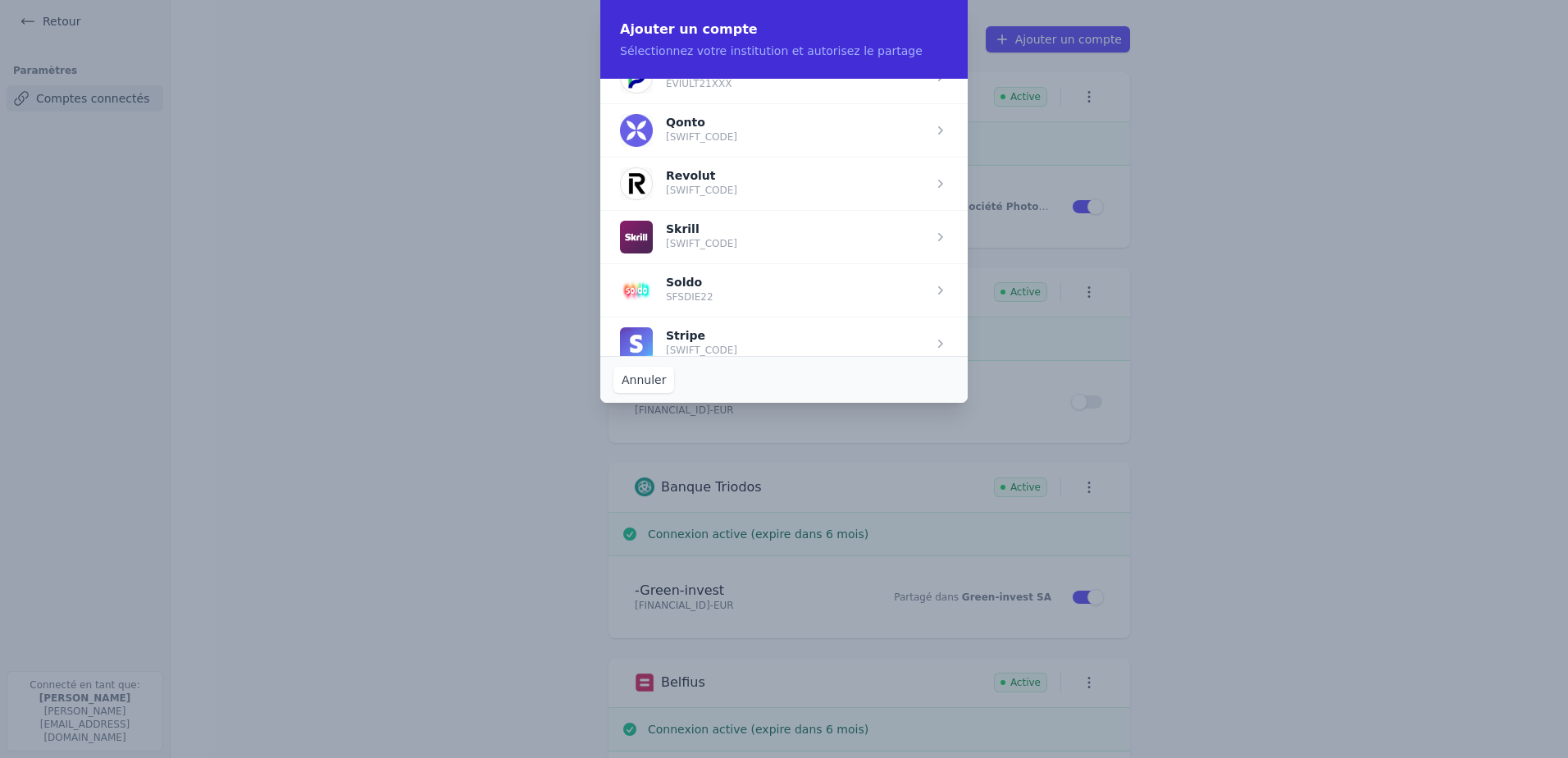
scroll to position [0, 0]
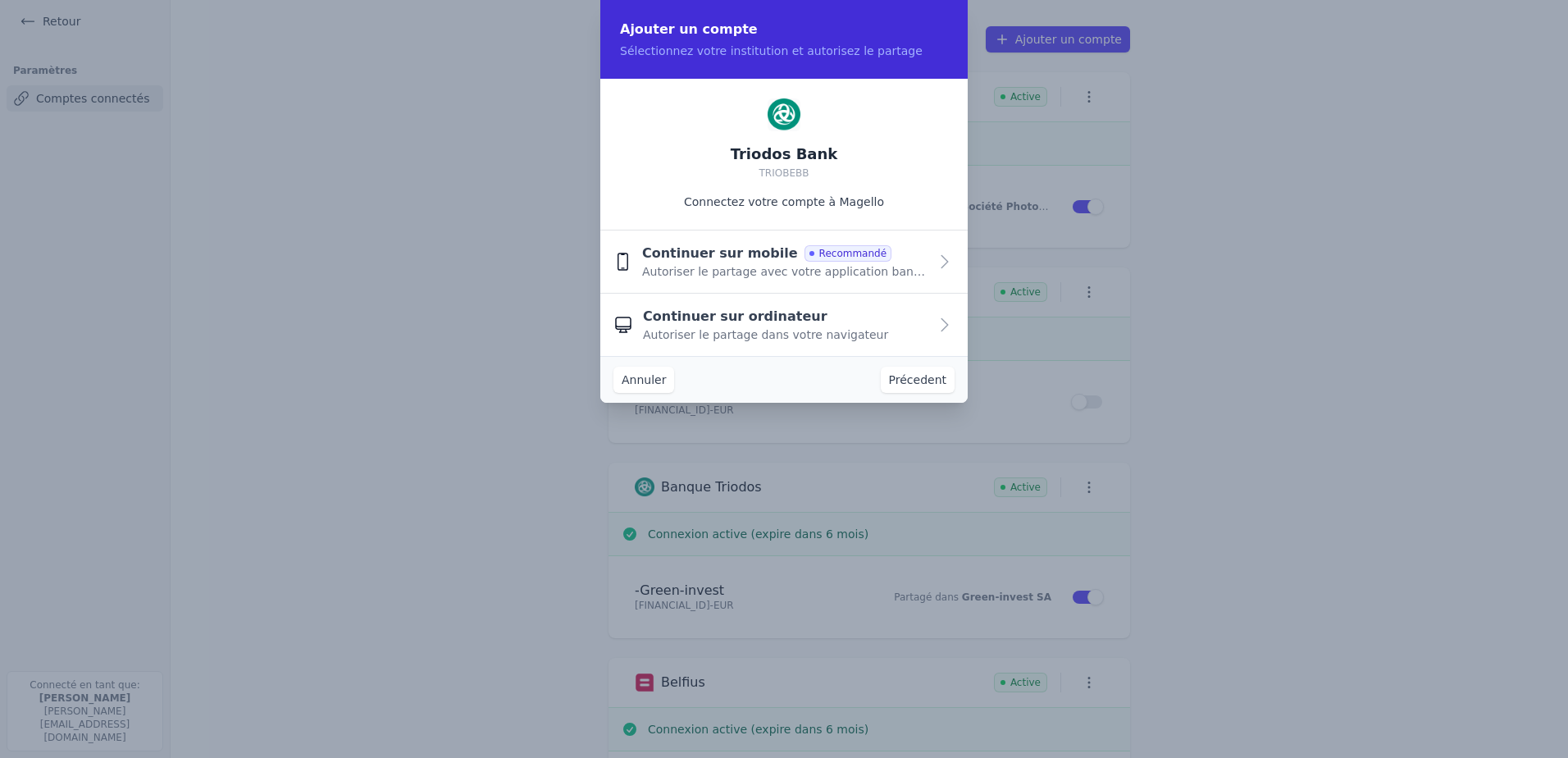
click at [950, 335] on button "Continuer sur ordinateur Autoriser le partage dans votre navigateur" at bounding box center [784, 324] width 367 height 62
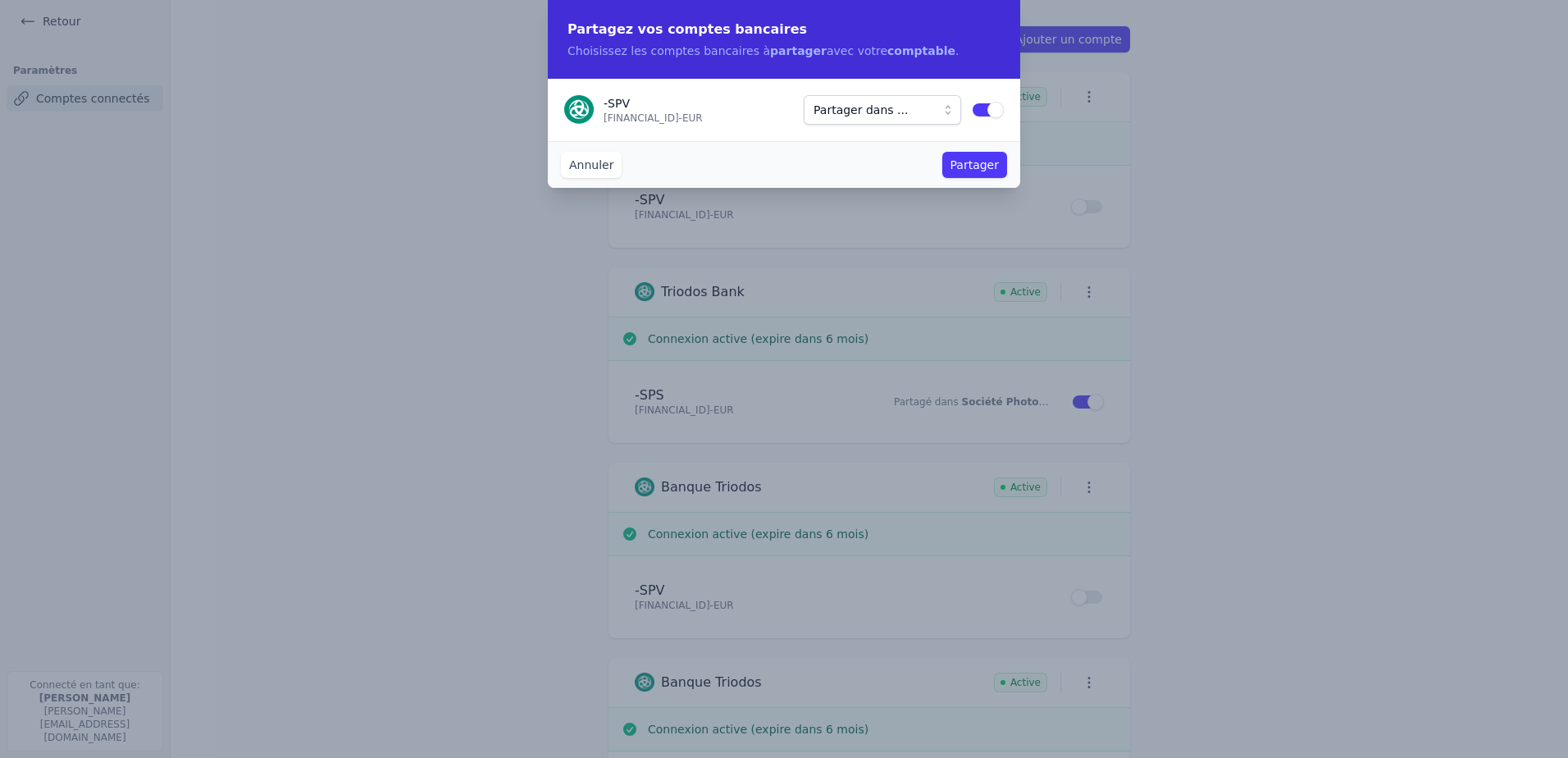
click at [585, 163] on button "Annuler" at bounding box center [591, 164] width 61 height 27
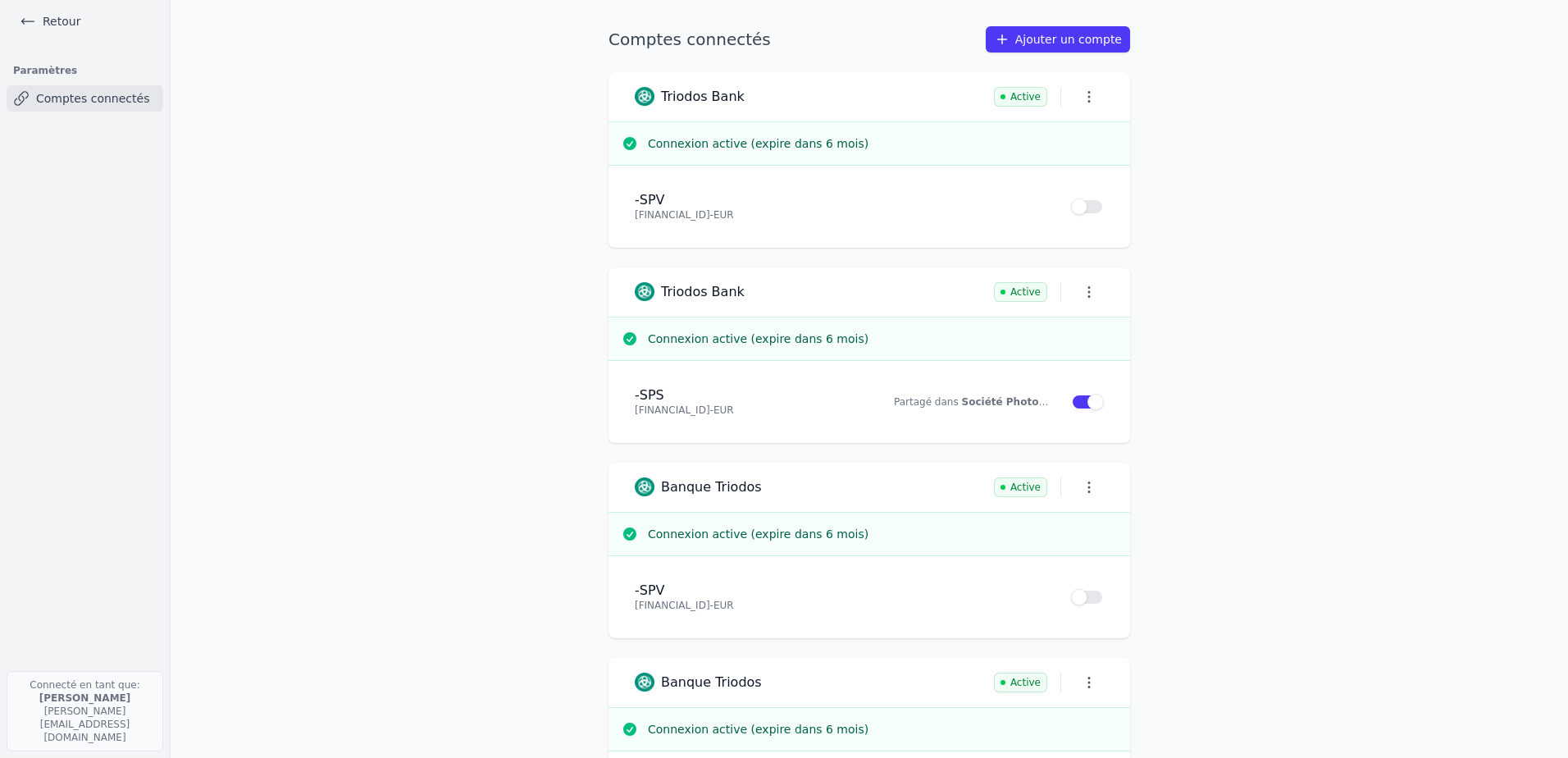
click at [1061, 42] on link "Ajouter un compte" at bounding box center [1058, 40] width 145 height 27
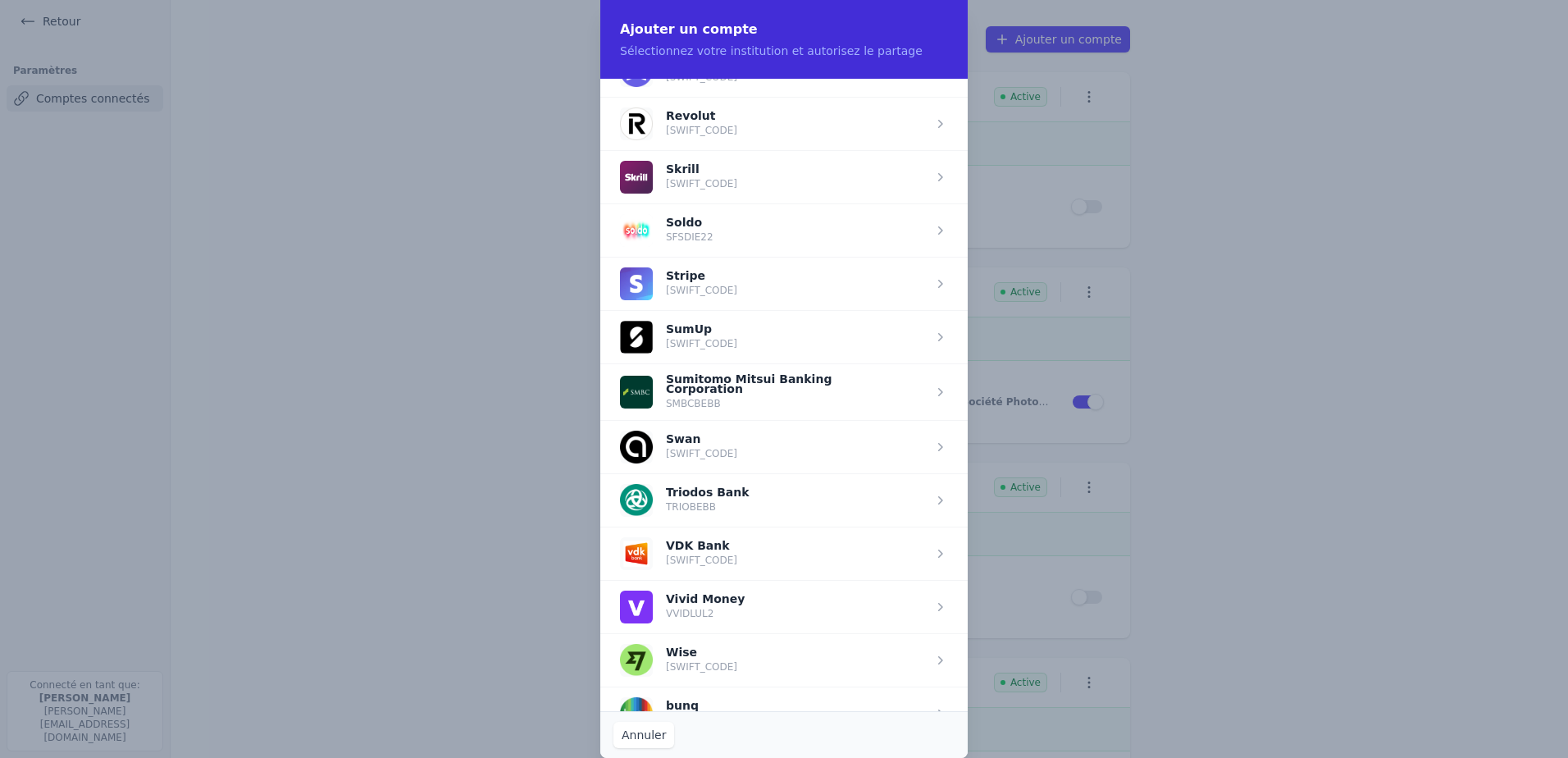
scroll to position [2086, 0]
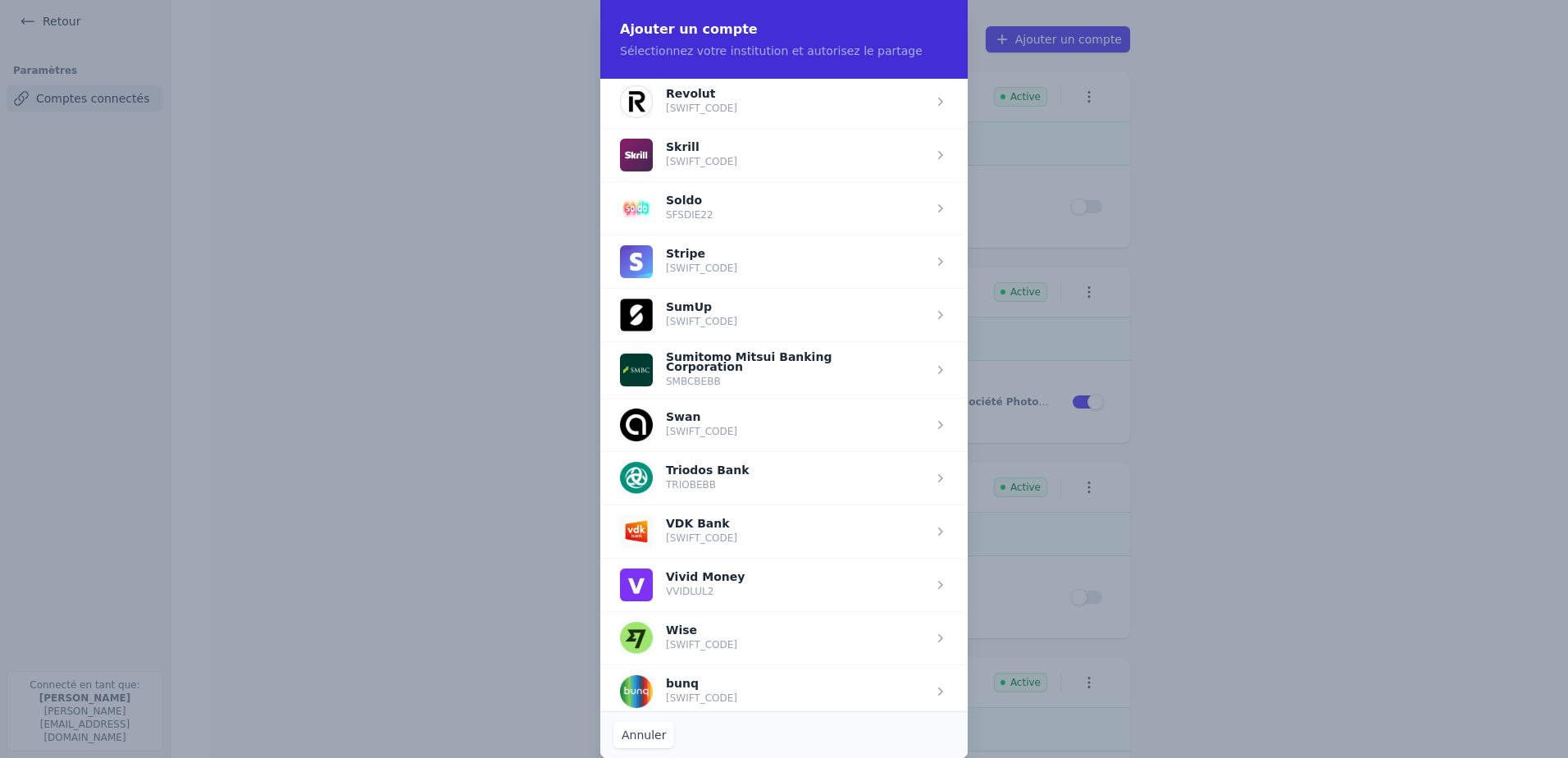
click at [699, 476] on span "button" at bounding box center [784, 478] width 367 height 53
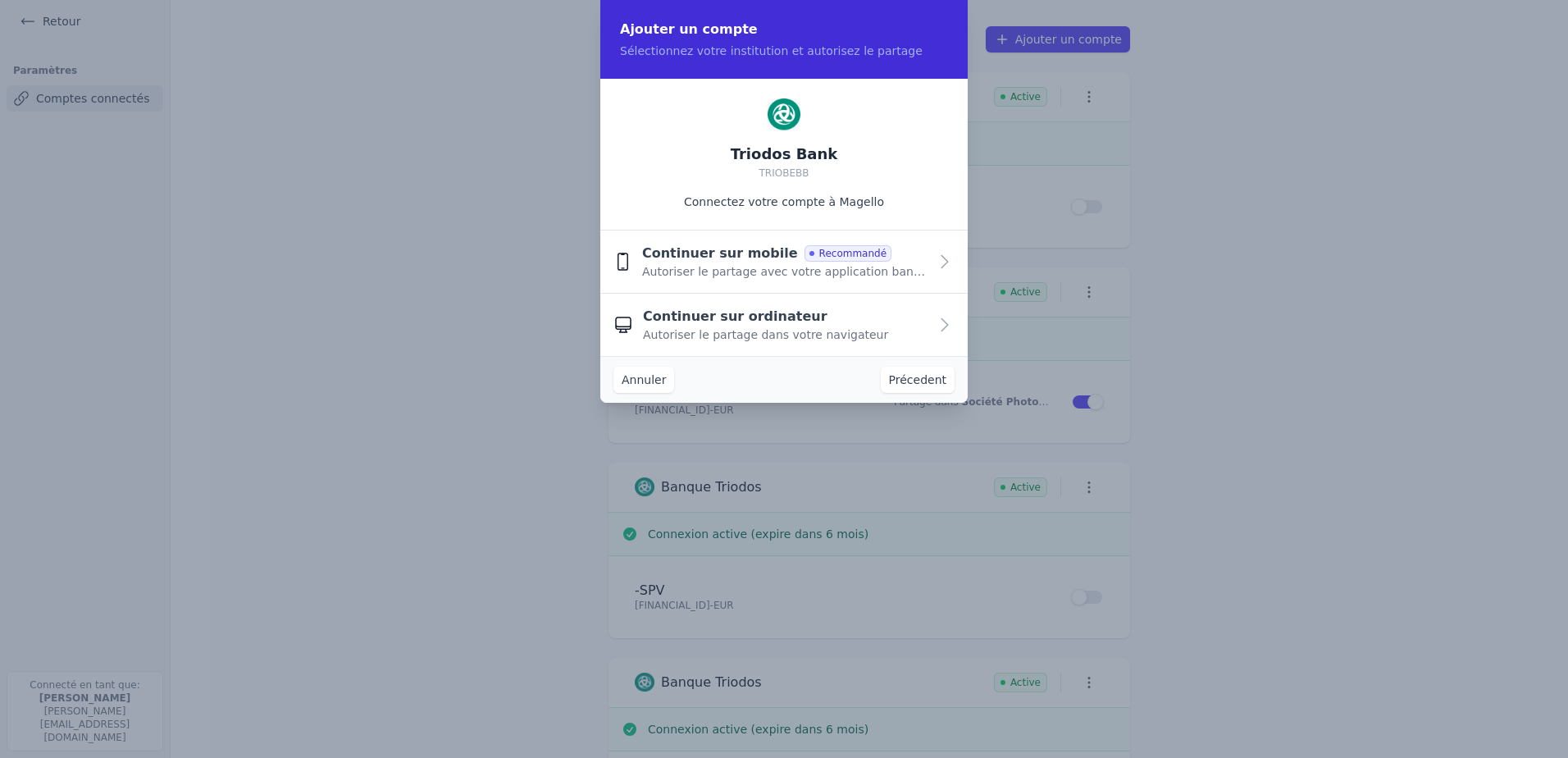
scroll to position [0, 0]
click at [925, 376] on button "Précedent" at bounding box center [918, 379] width 74 height 27
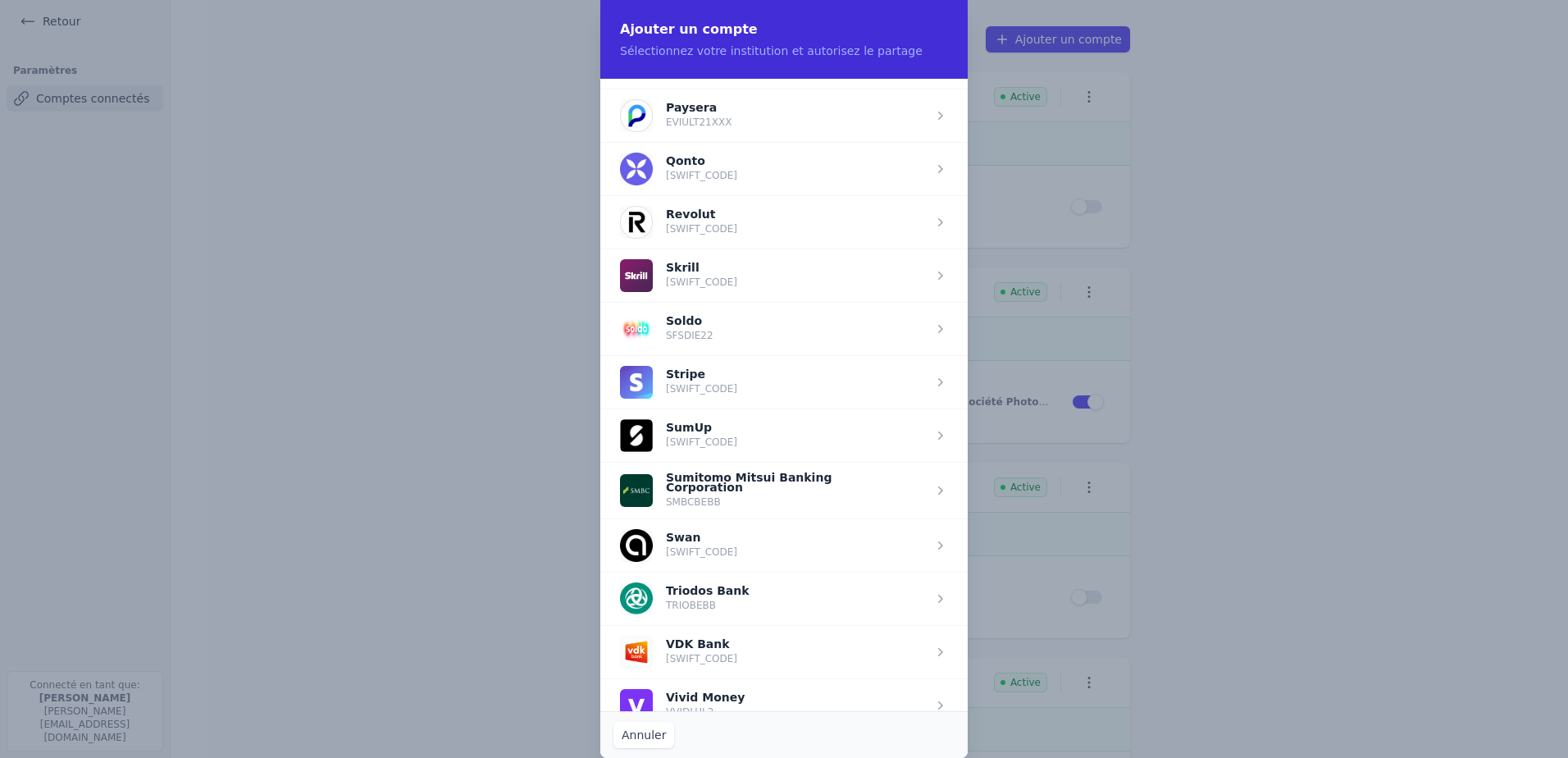
scroll to position [2004, 0]
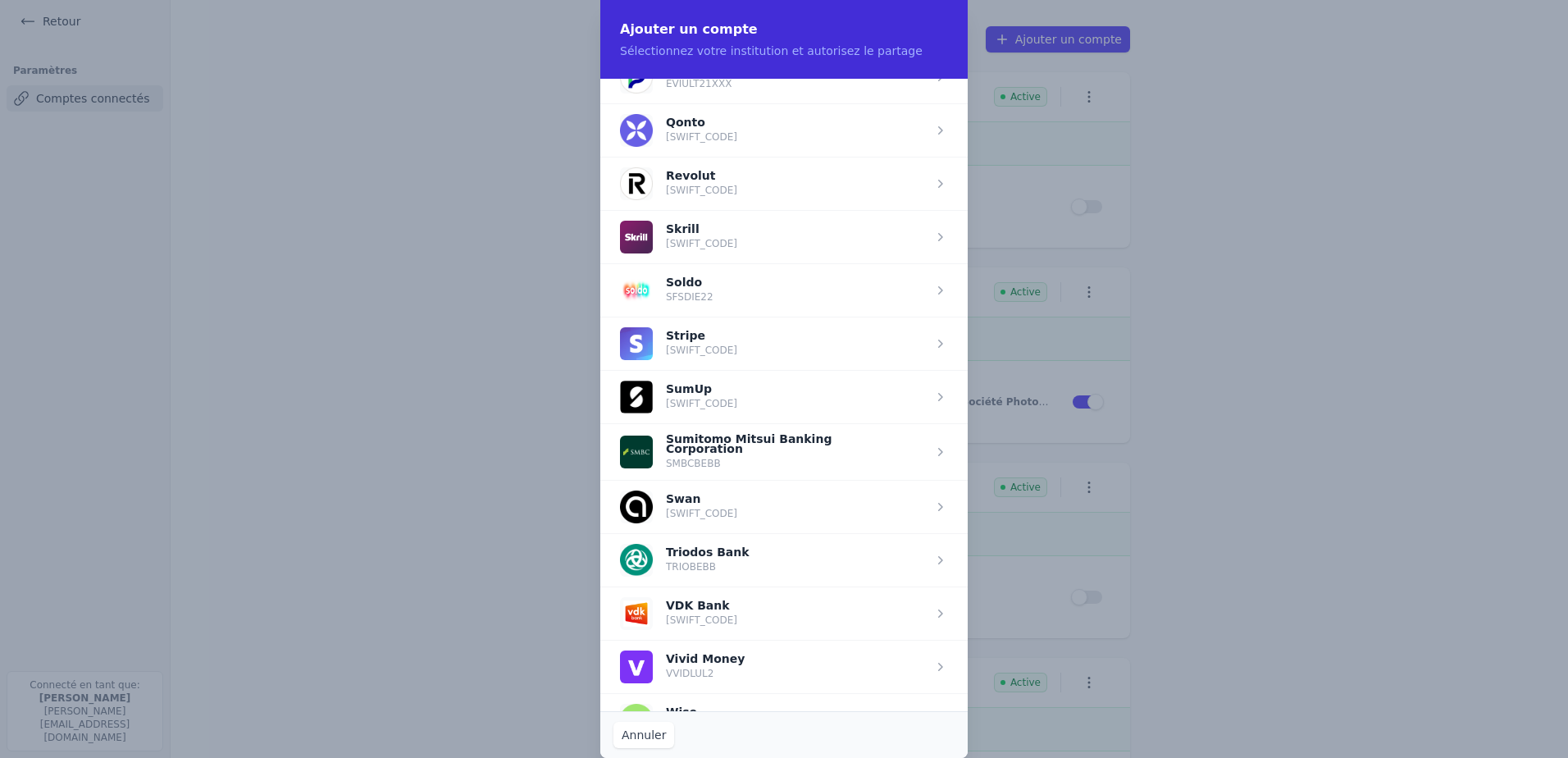
click at [710, 558] on span "button" at bounding box center [784, 560] width 367 height 53
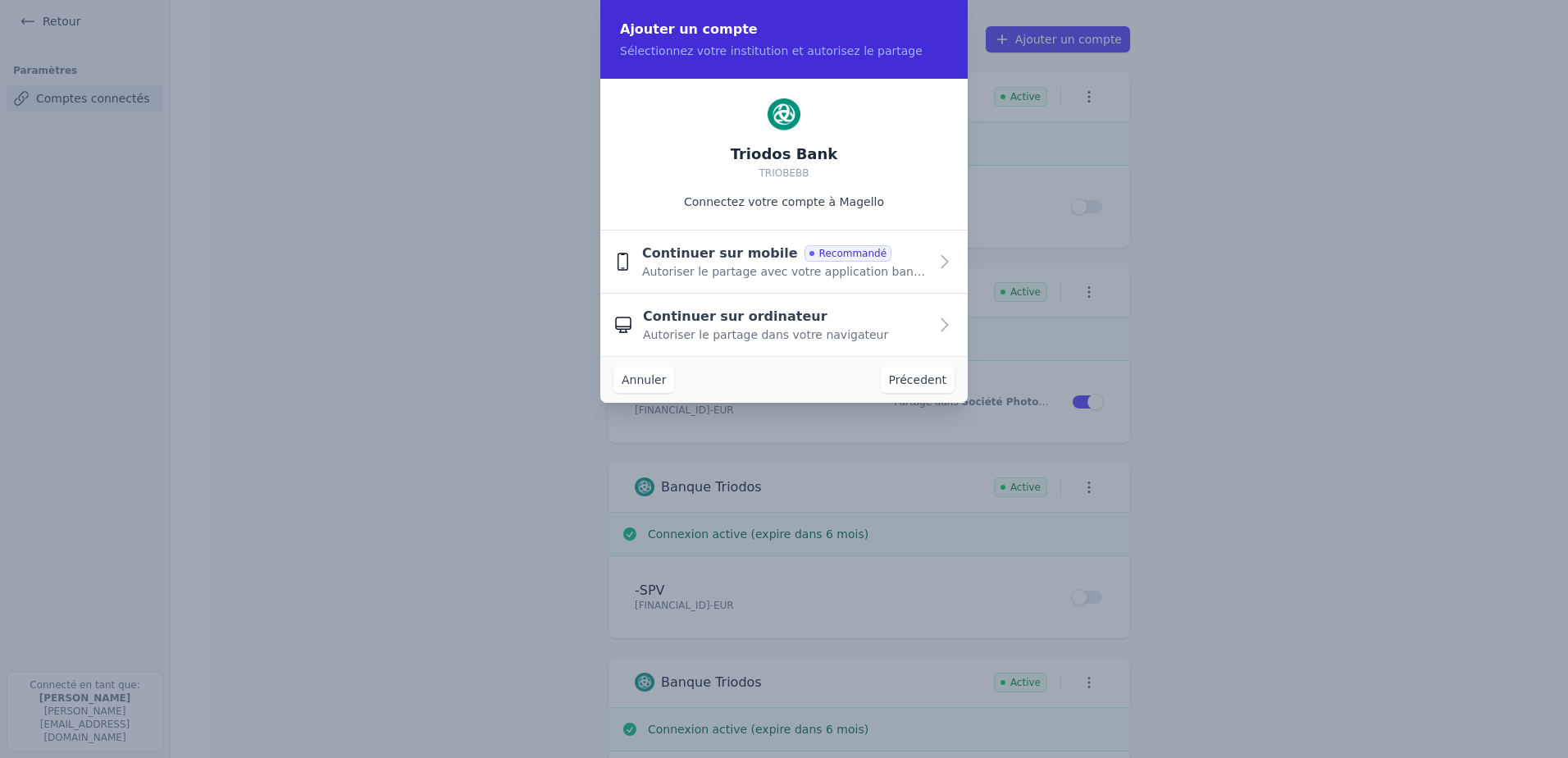
click at [821, 335] on span "Autoriser le partage dans votre navigateur" at bounding box center [765, 334] width 245 height 16
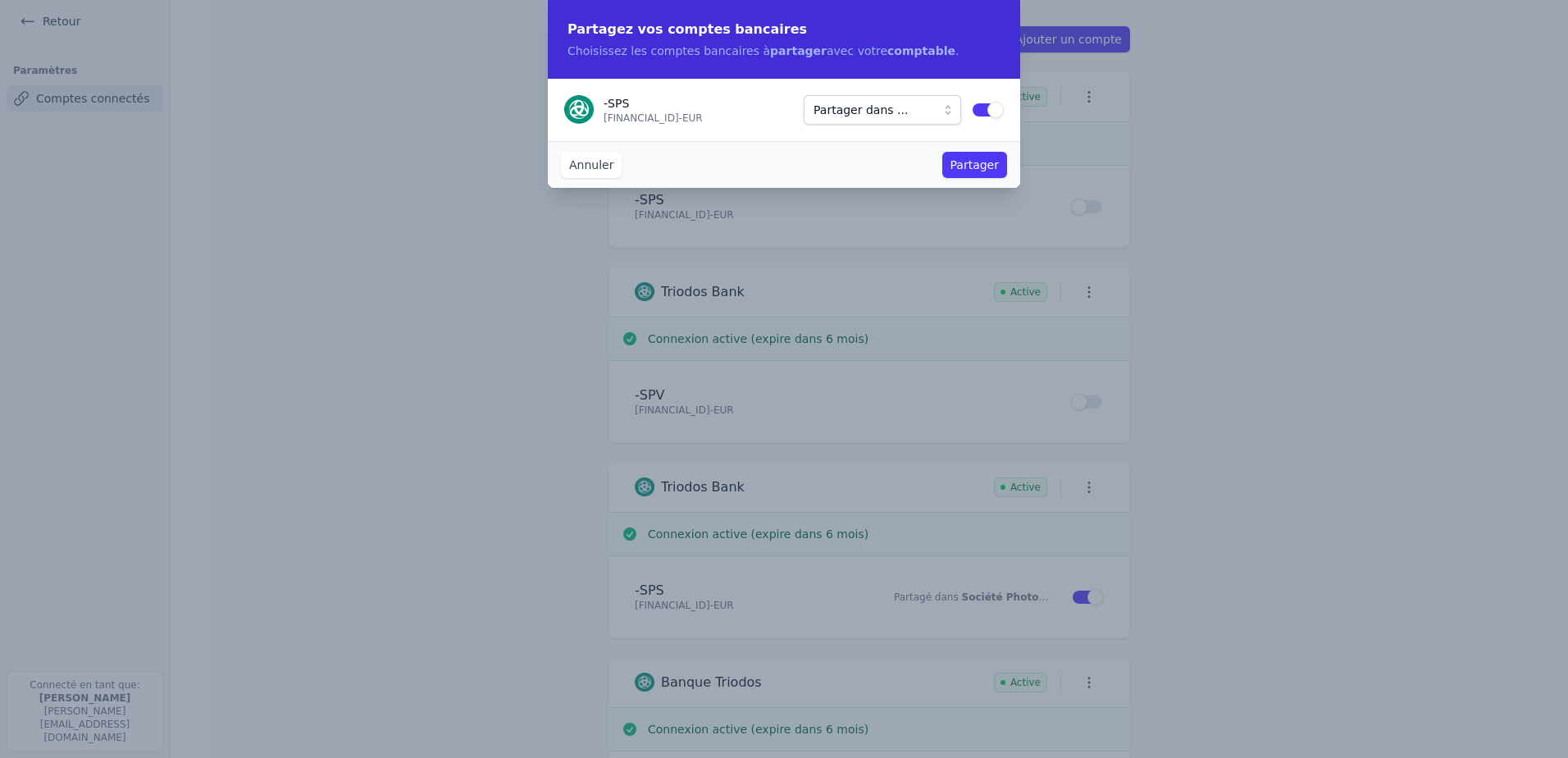
click at [947, 114] on button "Partager dans ..." at bounding box center [882, 110] width 157 height 29
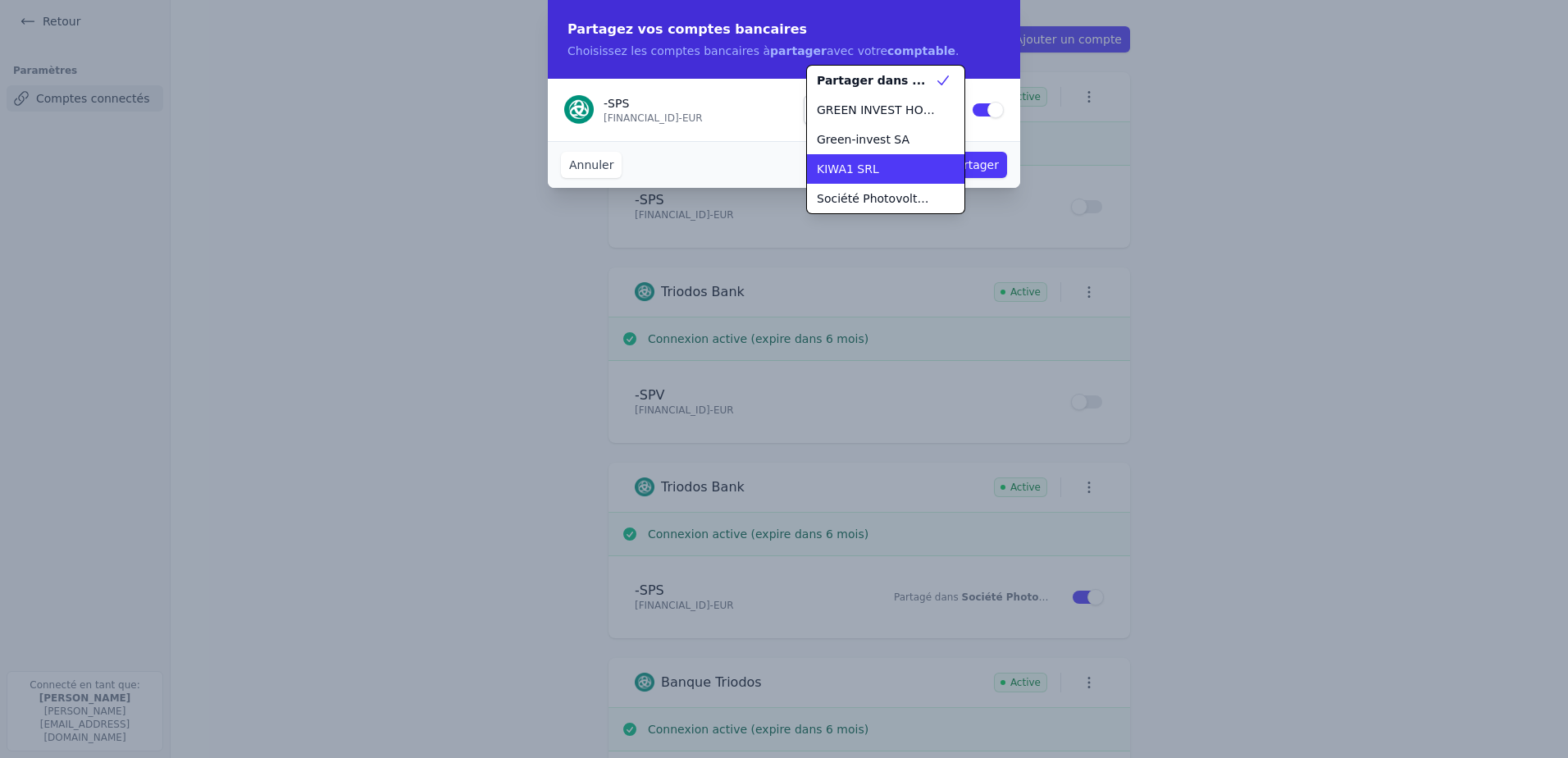
drag, startPoint x: 959, startPoint y: 139, endPoint x: 950, endPoint y: 183, distance: 44.9
click at [959, 181] on ul "Partager dans ... GREEN INVEST HOLDING SA Green-invest SA KIWA1 SRL Société Pho…" at bounding box center [885, 139] width 157 height 148
click at [899, 201] on span "Société Photovoltaique et de Services SA" at bounding box center [876, 198] width 118 height 16
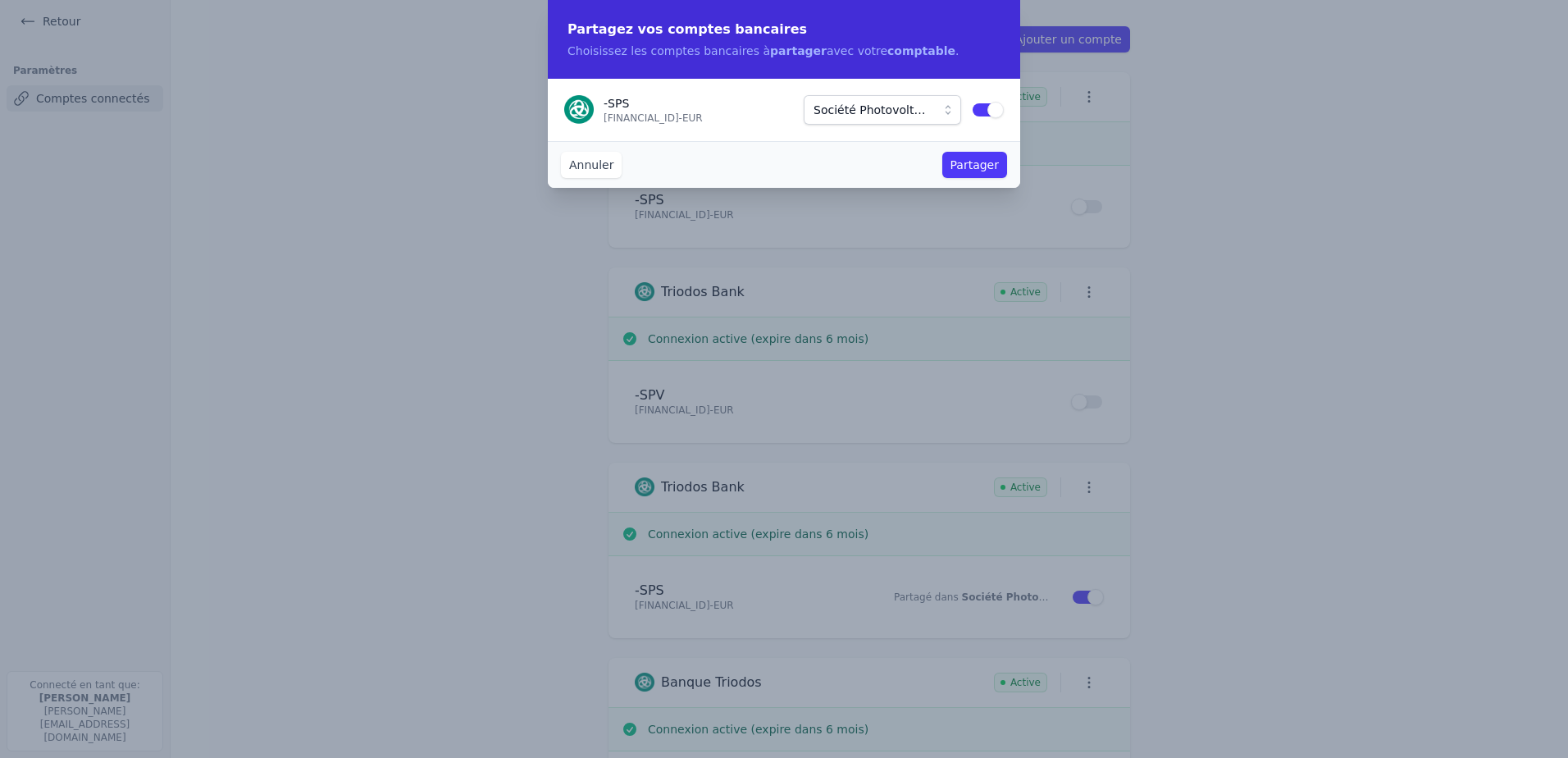
click at [971, 167] on button "Partager" at bounding box center [974, 164] width 65 height 27
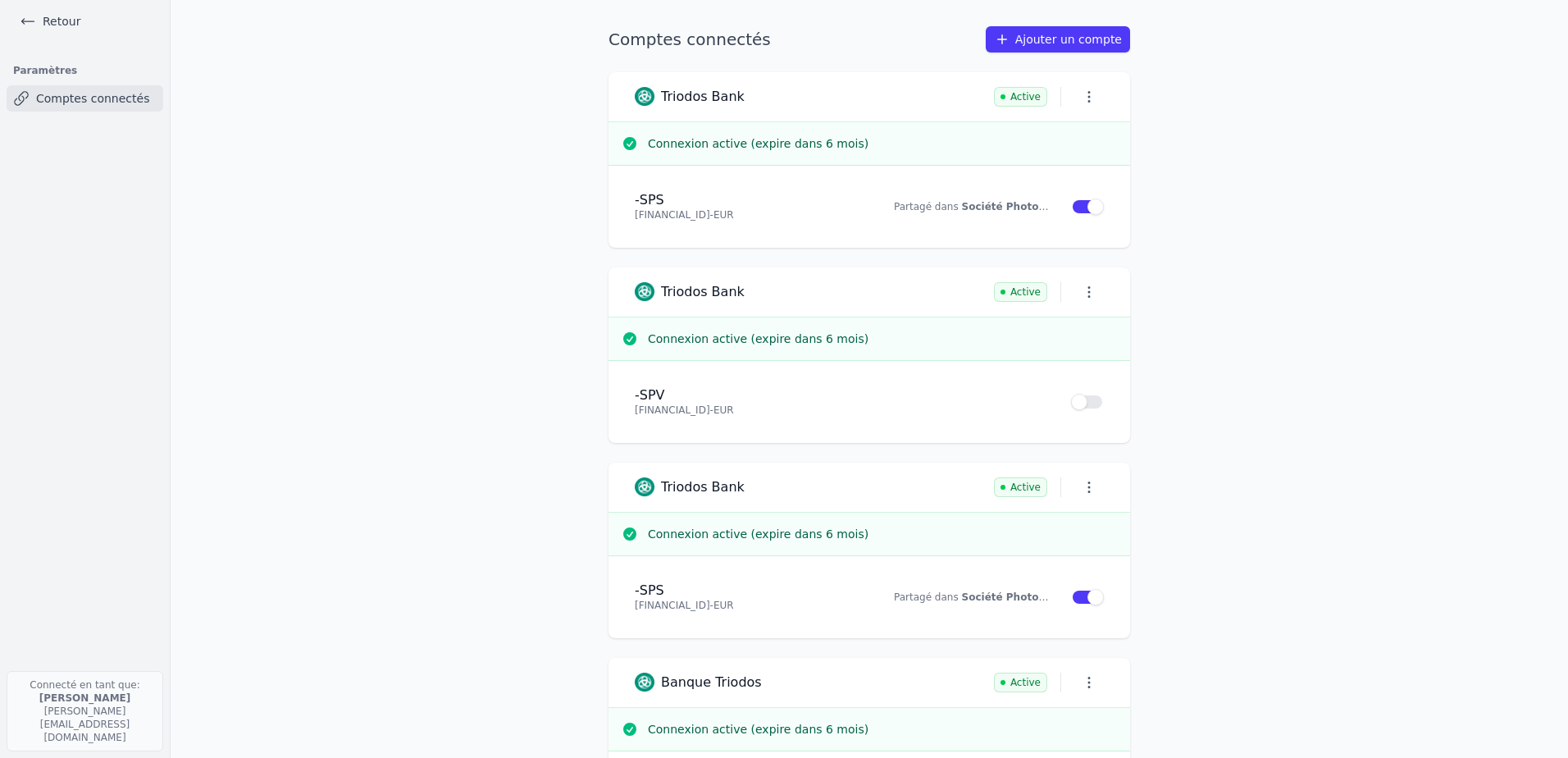
click at [1085, 402] on button "Use setting" at bounding box center [1087, 402] width 33 height 16
click at [58, 22] on link "Retour" at bounding box center [50, 21] width 74 height 23
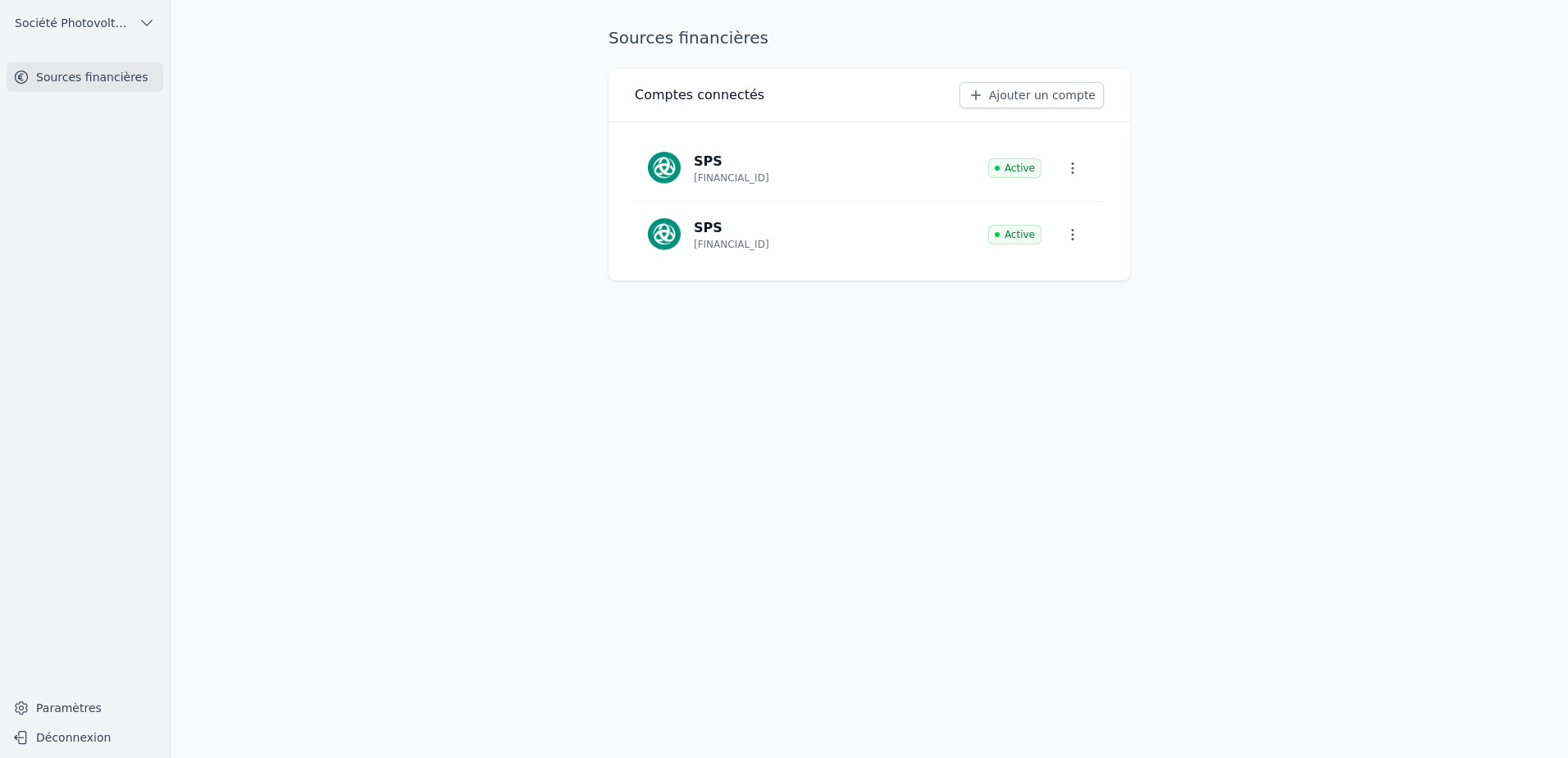
click at [148, 19] on icon "button" at bounding box center [146, 22] width 16 height 16
click at [118, 70] on link "GREEN INVEST HOLDING SA" at bounding box center [82, 59] width 157 height 34
click at [152, 28] on icon "button" at bounding box center [146, 22] width 16 height 16
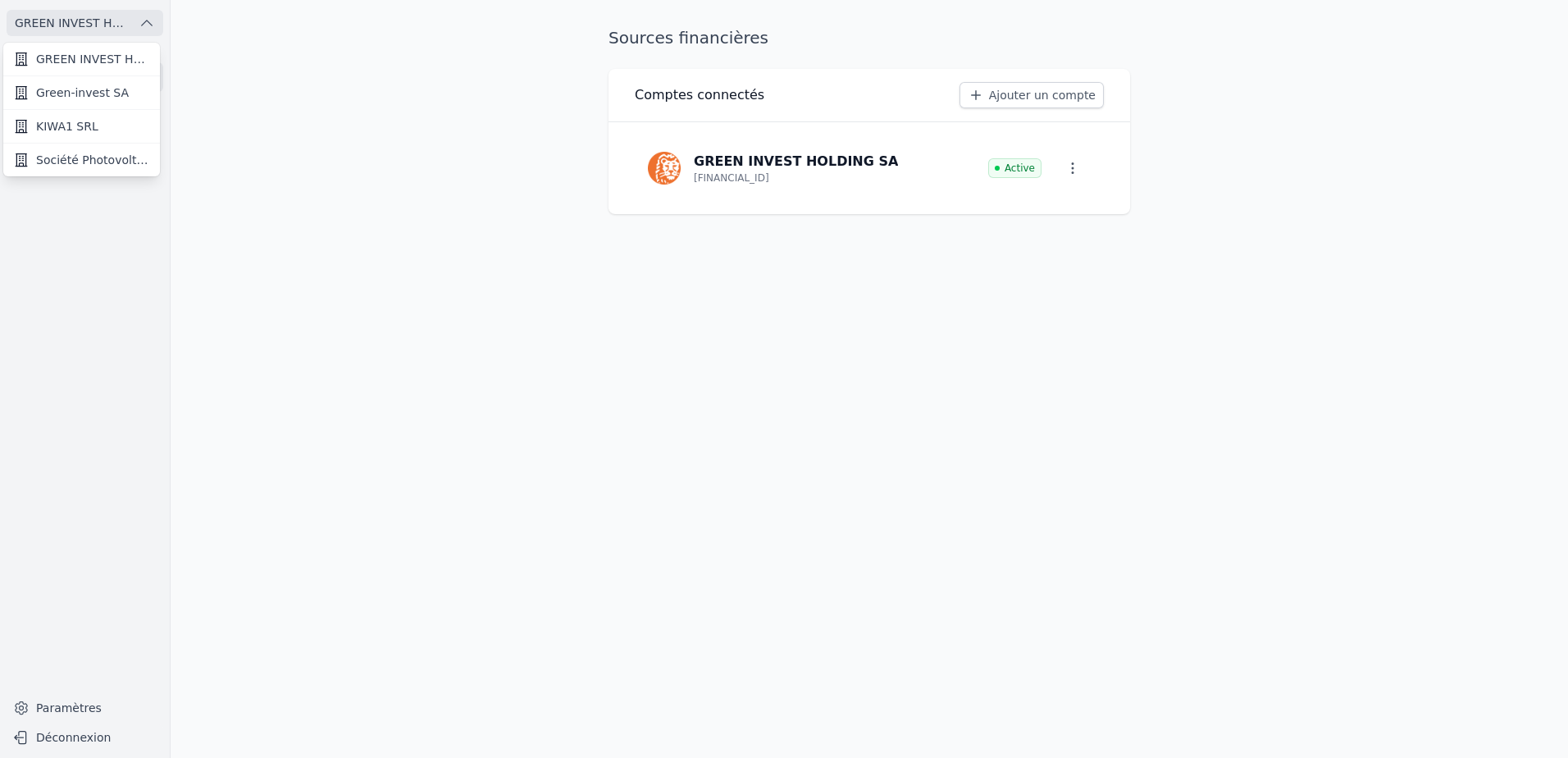
click at [114, 106] on link "Green-invest SA" at bounding box center [82, 93] width 157 height 34
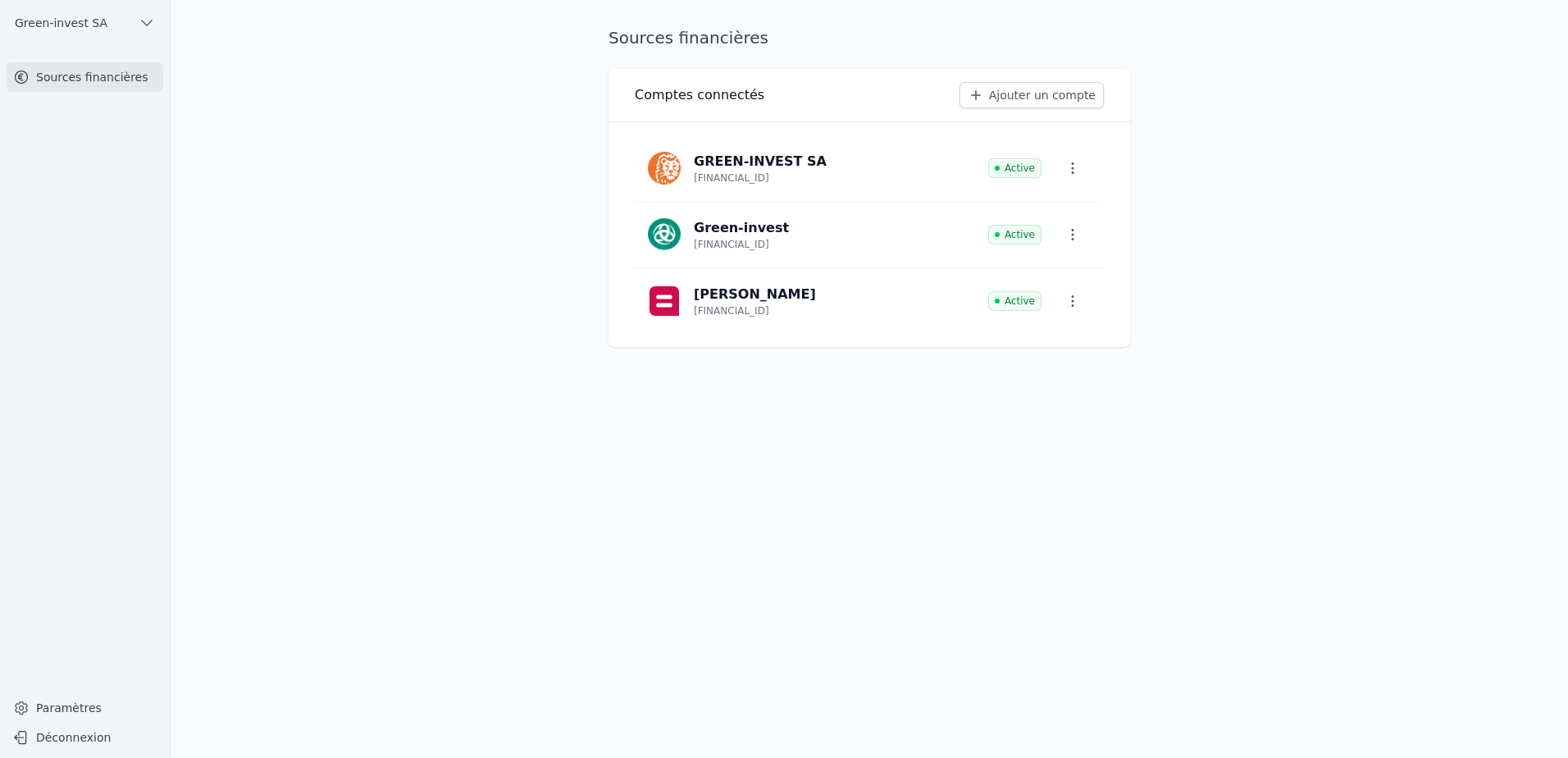
click at [95, 743] on button "Déconnexion" at bounding box center [85, 737] width 157 height 27
